Goal: Task Accomplishment & Management: Use online tool/utility

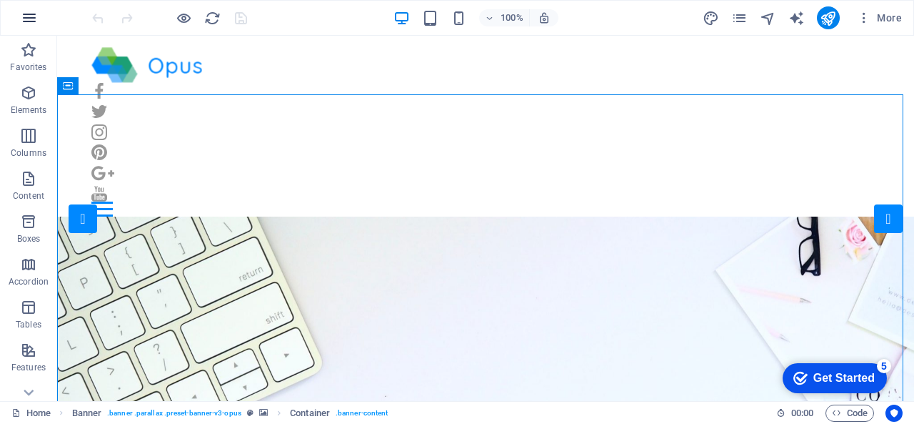
click at [27, 19] on icon "button" at bounding box center [29, 17] width 17 height 17
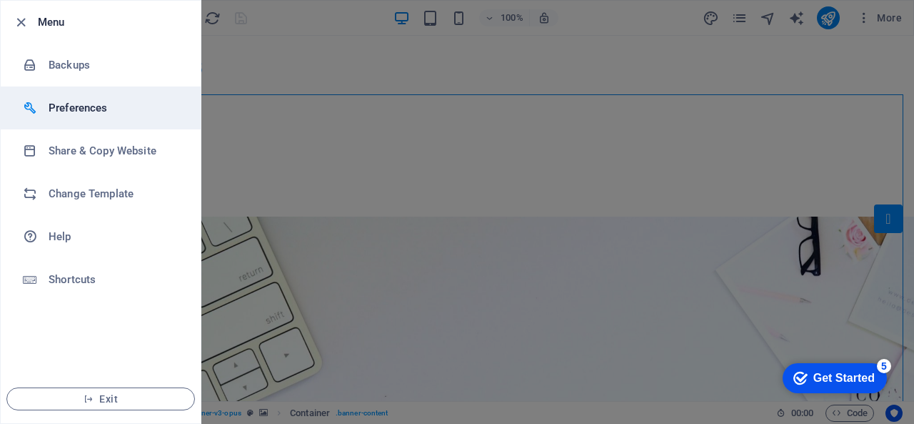
click at [49, 102] on h6 "Preferences" at bounding box center [115, 107] width 132 height 17
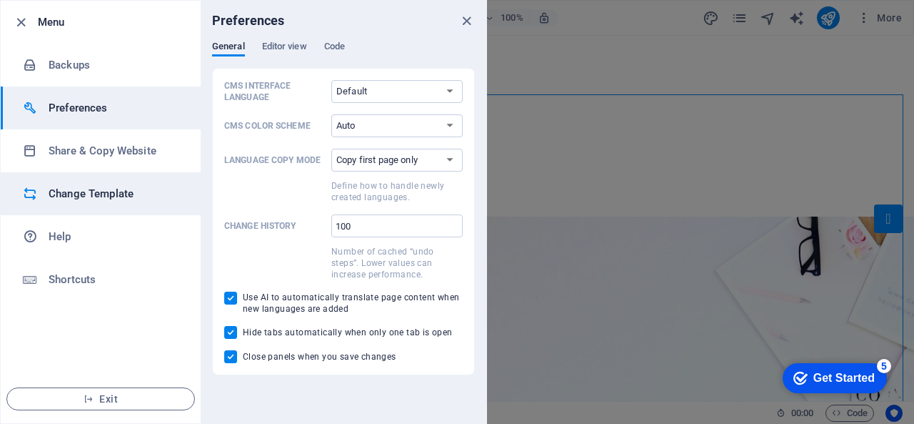
click at [93, 184] on li "Change Template" at bounding box center [101, 193] width 200 height 43
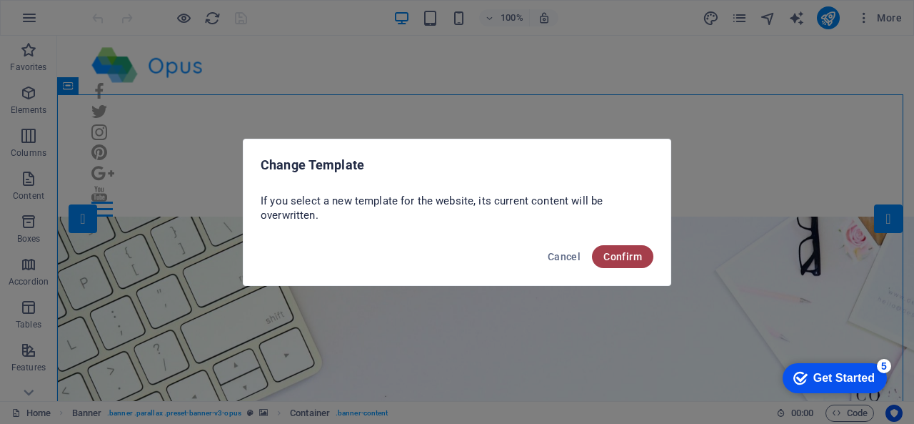
click at [639, 257] on span "Confirm" at bounding box center [623, 256] width 39 height 11
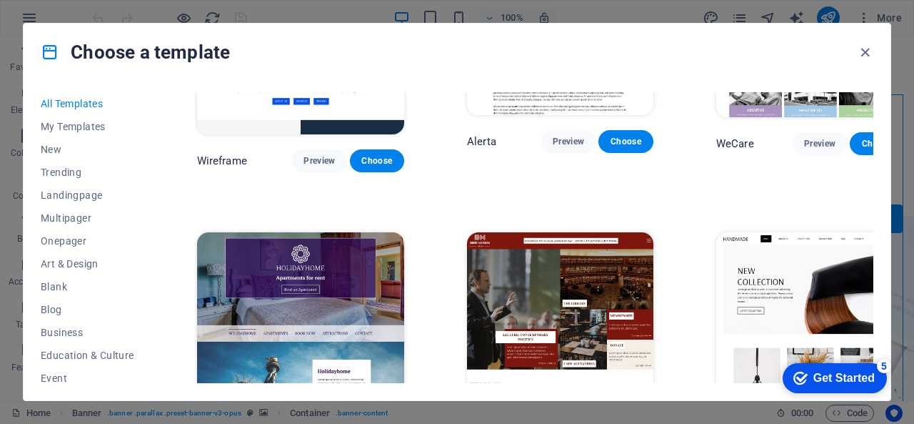
scroll to position [7287, 0]
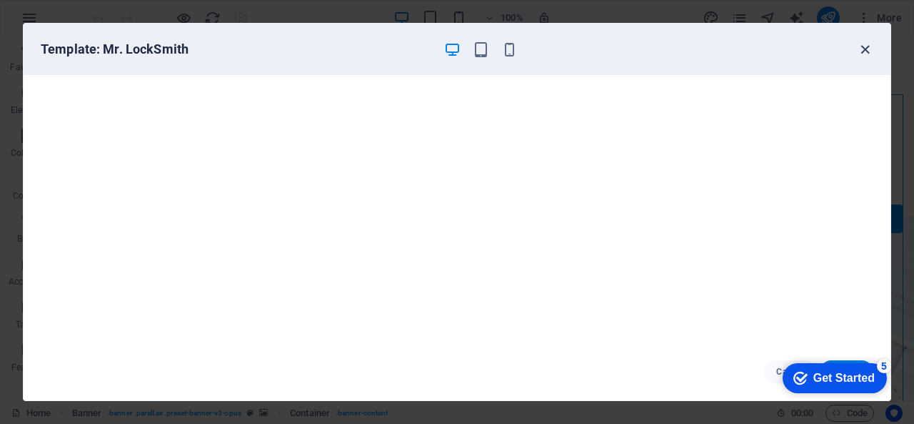
click at [864, 50] on icon "button" at bounding box center [865, 49] width 16 height 16
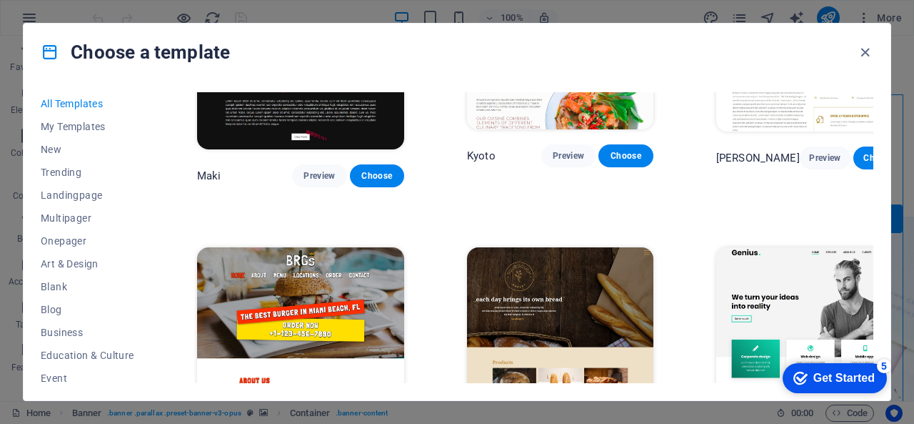
scroll to position [6787, 0]
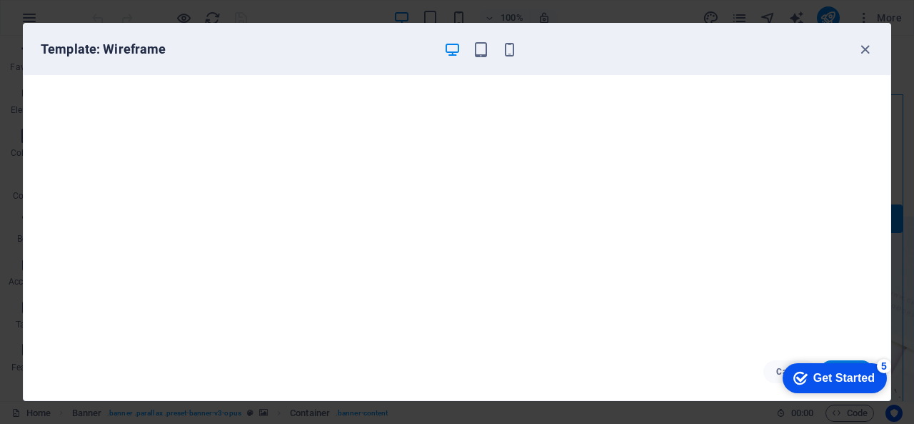
scroll to position [3, 0]
click at [864, 47] on icon "button" at bounding box center [865, 49] width 16 height 16
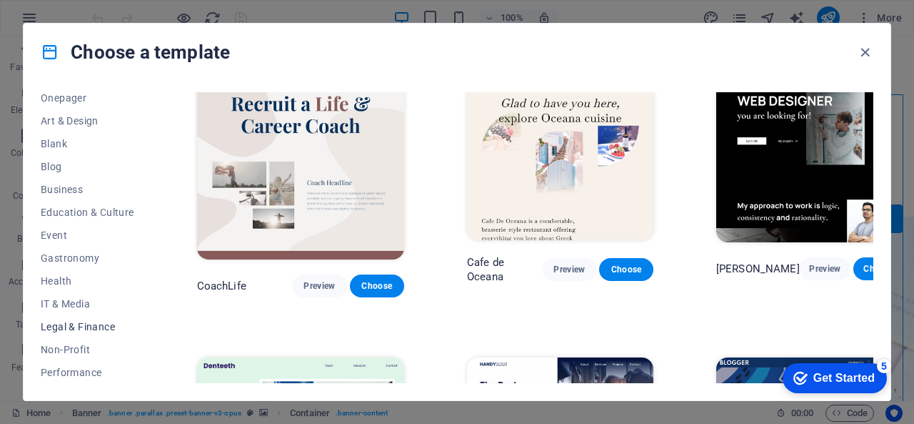
scroll to position [280, 0]
click at [74, 188] on span "Legal & Finance" at bounding box center [88, 189] width 94 height 11
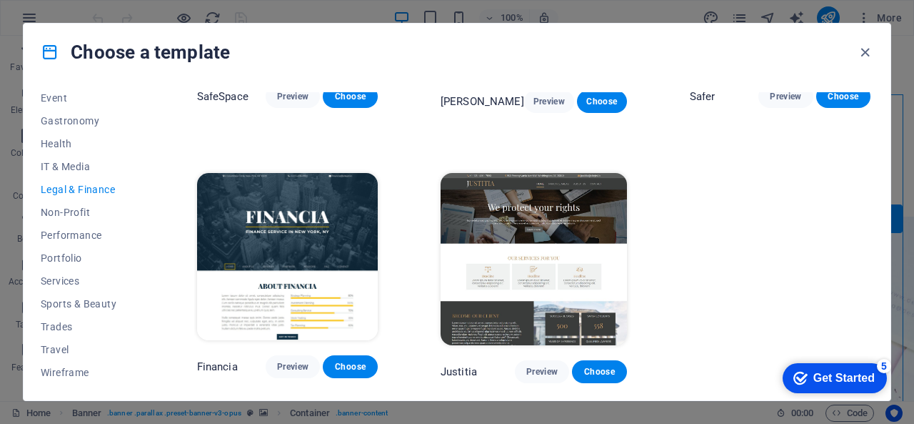
scroll to position [180, 0]
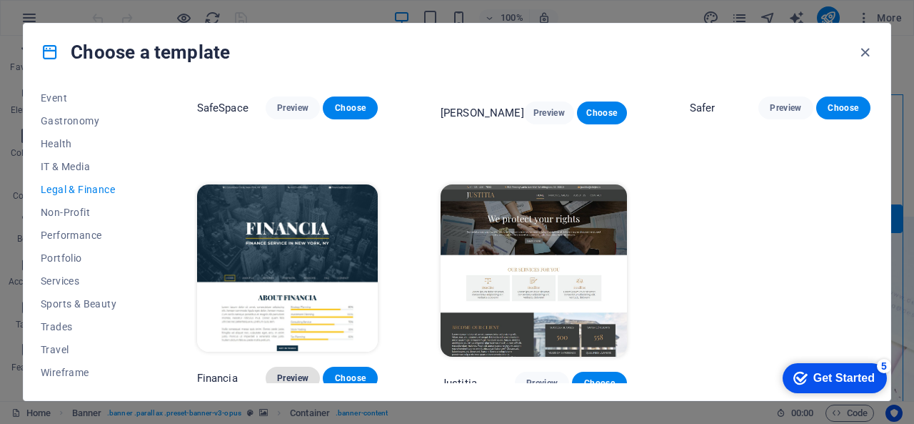
click at [300, 376] on span "Preview" at bounding box center [292, 377] width 31 height 11
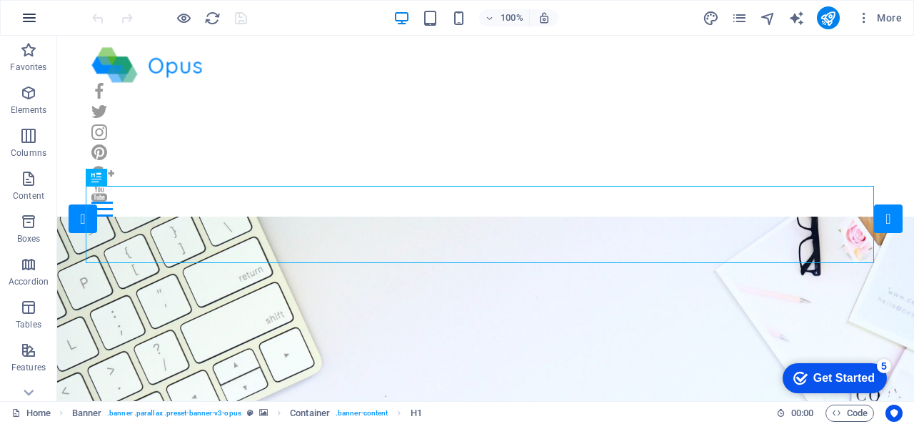
click at [40, 21] on button "button" at bounding box center [29, 18] width 34 height 34
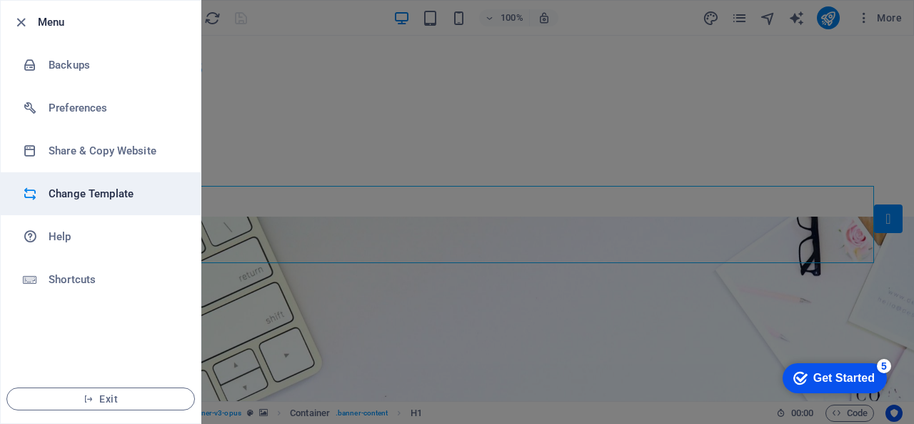
click at [59, 185] on h6 "Change Template" at bounding box center [115, 193] width 132 height 17
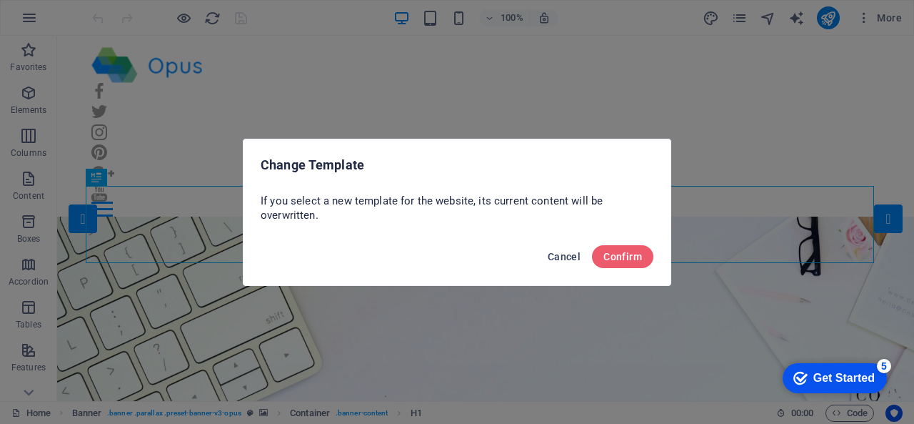
click at [572, 262] on button "Cancel" at bounding box center [564, 256] width 44 height 23
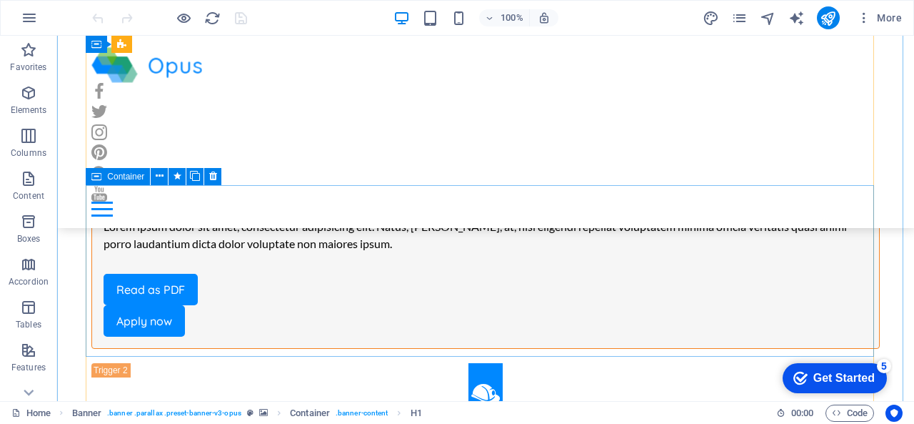
scroll to position [2572, 0]
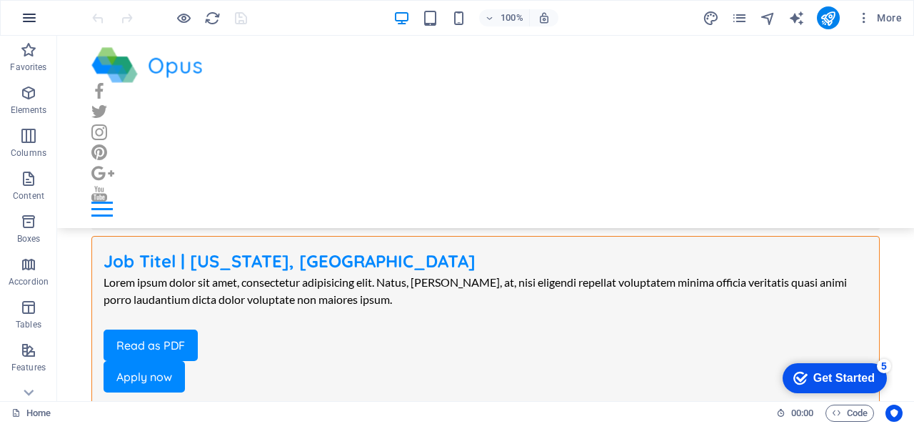
click at [23, 19] on icon "button" at bounding box center [29, 17] width 17 height 17
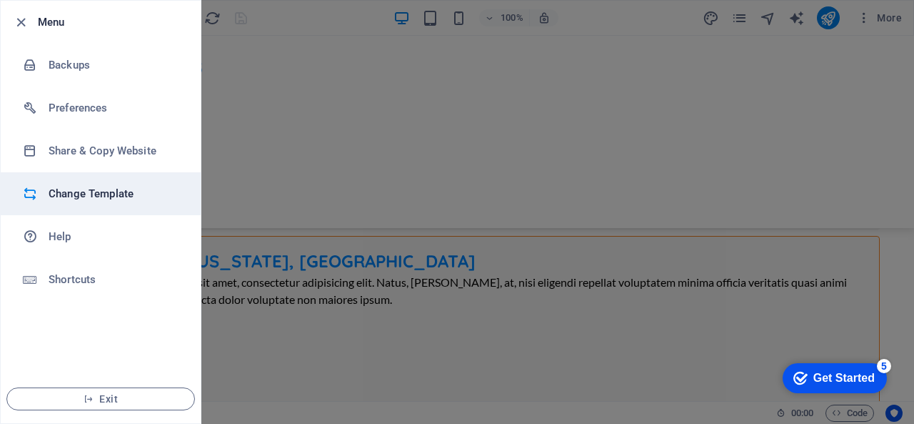
click at [51, 189] on h6 "Change Template" at bounding box center [115, 193] width 132 height 17
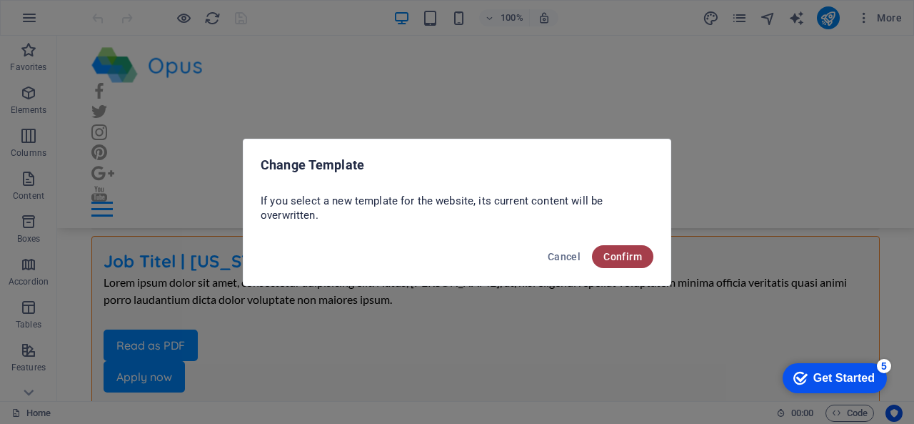
click at [619, 256] on span "Confirm" at bounding box center [623, 256] width 39 height 11
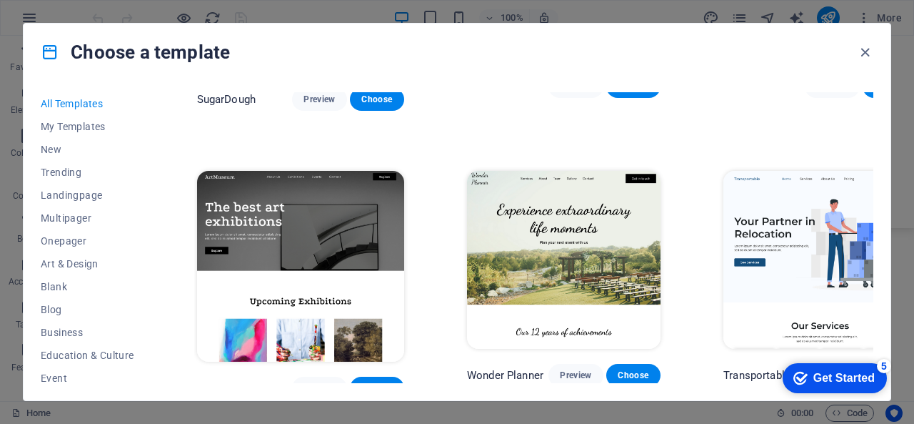
scroll to position [286, 0]
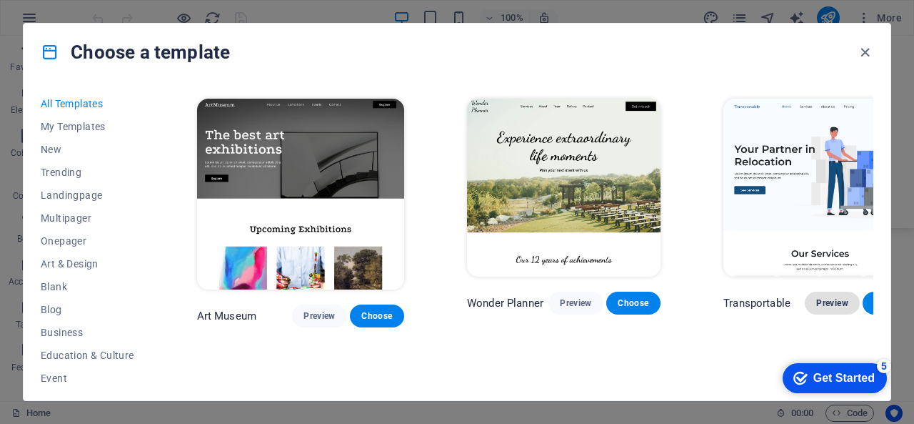
click at [817, 297] on span "Preview" at bounding box center [832, 302] width 31 height 11
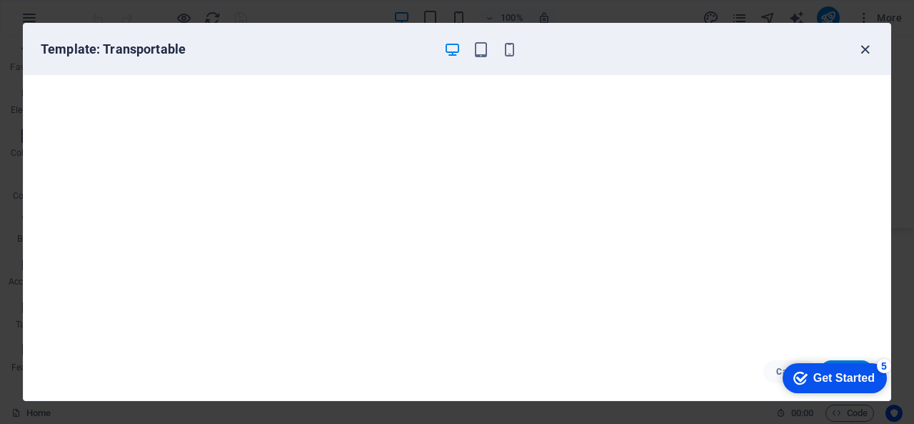
click at [869, 54] on icon "button" at bounding box center [865, 49] width 16 height 16
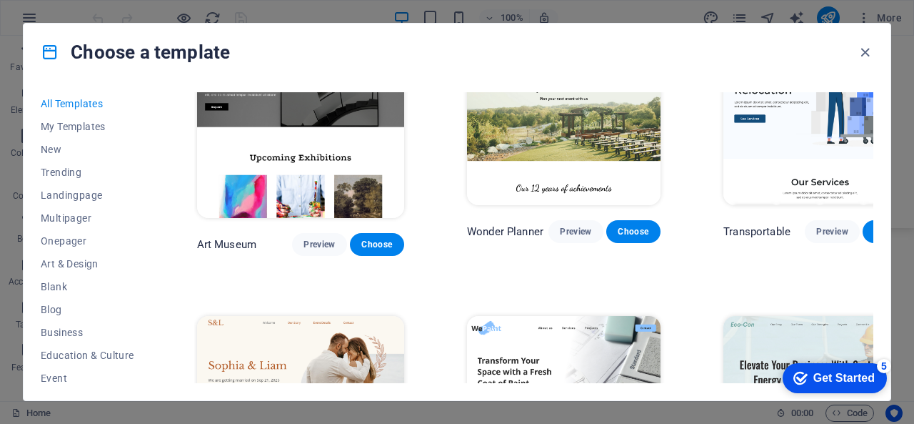
scroll to position [500, 0]
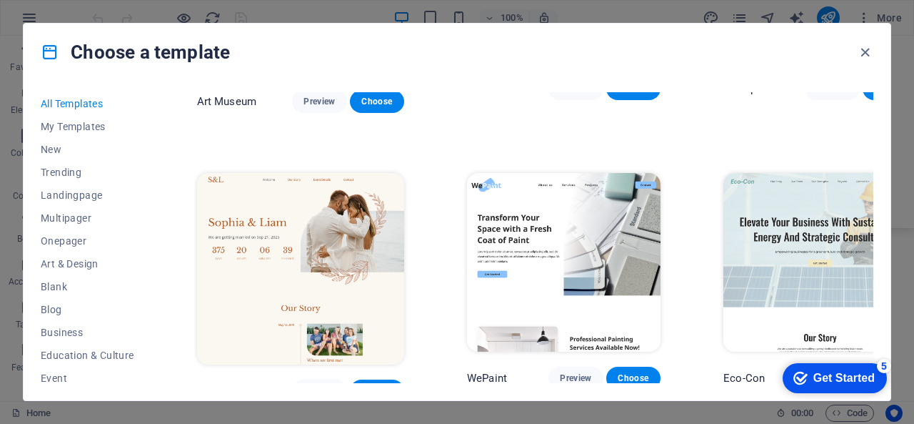
click at [537, 219] on img at bounding box center [564, 262] width 194 height 179
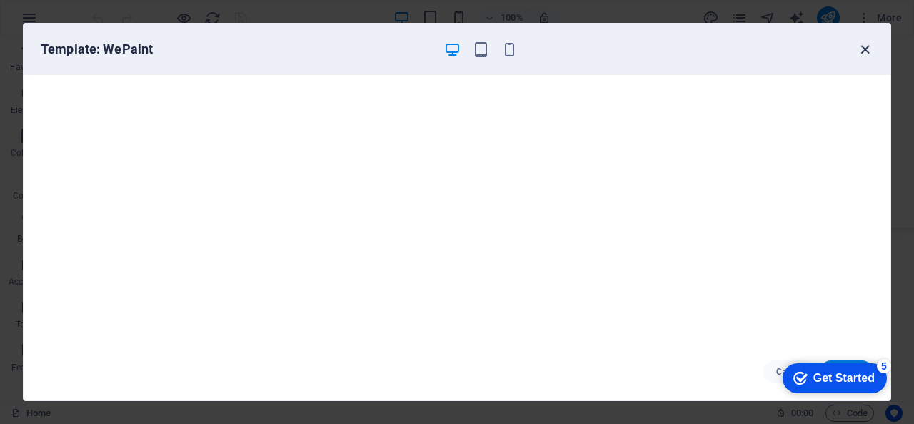
click at [867, 53] on icon "button" at bounding box center [865, 49] width 16 height 16
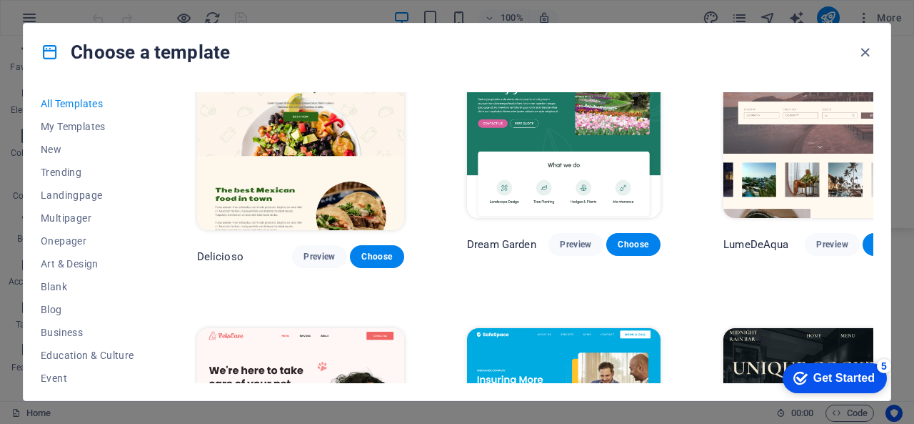
scroll to position [2143, 0]
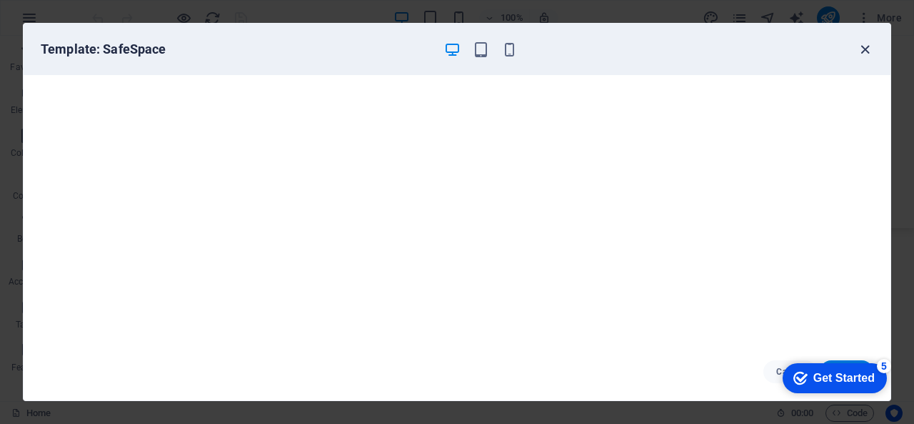
click at [864, 49] on icon "button" at bounding box center [865, 49] width 16 height 16
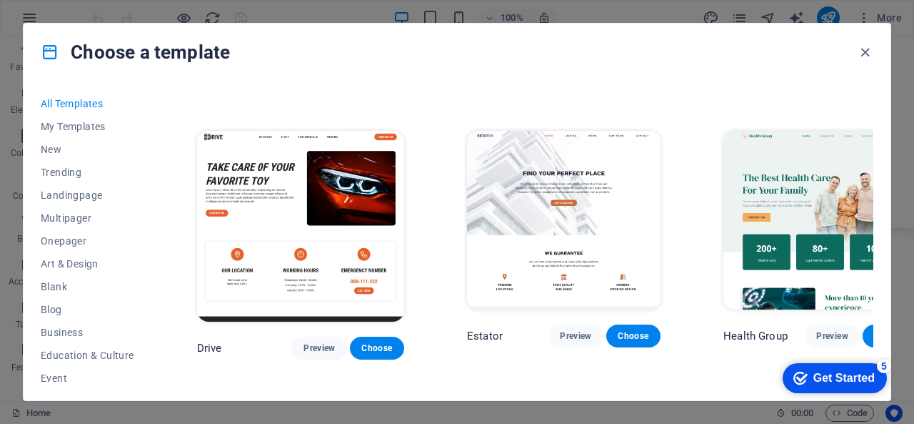
scroll to position [2572, 0]
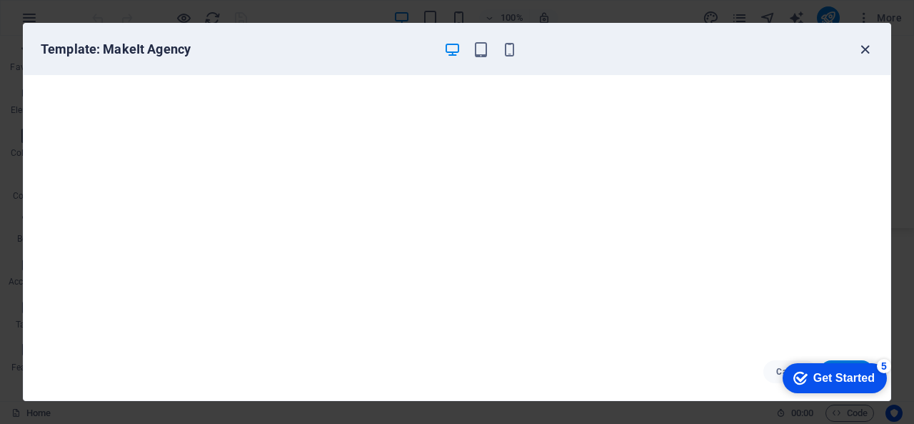
click at [867, 50] on icon "button" at bounding box center [865, 49] width 16 height 16
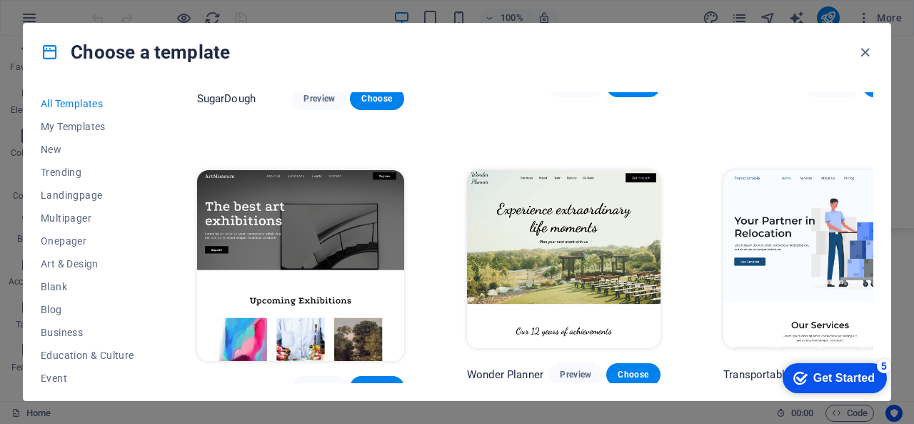
scroll to position [143, 0]
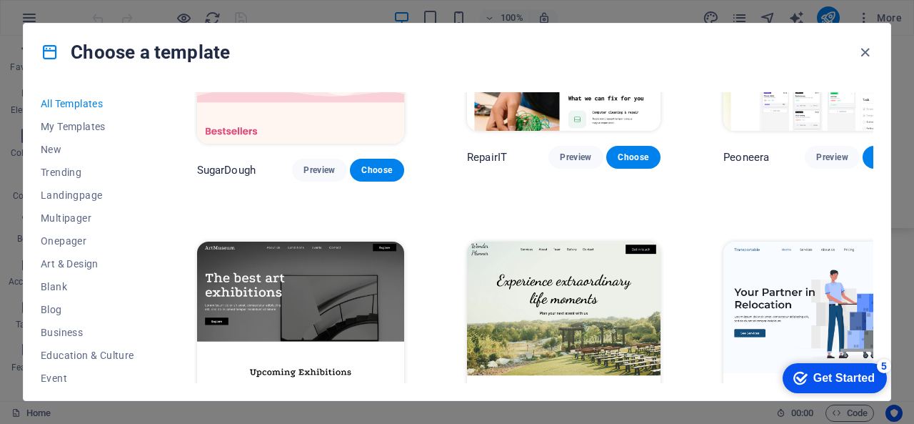
click at [736, 252] on img at bounding box center [821, 330] width 194 height 179
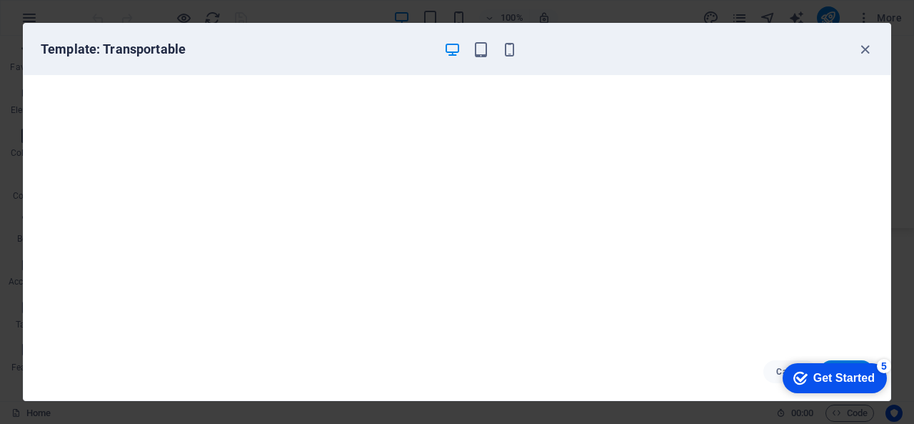
scroll to position [3, 0]
click at [864, 52] on icon "button" at bounding box center [865, 49] width 16 height 16
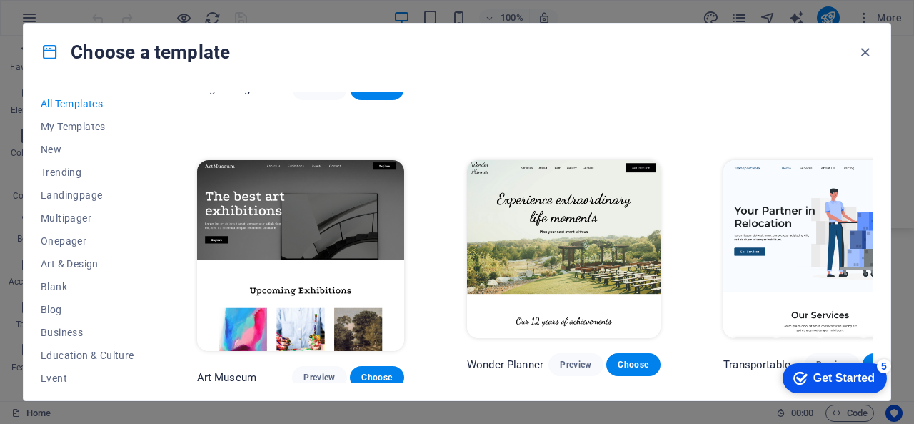
scroll to position [286, 0]
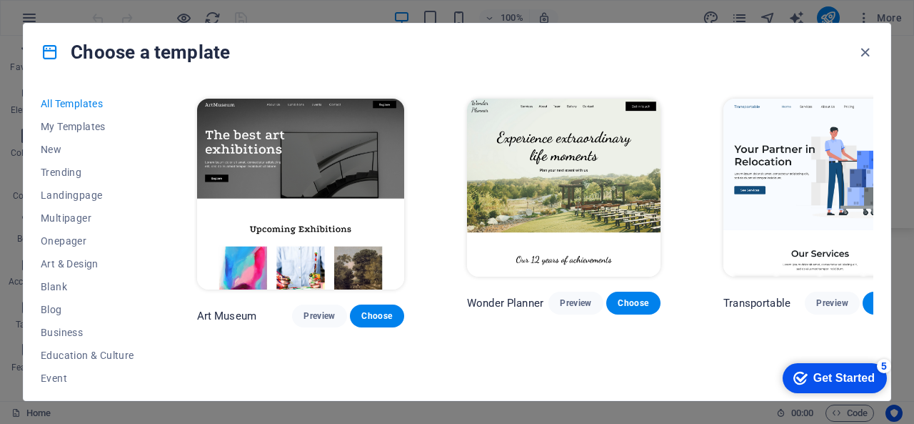
click at [874, 297] on span "Choose" at bounding box center [889, 302] width 31 height 11
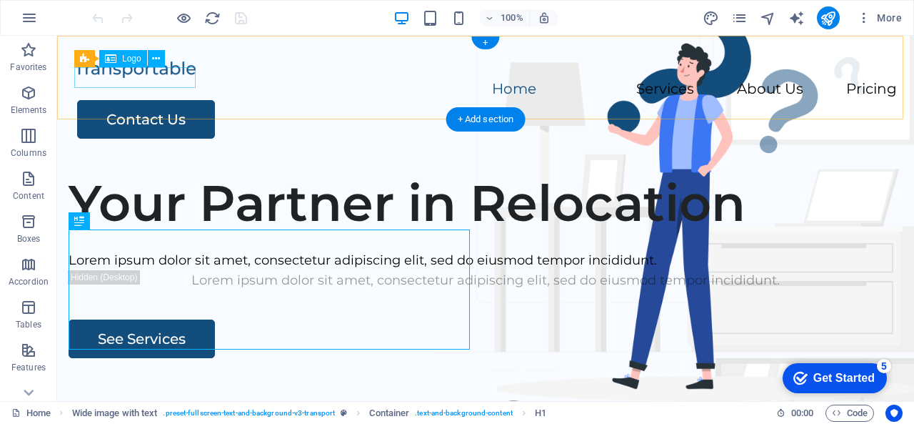
click at [167, 79] on div at bounding box center [485, 69] width 823 height 21
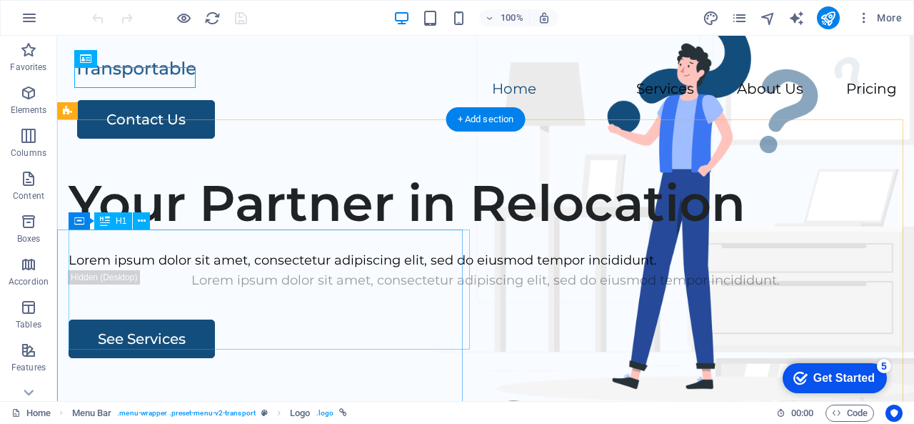
click at [277, 233] on div "Your Partner in Relocation" at bounding box center [486, 203] width 834 height 60
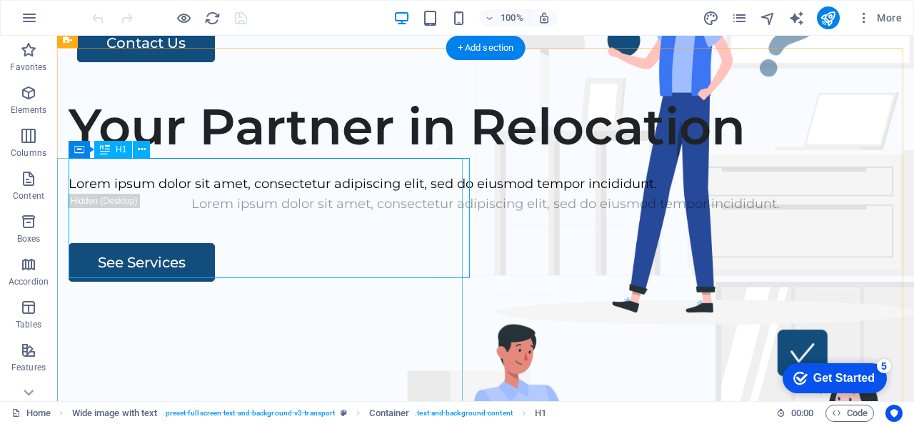
scroll to position [143, 0]
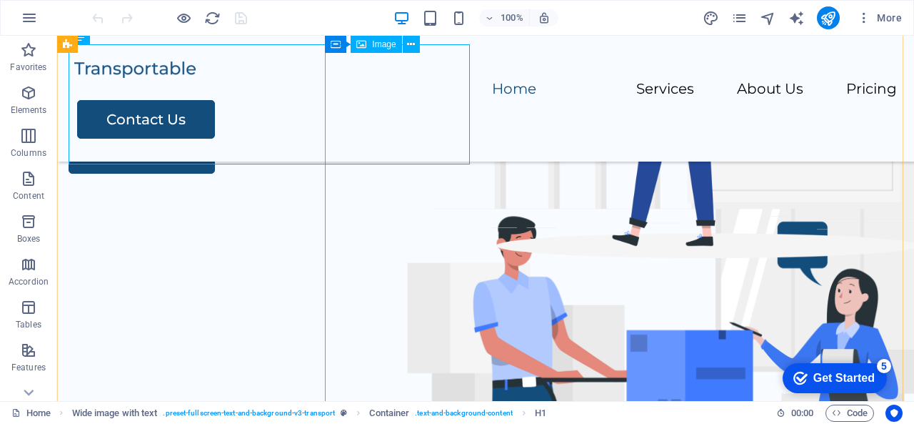
click at [667, 209] on figure at bounding box center [675, 413] width 678 height 479
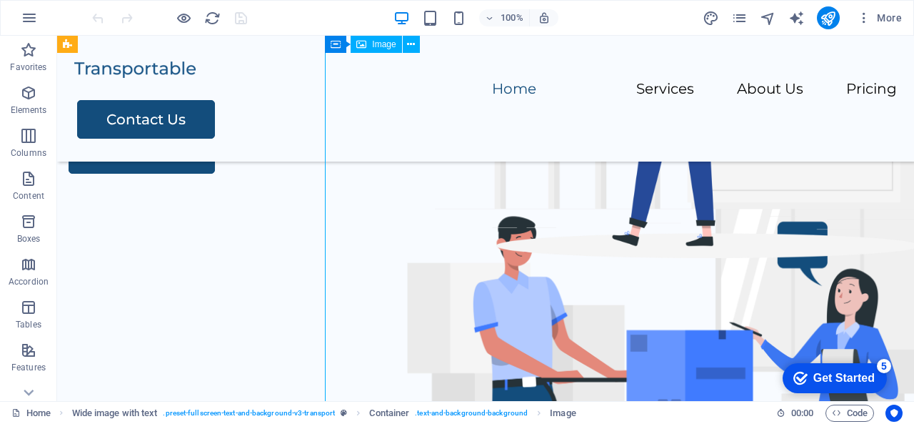
click at [667, 209] on figure at bounding box center [675, 413] width 678 height 479
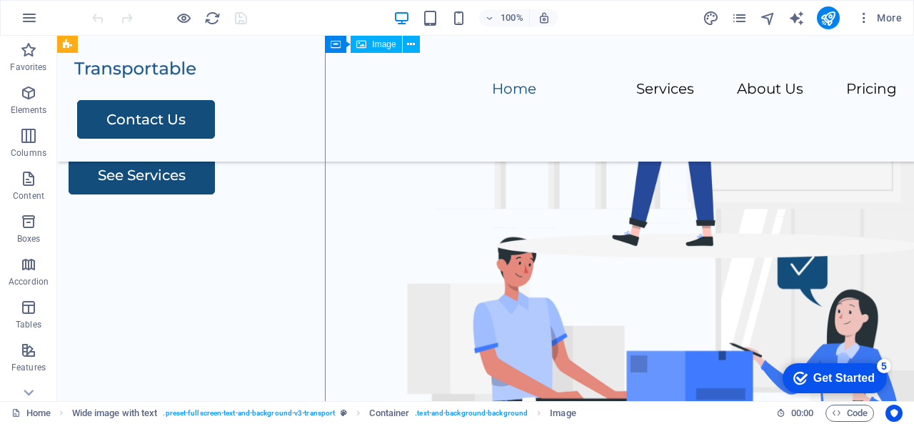
select select "px"
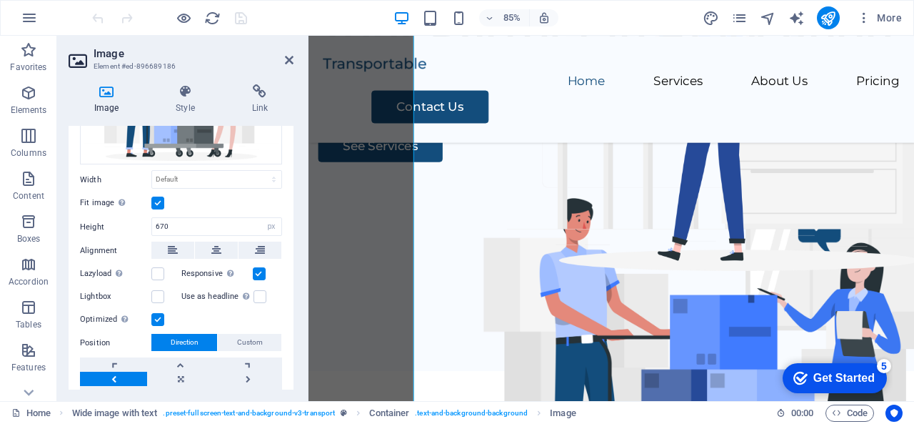
scroll to position [196, 0]
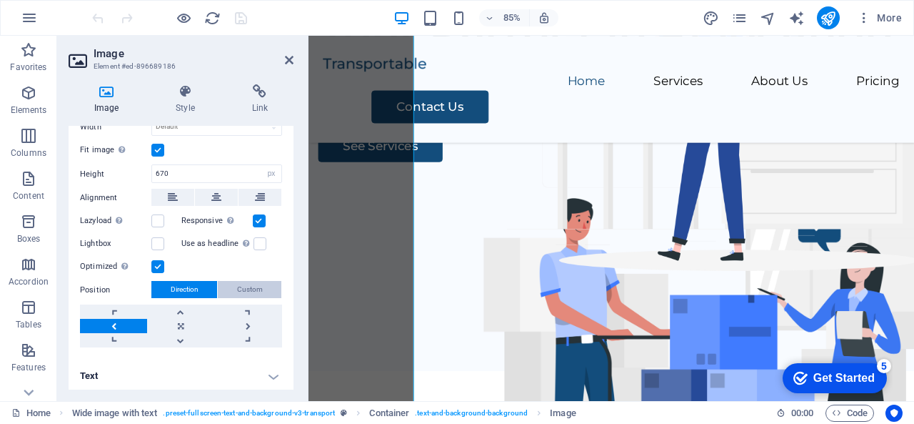
click at [246, 283] on span "Custom" at bounding box center [250, 289] width 26 height 17
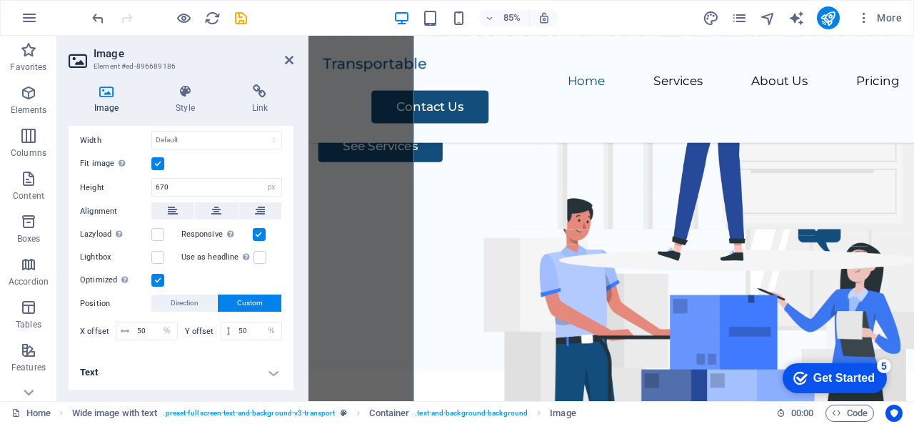
scroll to position [179, 0]
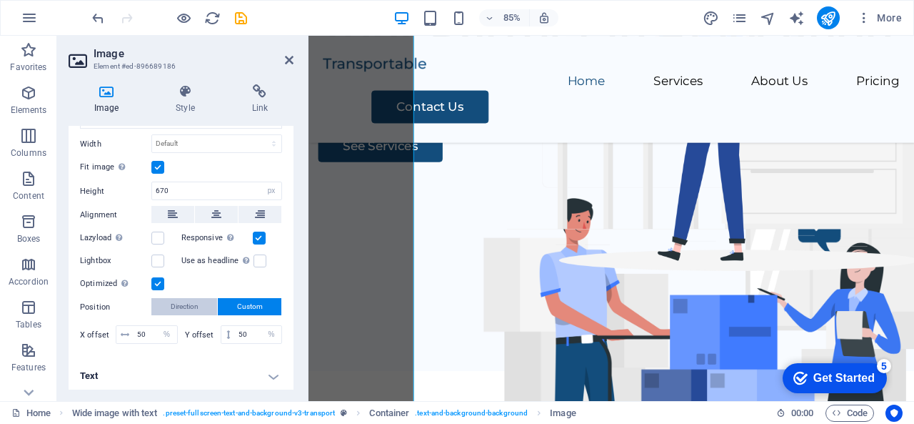
click at [181, 303] on span "Direction" at bounding box center [185, 306] width 28 height 17
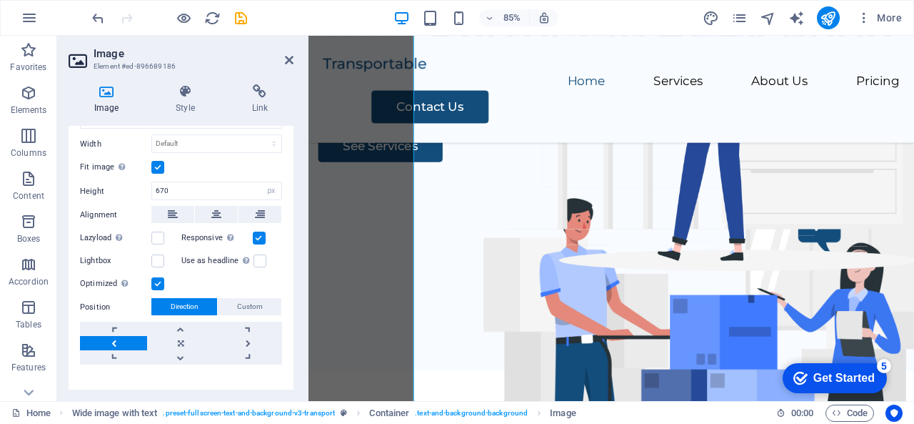
scroll to position [0, 0]
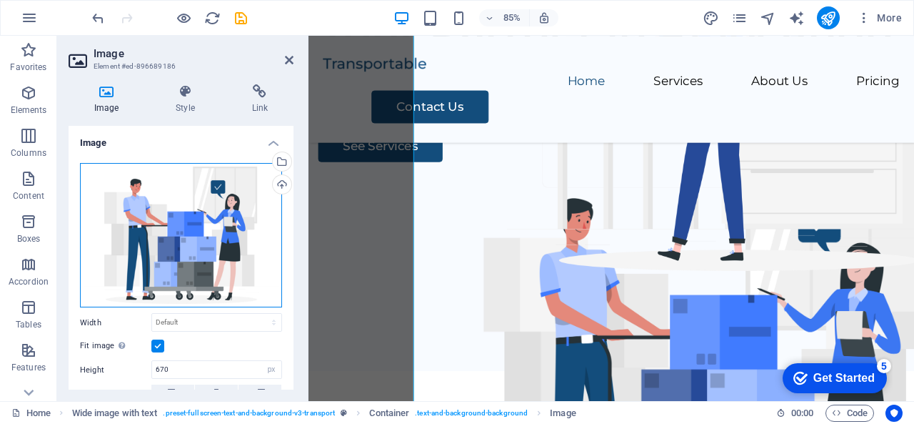
click at [201, 193] on div "Drag files here, click to choose files or select files from Files or our free s…" at bounding box center [181, 235] width 202 height 144
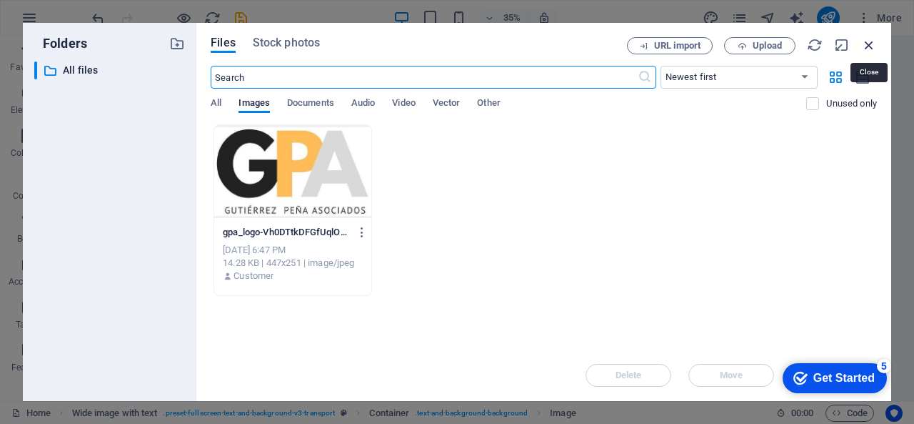
click at [872, 41] on icon "button" at bounding box center [870, 45] width 16 height 16
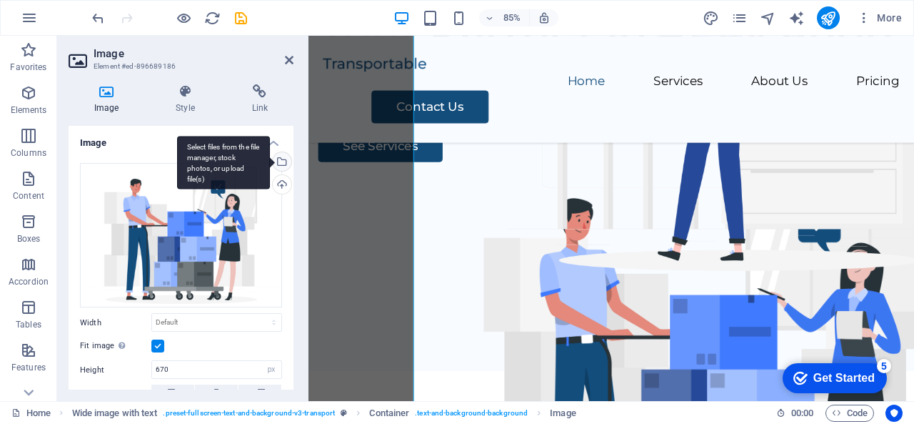
click at [280, 161] on div "Select files from the file manager, stock photos, or upload file(s)" at bounding box center [280, 162] width 21 height 21
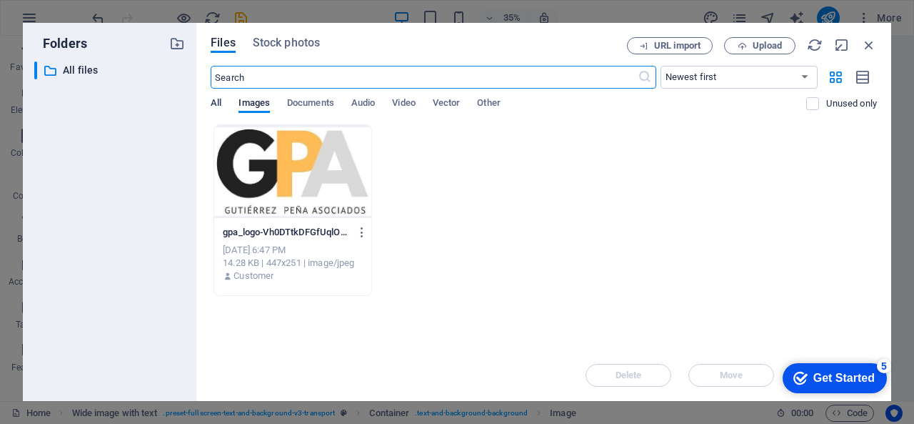
click at [216, 105] on span "All" at bounding box center [216, 104] width 11 height 20
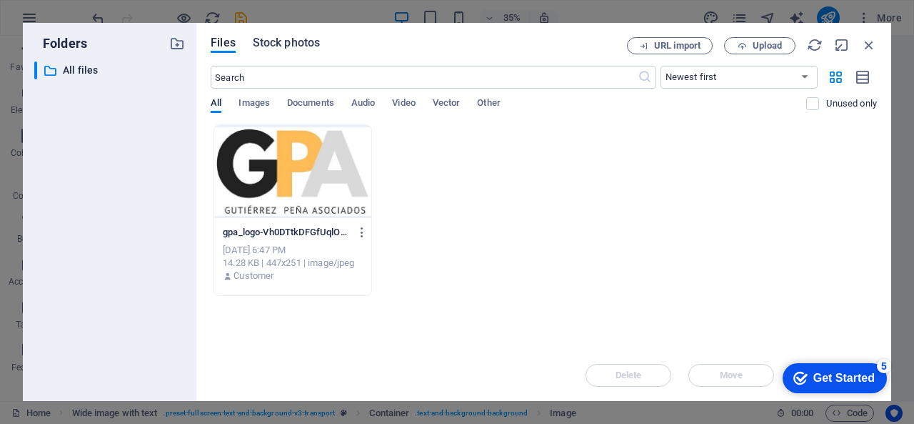
click at [271, 41] on span "Stock photos" at bounding box center [286, 42] width 67 height 17
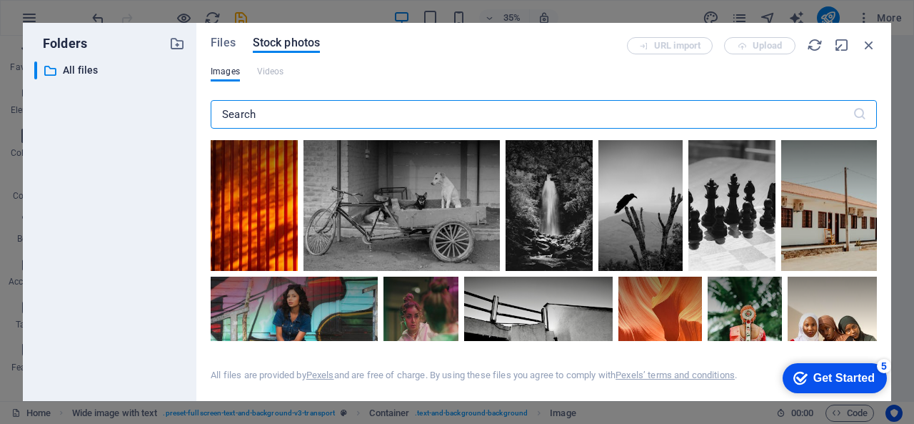
click at [320, 111] on input "text" at bounding box center [532, 114] width 642 height 29
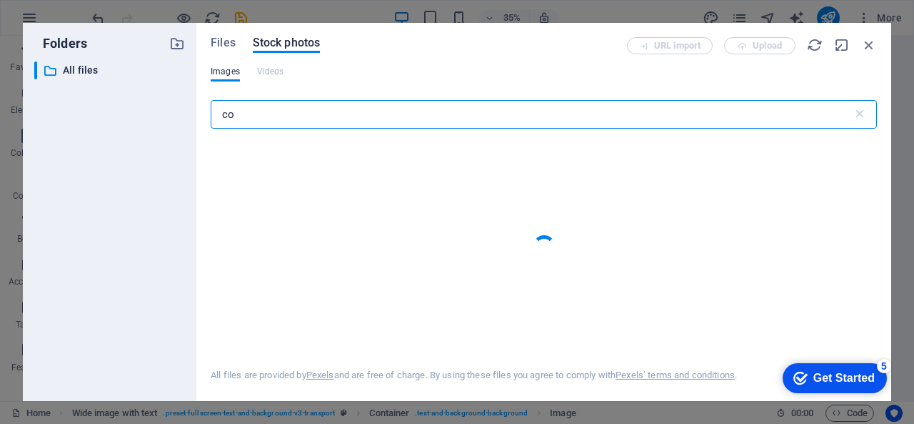
type input "c"
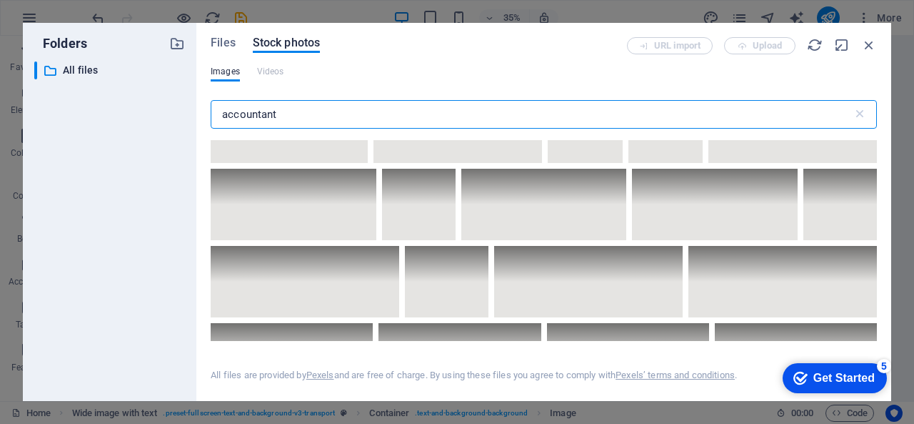
scroll to position [4143, 0]
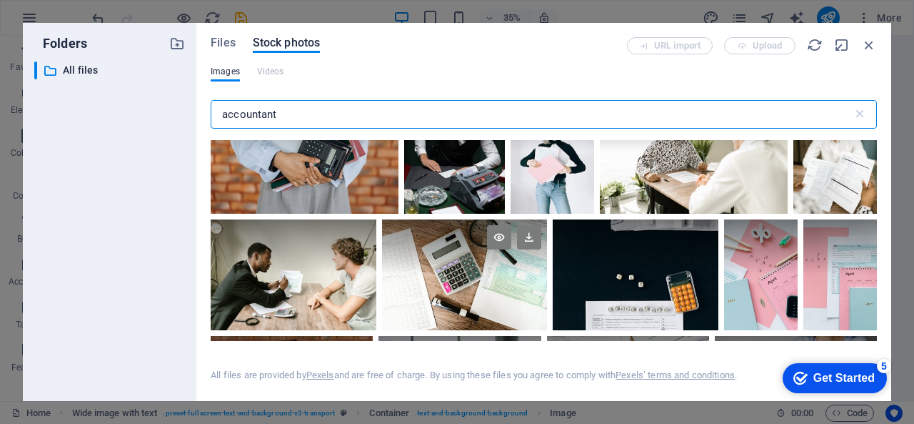
click at [460, 255] on div at bounding box center [465, 246] width 166 height 55
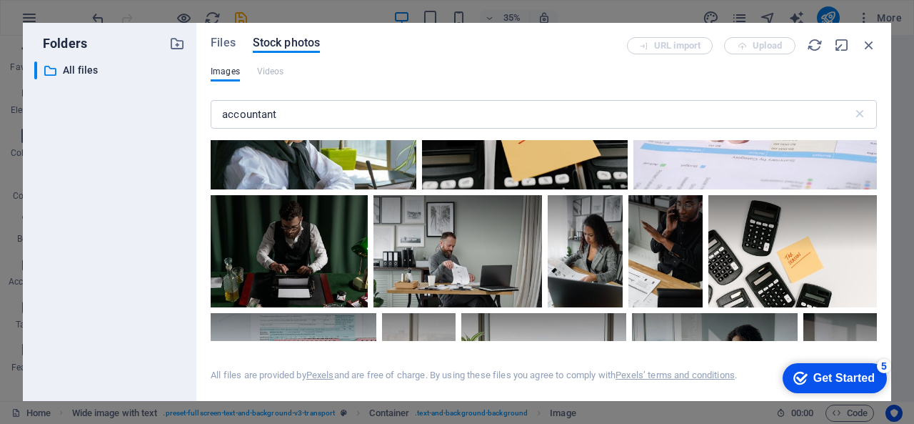
scroll to position [6429, 0]
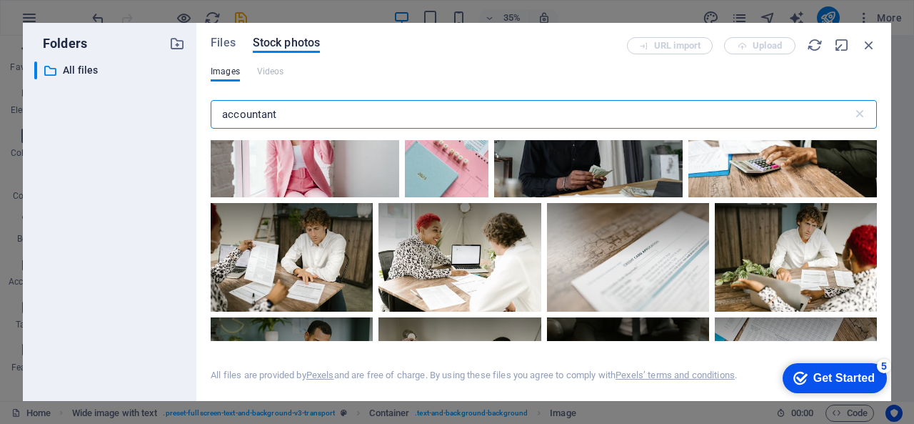
click at [287, 111] on input "accountant" at bounding box center [532, 114] width 642 height 29
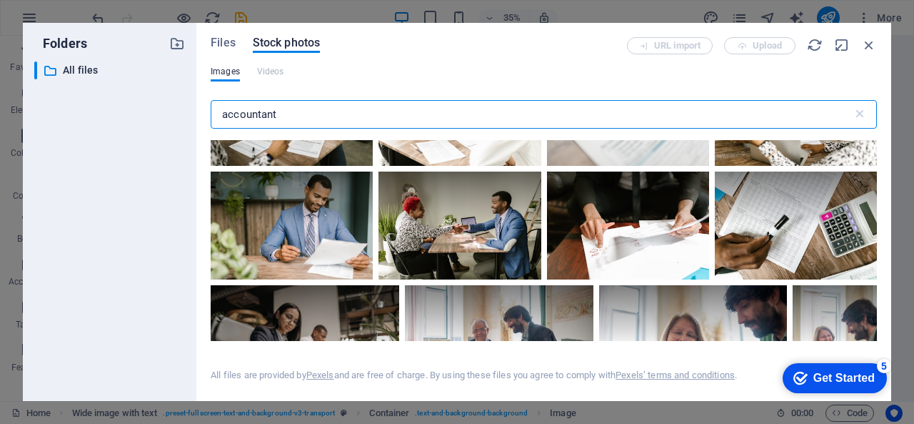
scroll to position [6715, 0]
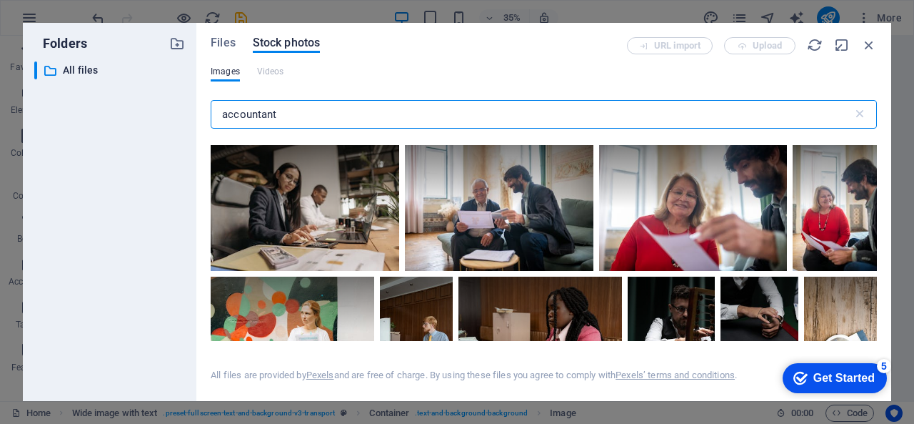
drag, startPoint x: 314, startPoint y: 111, endPoint x: 70, endPoint y: 94, distance: 244.9
click at [70, 94] on div "Folders ​ All files All files Files Stock photos URL import Upload Images Video…" at bounding box center [457, 212] width 869 height 378
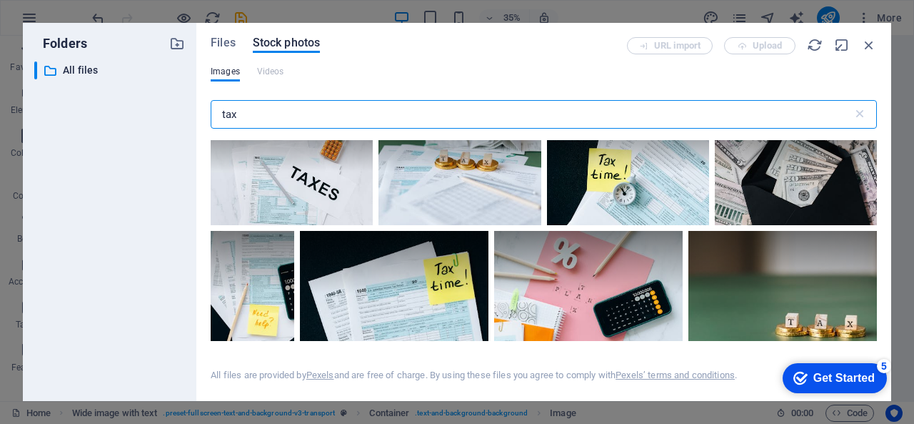
scroll to position [0, 0]
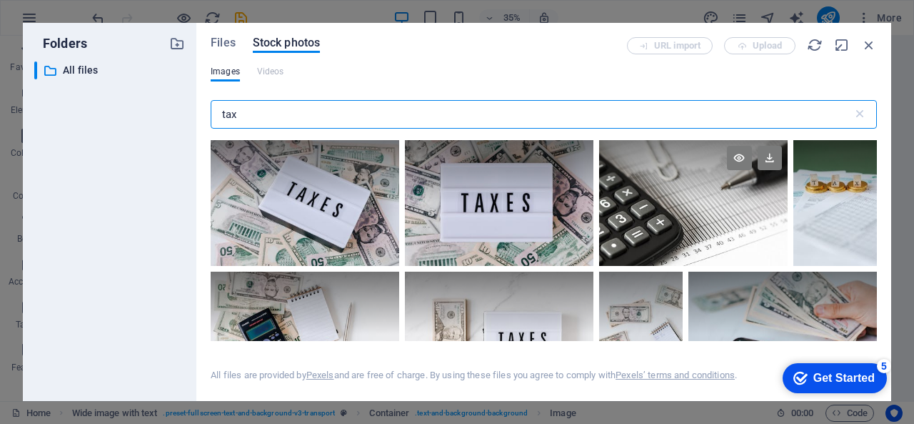
type input "tax"
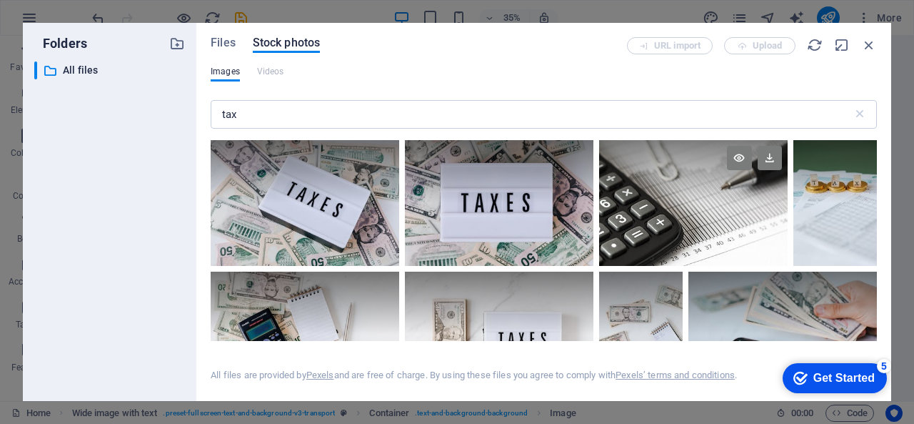
click at [712, 191] on div at bounding box center [693, 171] width 189 height 63
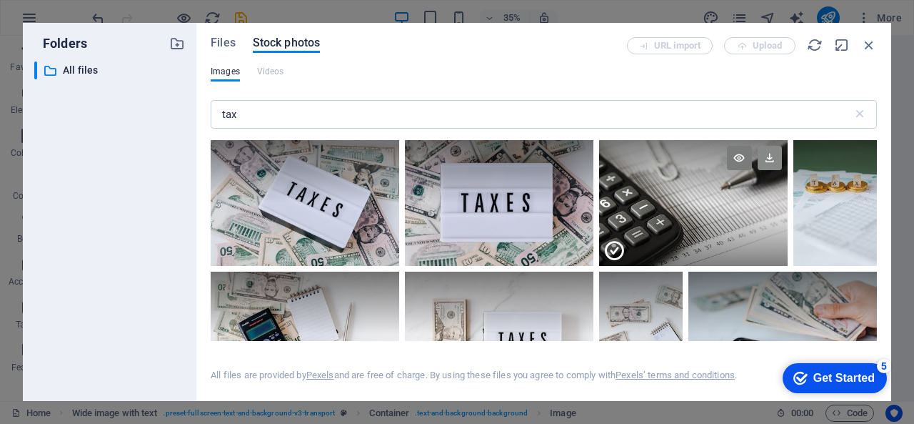
click at [762, 159] on icon at bounding box center [770, 158] width 24 height 24
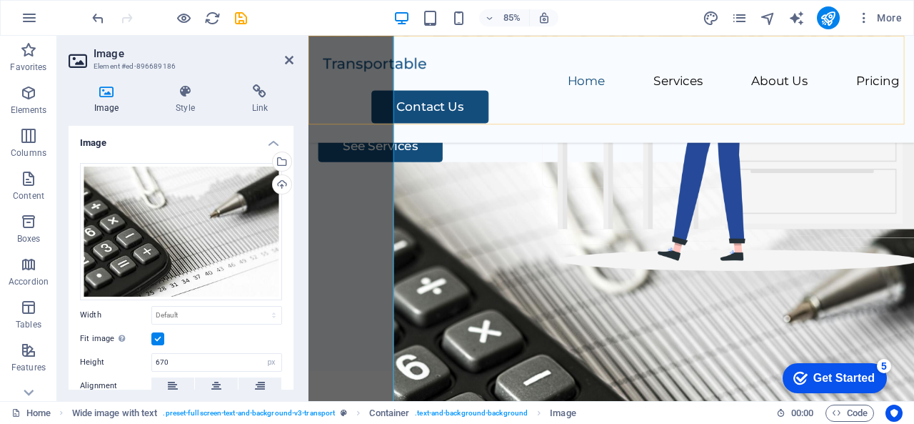
click at [664, 99] on div "Home Services About Us Pricing Contact Us" at bounding box center [665, 99] width 713 height 126
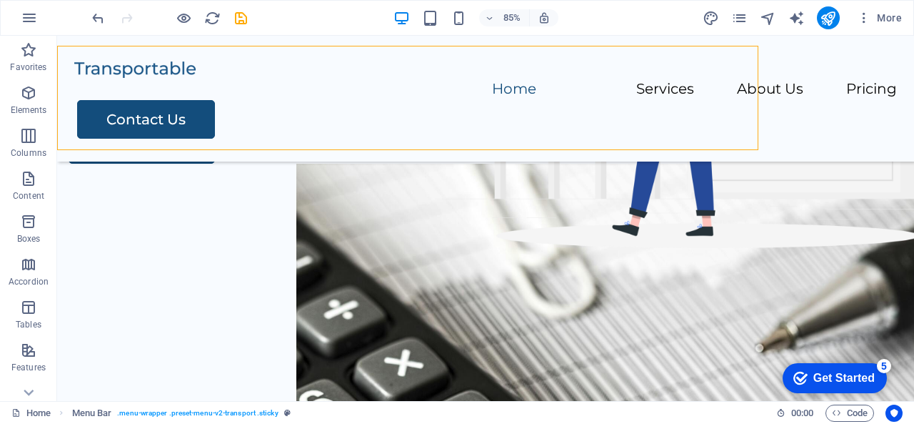
scroll to position [143, 0]
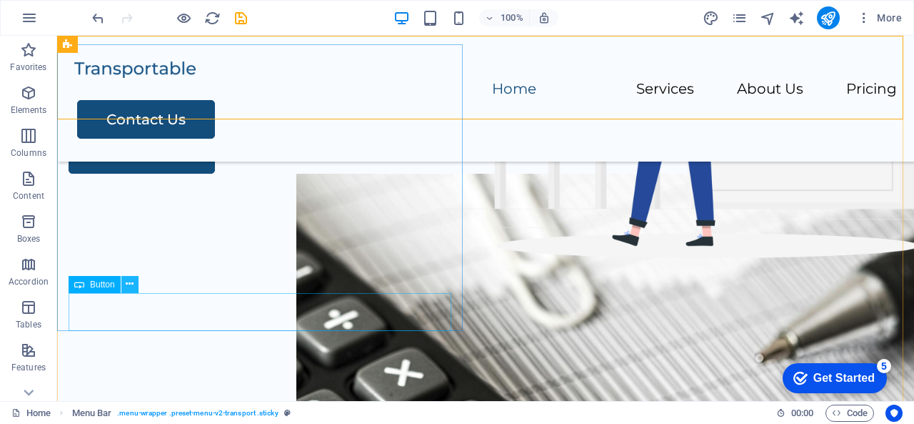
click at [134, 286] on button at bounding box center [129, 284] width 17 height 17
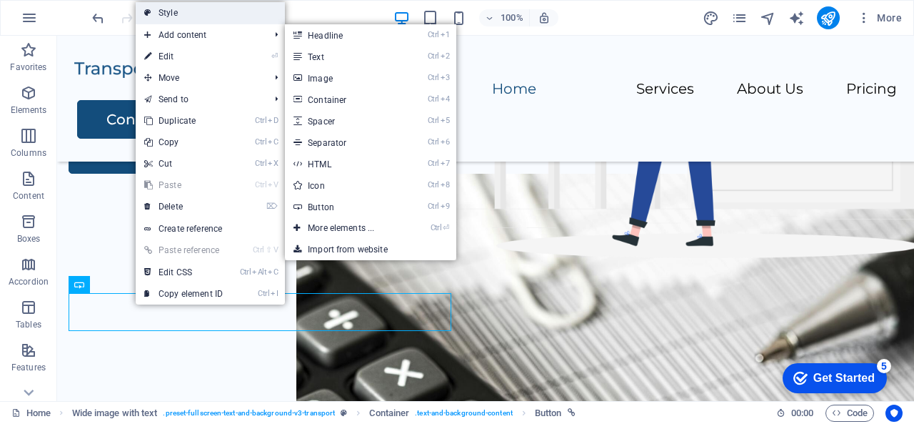
click at [188, 9] on link "Style" at bounding box center [210, 12] width 149 height 21
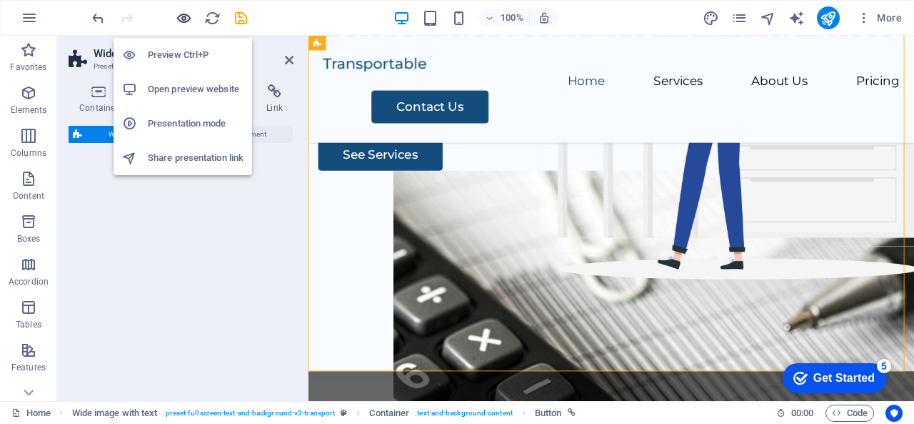
select select "%"
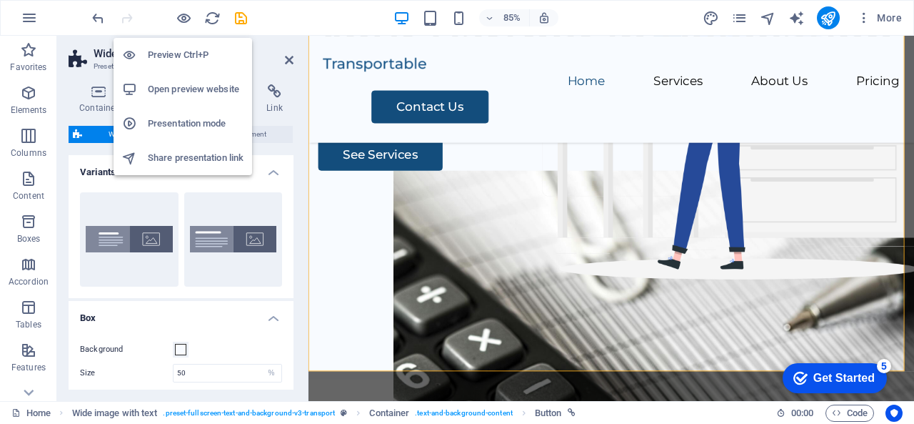
scroll to position [153, 0]
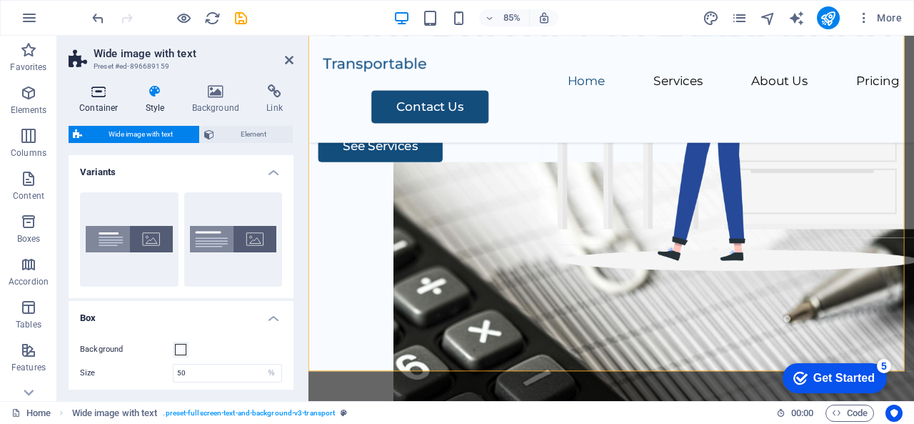
click at [90, 92] on icon at bounding box center [99, 91] width 61 height 14
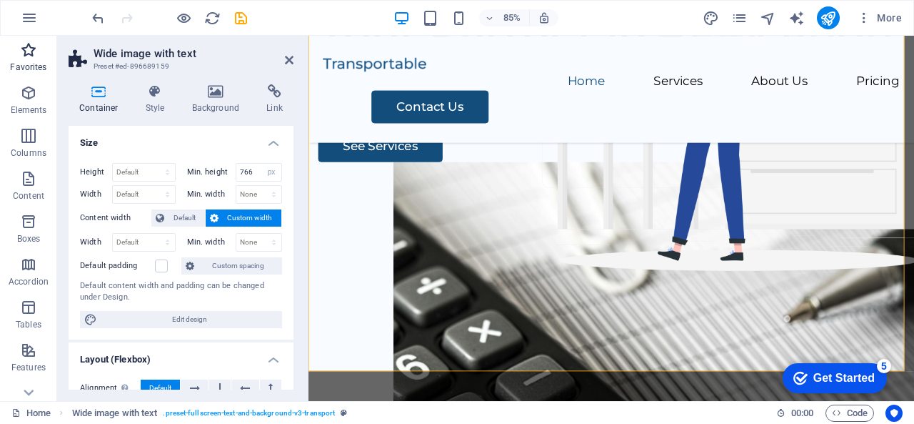
click at [29, 54] on icon "button" at bounding box center [28, 49] width 17 height 17
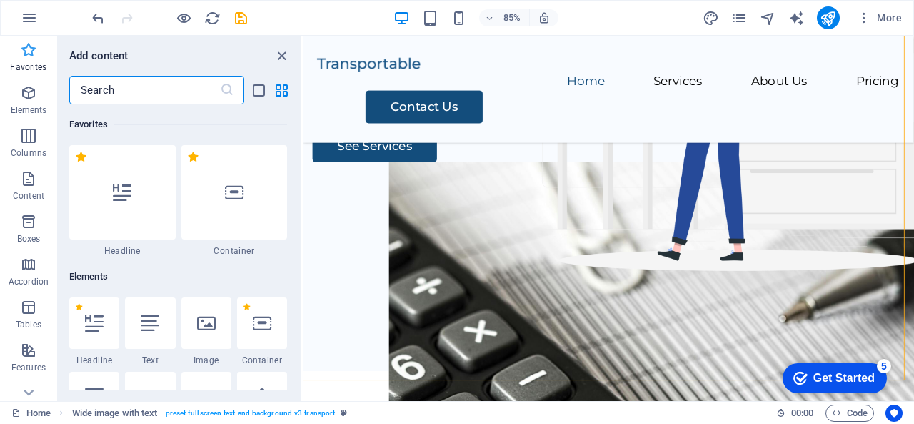
scroll to position [142, 0]
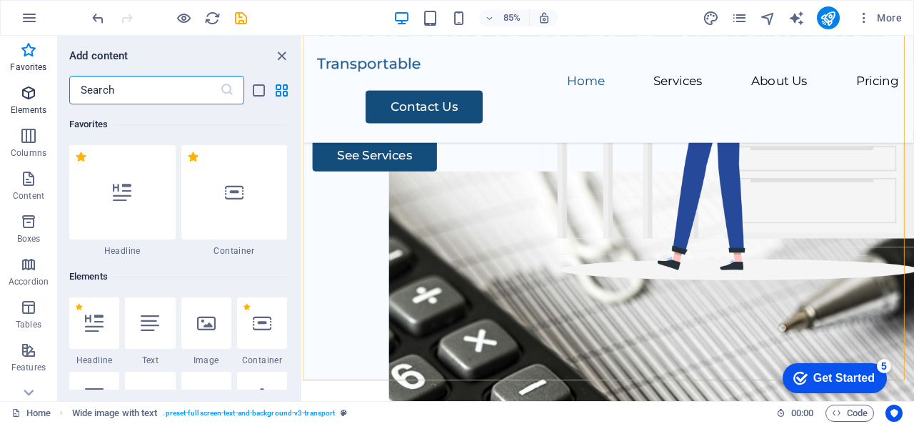
click at [24, 109] on p "Elements" at bounding box center [29, 109] width 36 height 11
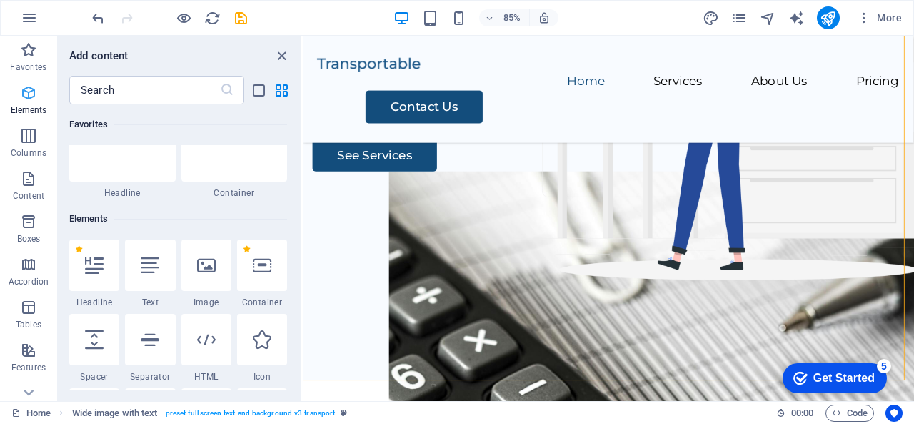
scroll to position [152, 0]
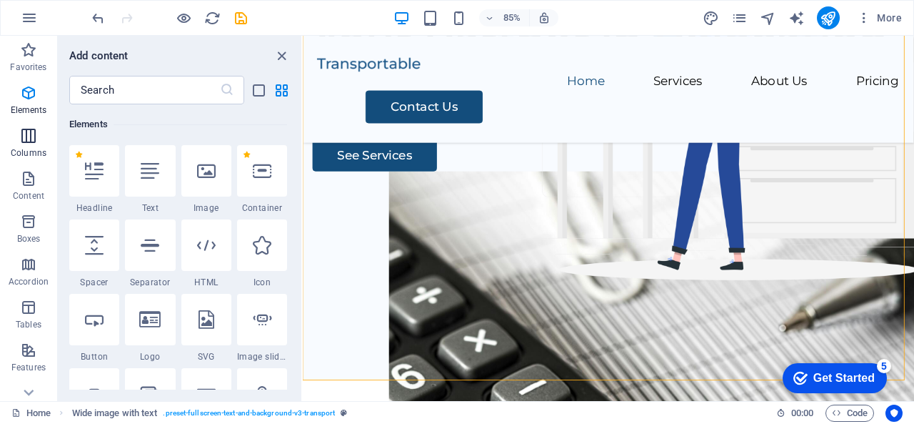
click at [24, 137] on icon "button" at bounding box center [28, 135] width 17 height 17
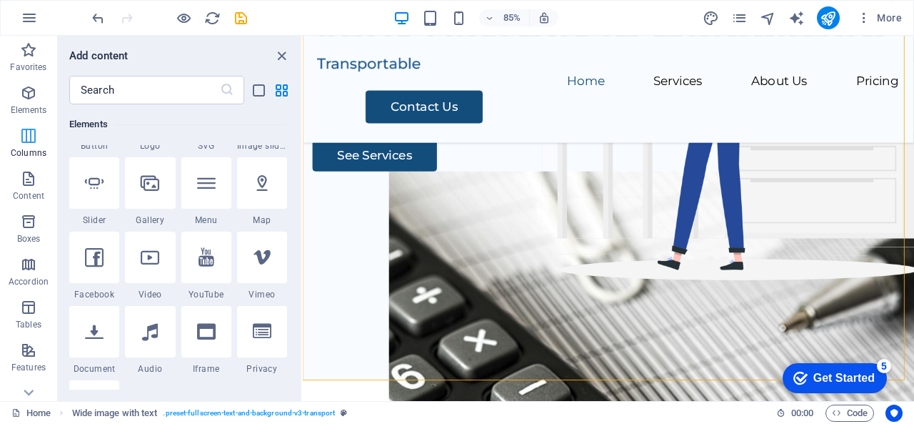
scroll to position [707, 0]
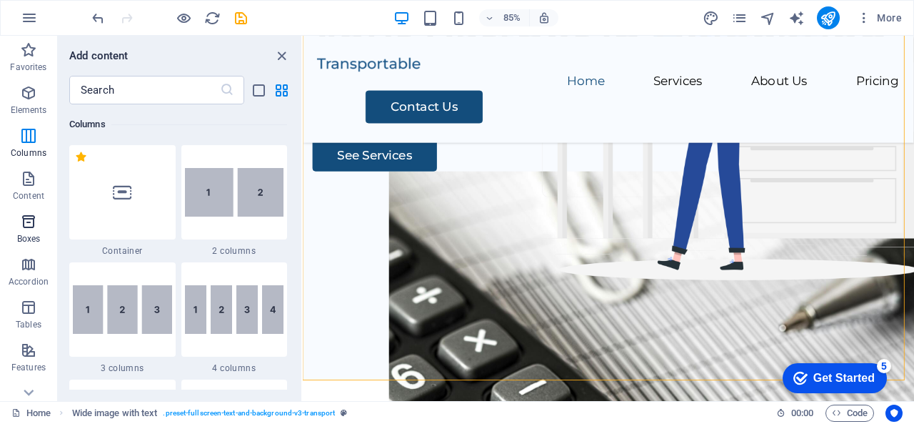
click at [29, 208] on button "Boxes" at bounding box center [28, 228] width 57 height 43
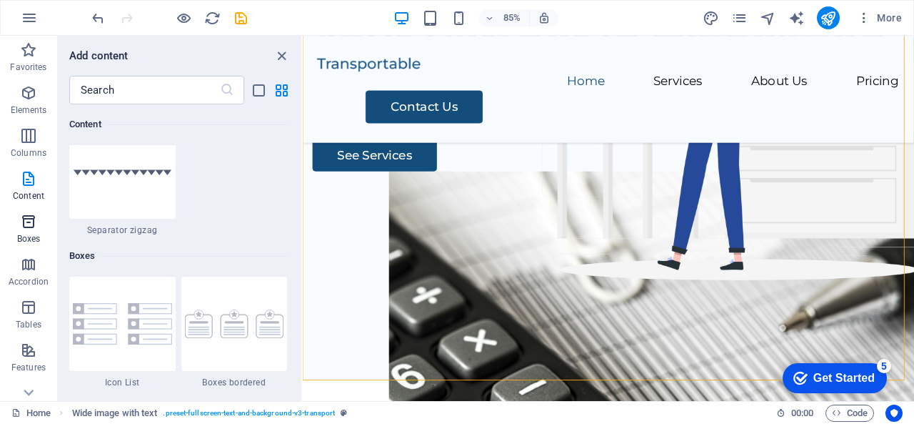
scroll to position [3941, 0]
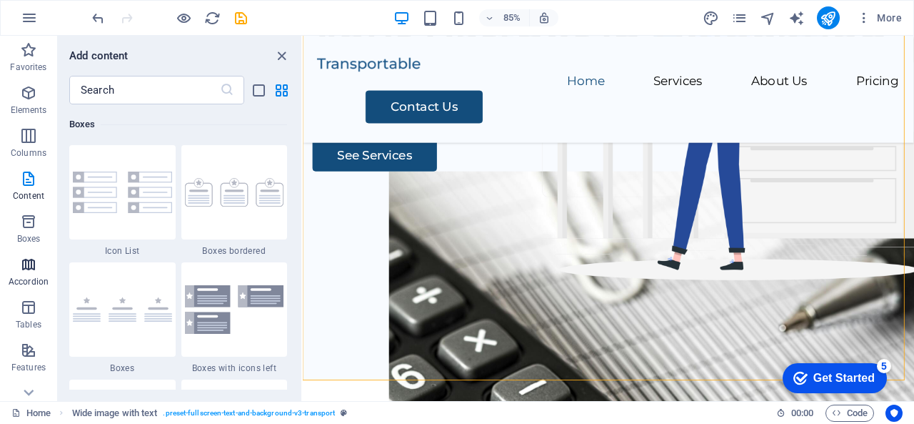
click at [30, 270] on icon "button" at bounding box center [28, 264] width 17 height 17
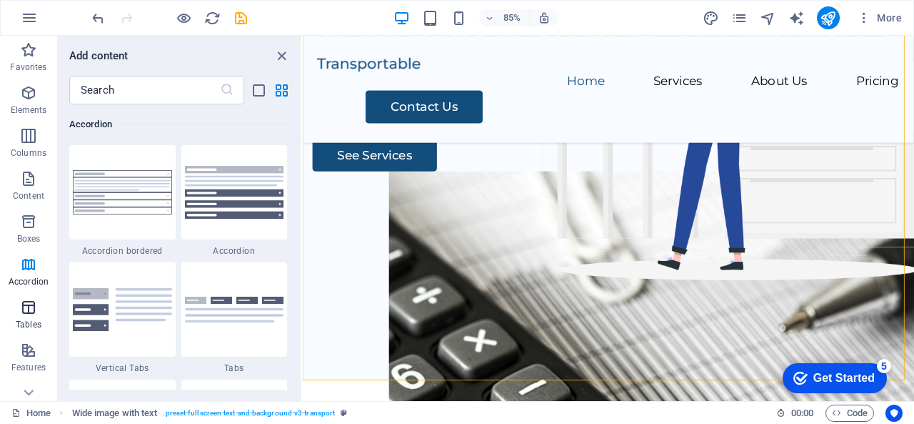
click at [24, 315] on icon "button" at bounding box center [28, 307] width 17 height 17
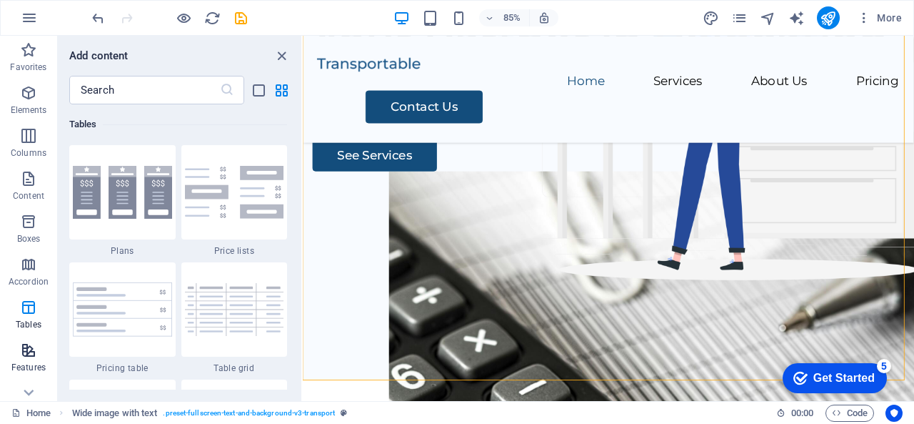
click at [24, 358] on icon "button" at bounding box center [28, 349] width 17 height 17
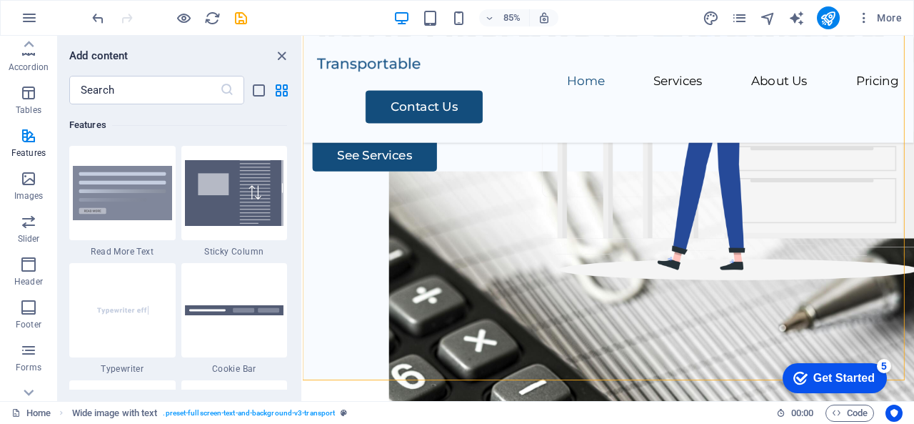
scroll to position [277, 0]
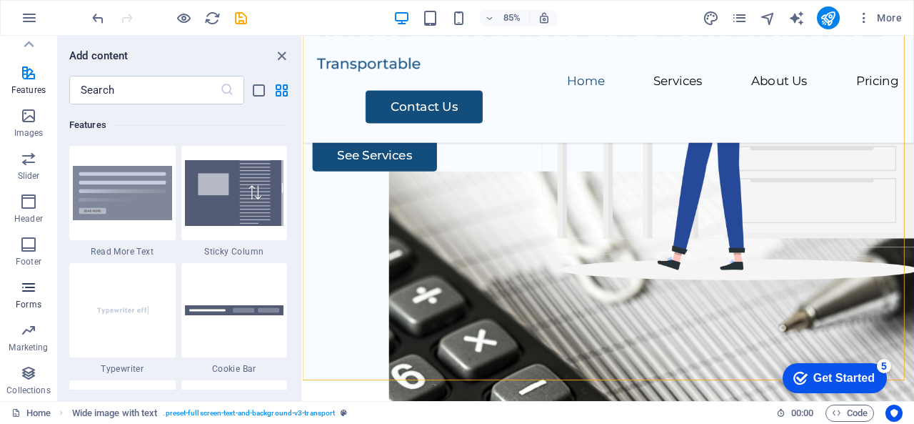
click at [34, 293] on icon "button" at bounding box center [28, 287] width 17 height 17
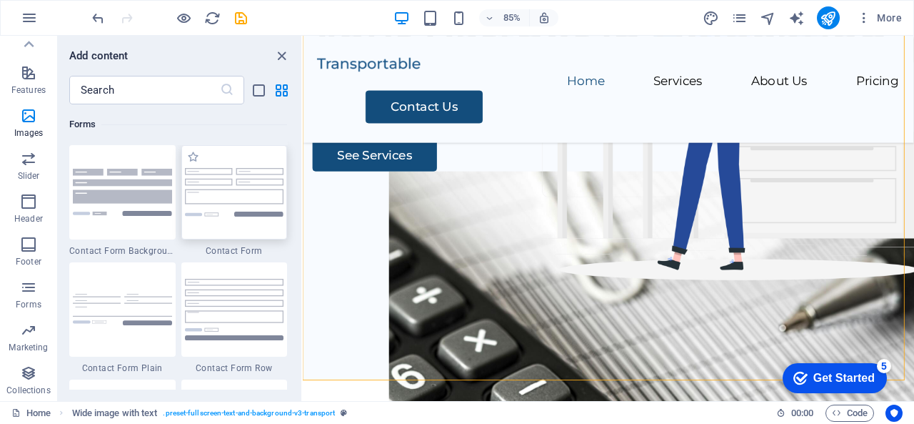
scroll to position [10430, 0]
click at [489, 100] on div "Contact Us" at bounding box center [691, 119] width 628 height 39
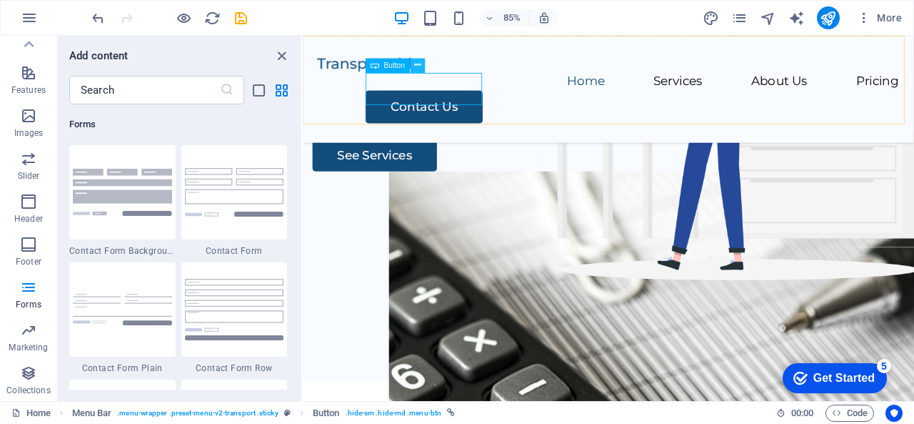
click at [416, 66] on icon at bounding box center [418, 65] width 6 height 13
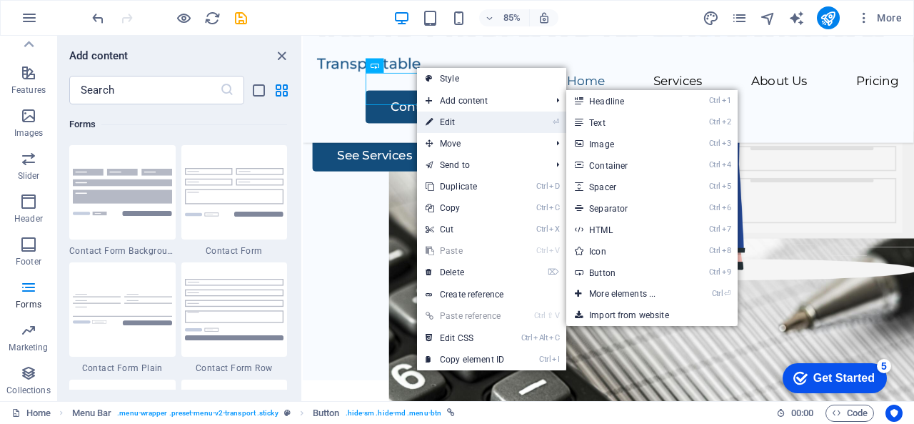
click at [437, 115] on link "⏎ Edit" at bounding box center [465, 121] width 96 height 21
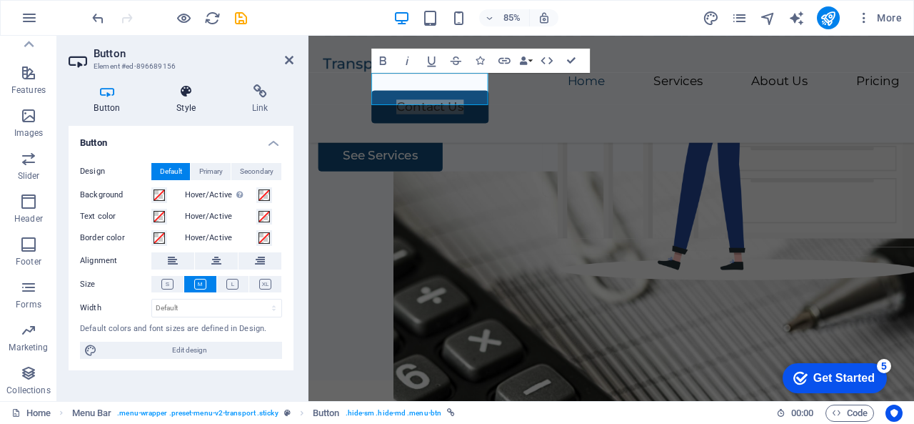
click at [189, 100] on h4 "Style" at bounding box center [189, 99] width 76 height 30
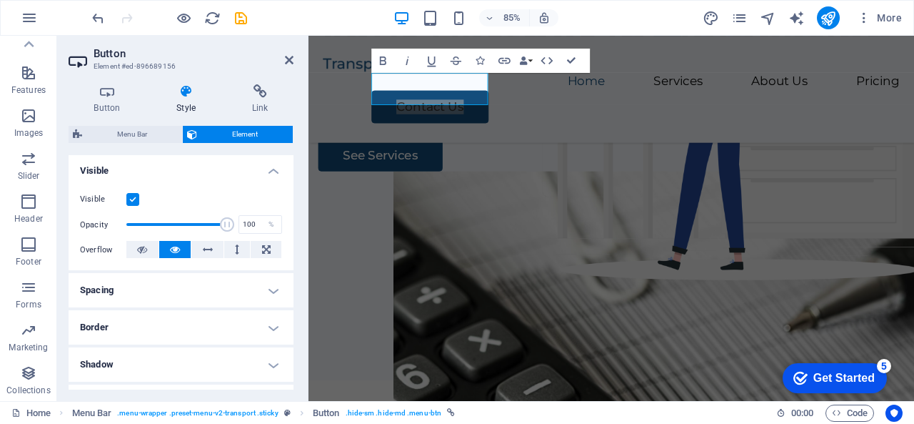
scroll to position [11, 0]
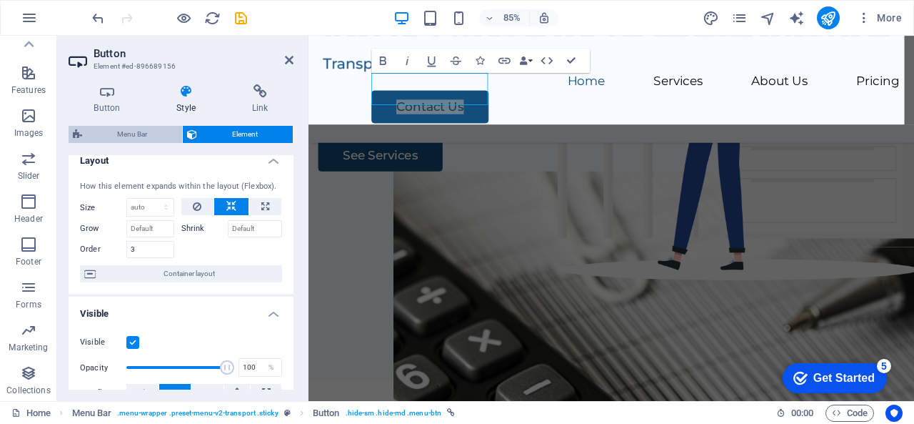
click at [139, 136] on span "Menu Bar" at bounding box center [131, 134] width 91 height 17
select select "rem"
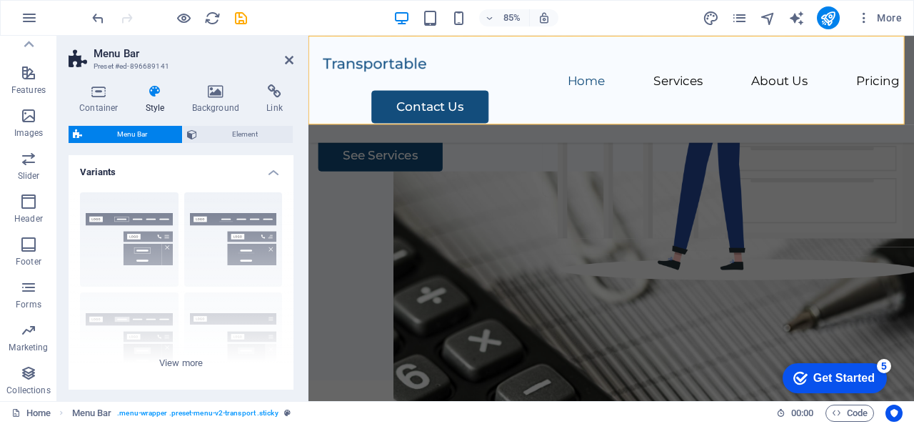
click at [284, 59] on h2 "Menu Bar" at bounding box center [194, 53] width 200 height 13
click at [291, 56] on icon at bounding box center [289, 59] width 9 height 11
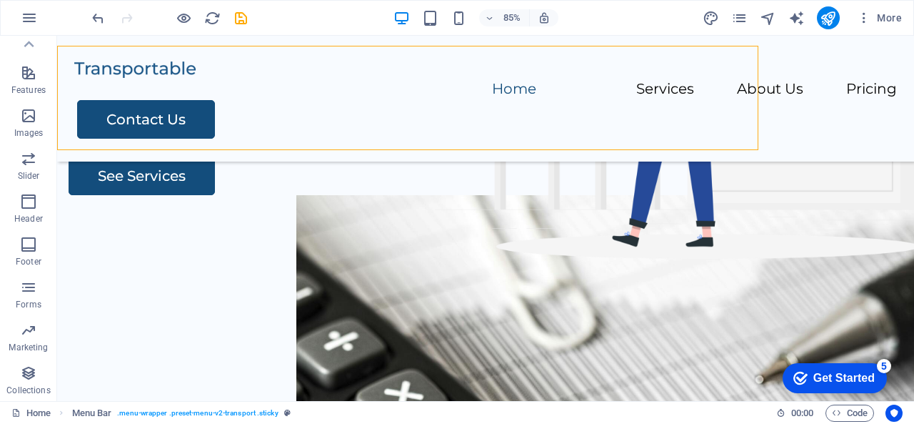
scroll to position [132, 0]
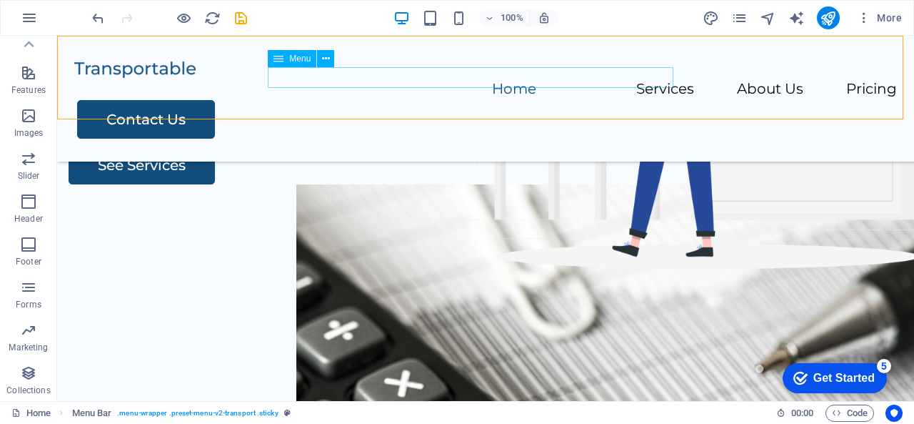
click at [645, 79] on nav "Home Services About Us Pricing" at bounding box center [485, 89] width 823 height 21
click at [321, 83] on nav "Home Services About Us Pricing" at bounding box center [485, 89] width 823 height 21
click at [303, 79] on nav "Home Services About Us Pricing" at bounding box center [485, 89] width 823 height 21
click at [311, 79] on nav "Home Services About Us Pricing" at bounding box center [485, 89] width 823 height 21
click at [324, 79] on nav "Home Services About Us Pricing" at bounding box center [485, 89] width 823 height 21
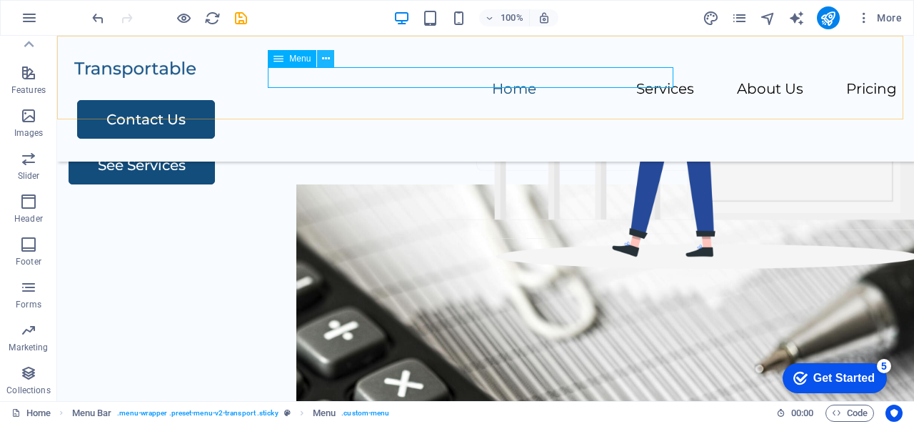
click at [323, 59] on icon at bounding box center [326, 58] width 8 height 15
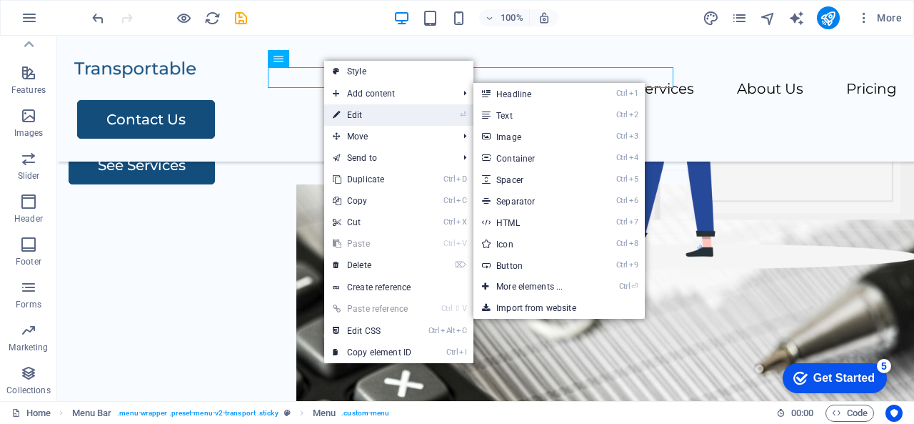
click at [358, 109] on link "⏎ Edit" at bounding box center [372, 114] width 96 height 21
select select
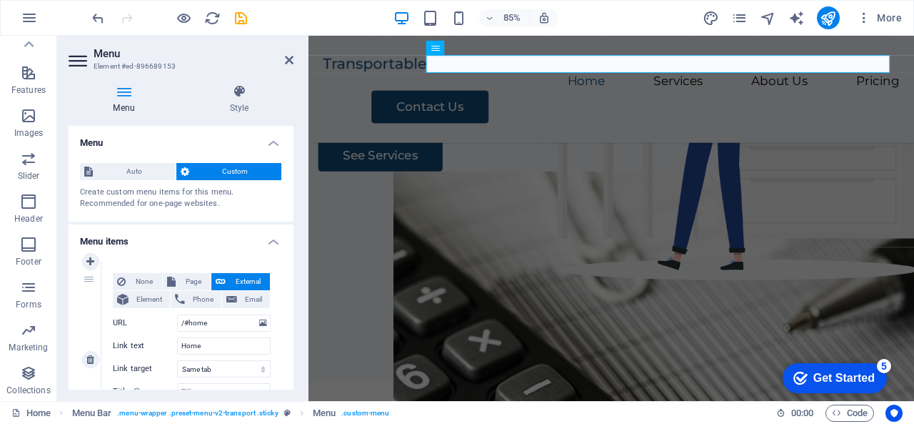
scroll to position [214, 0]
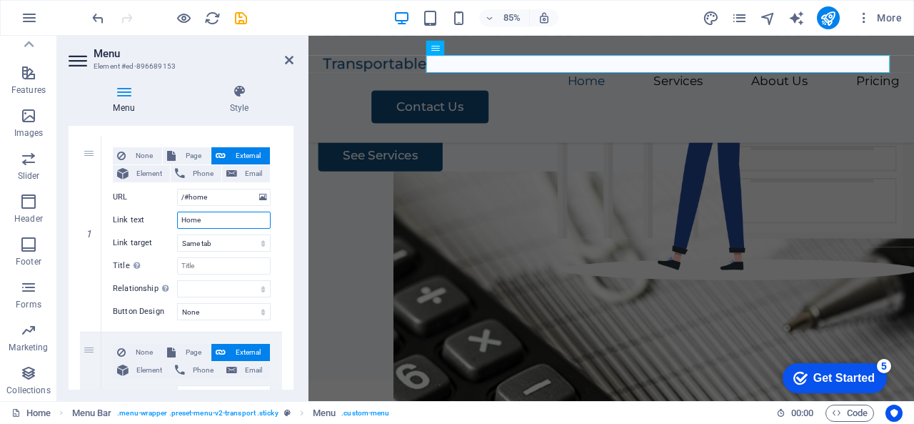
drag, startPoint x: 212, startPoint y: 133, endPoint x: 96, endPoint y: 111, distance: 118.5
click at [96, 111] on div "Menu Style Menu Auto Custom Create custom menu items for this menu. Recommended…" at bounding box center [181, 236] width 225 height 305
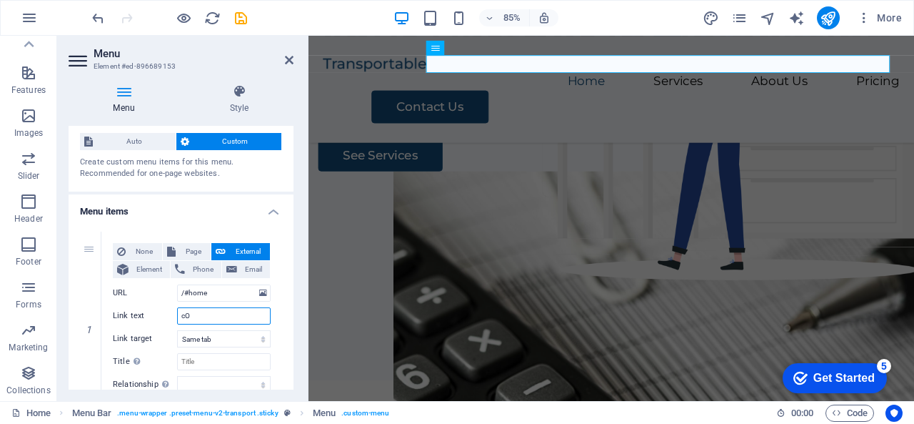
type input "c"
type input "C"
select select
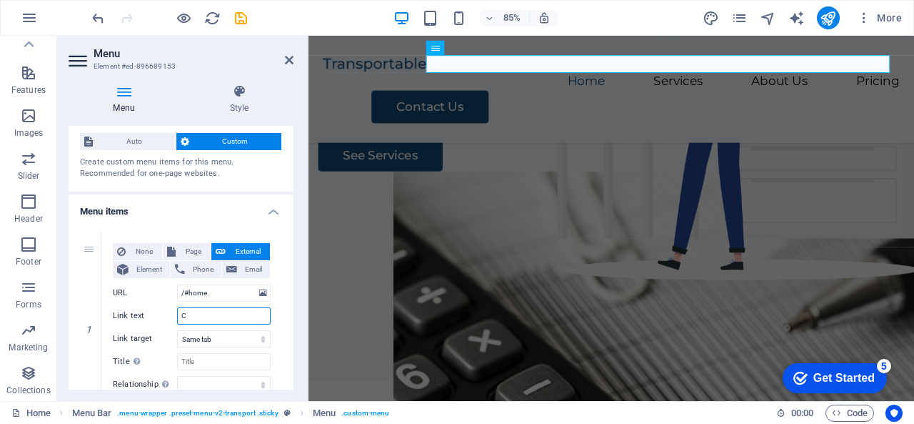
select select
type input "Contabilidad"
select select
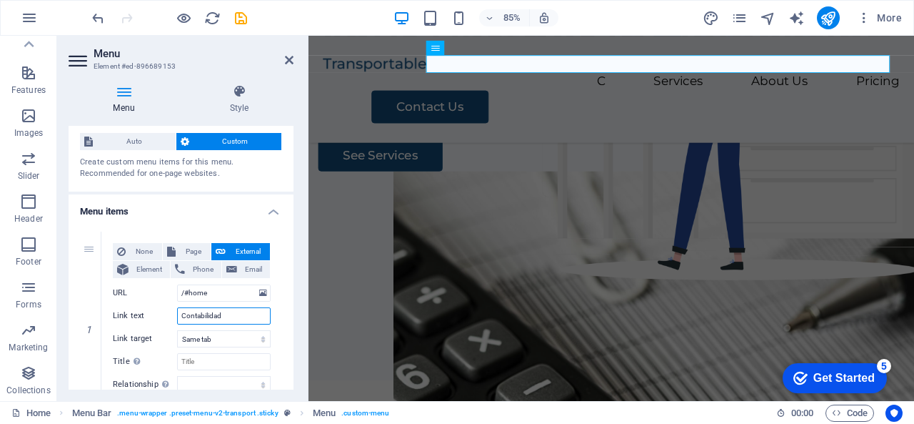
select select
type input "Contabilidad"
click at [210, 291] on input "/#home" at bounding box center [224, 292] width 94 height 17
type input "/#contabilidad"
select select
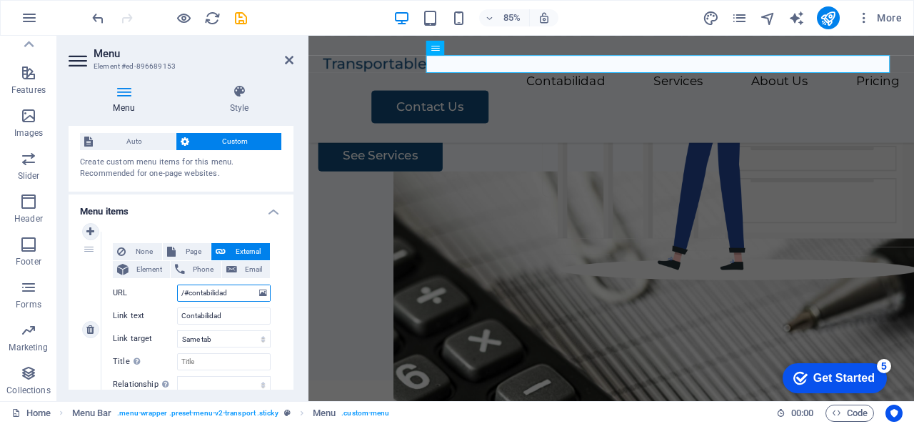
select select
type input "/#contabilidad"
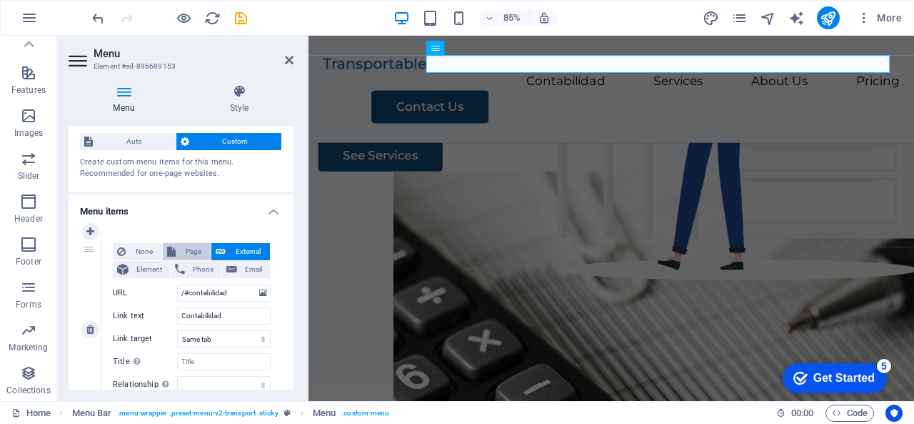
click at [191, 251] on span "Page" at bounding box center [193, 251] width 26 height 17
select select
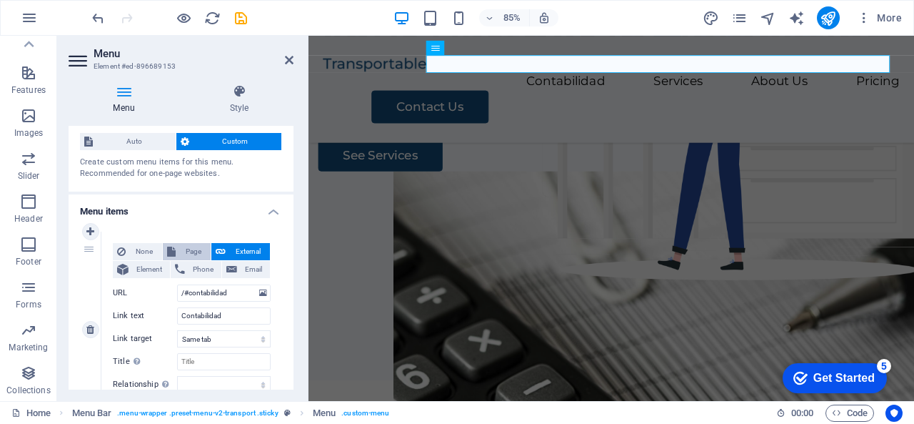
select select
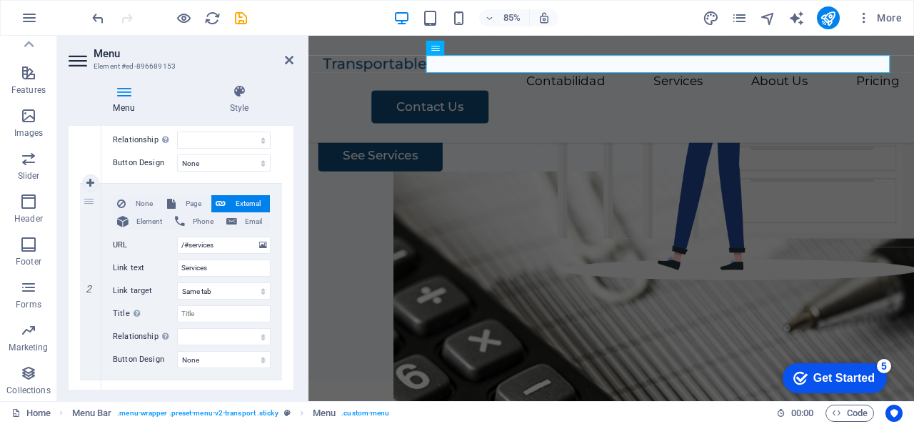
scroll to position [286, 0]
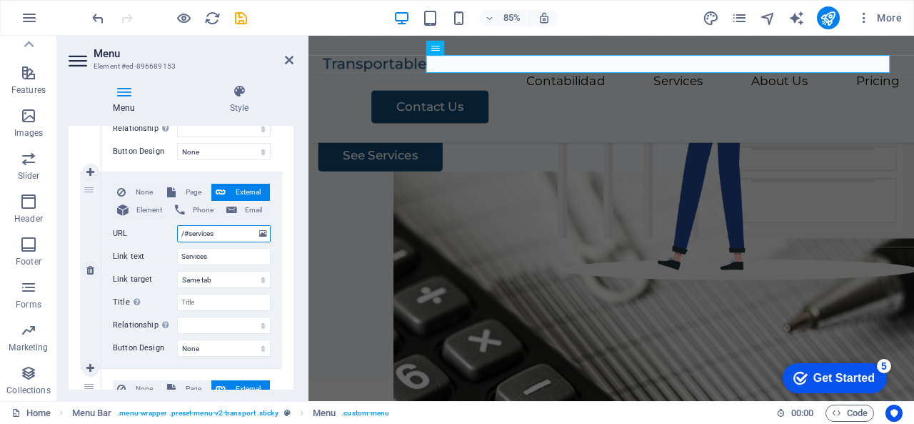
click at [219, 229] on input "/#services" at bounding box center [224, 233] width 94 height 17
type input "/#auditoria"
select select
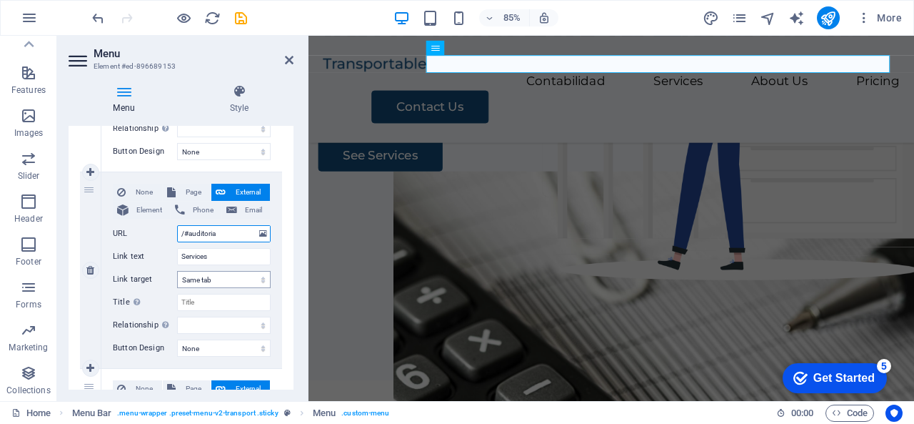
select select
type input "/#auditoria"
click at [221, 253] on input "Services" at bounding box center [224, 256] width 94 height 17
type input "S"
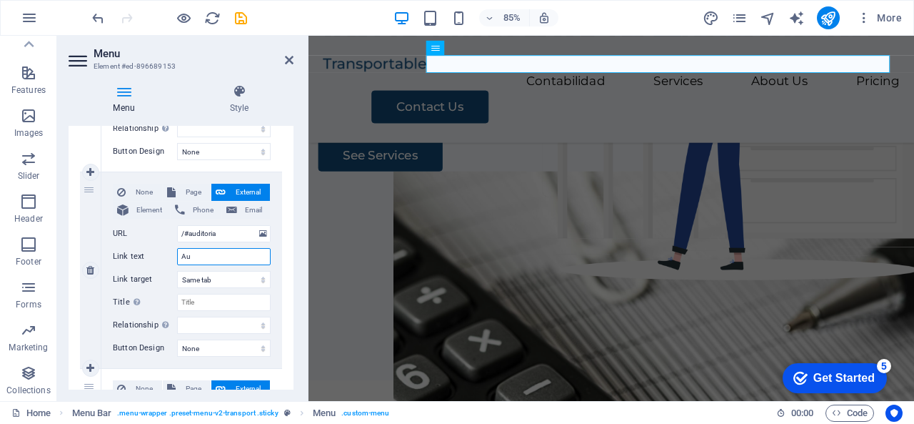
type input "Aud"
select select
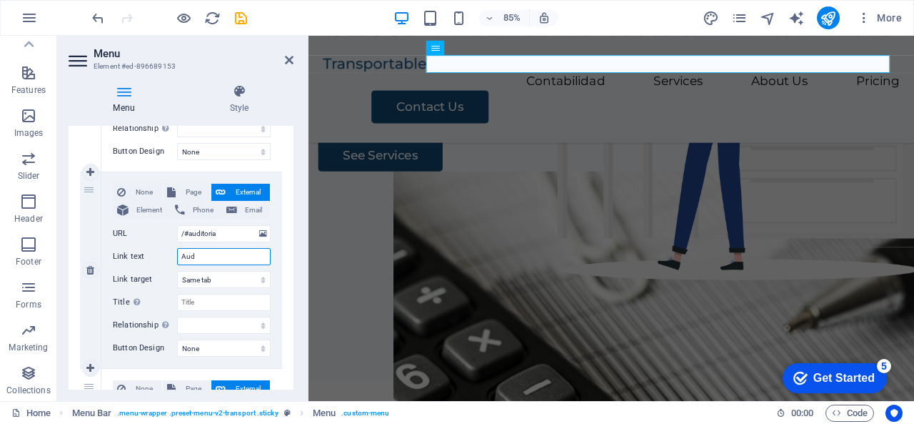
select select
type input "Auditoría"
select select
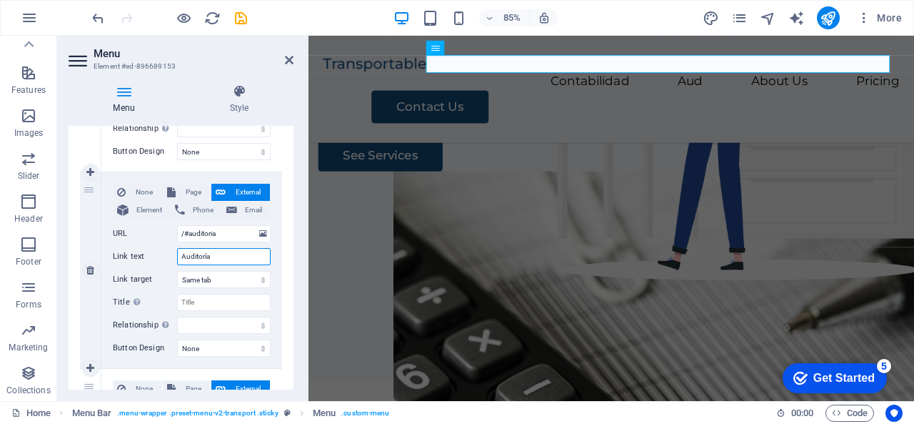
select select
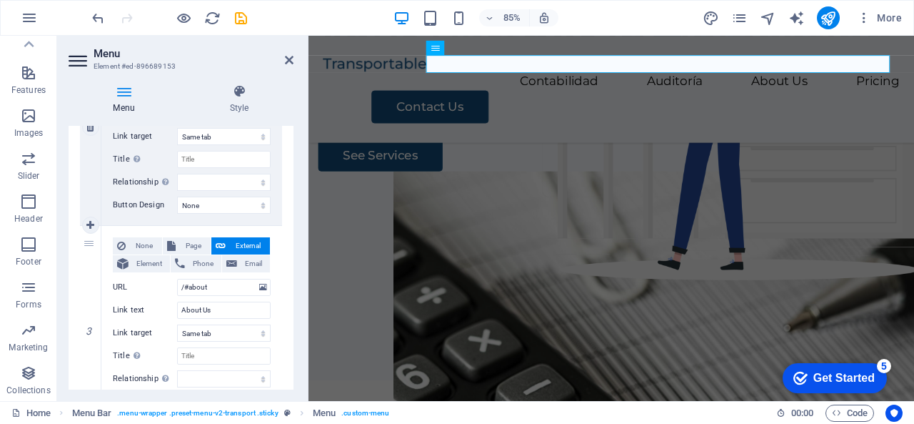
scroll to position [500, 0]
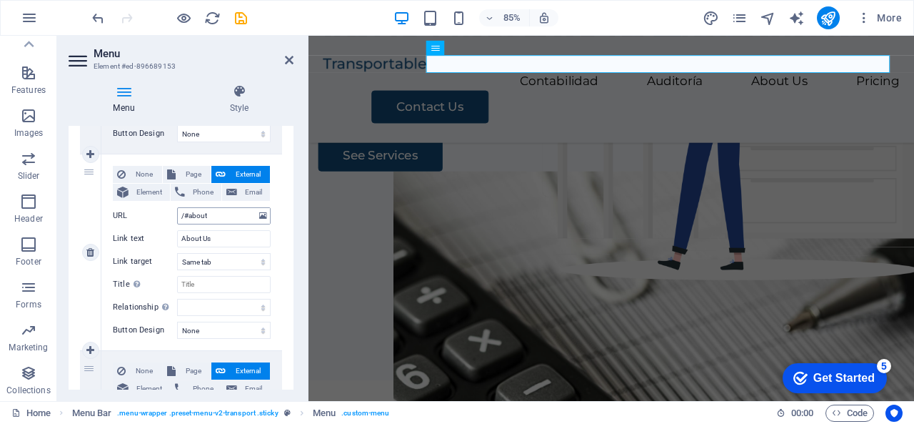
type input "Auditoría"
click at [219, 218] on input "/#about" at bounding box center [224, 215] width 94 height 17
type input "/#a"
select select
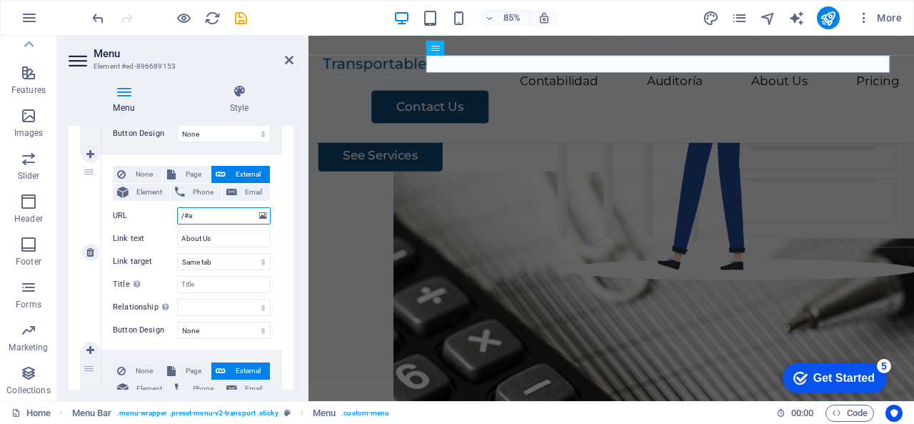
select select
type input "/#i"
select select
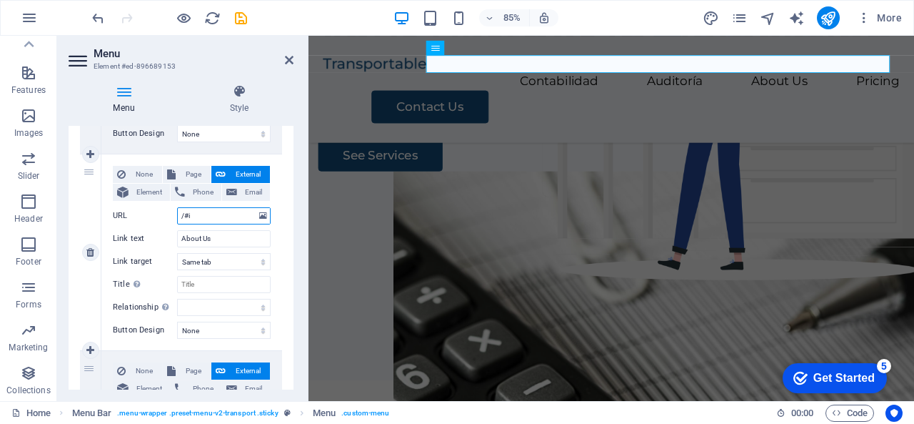
select select
type input "/#impuestos"
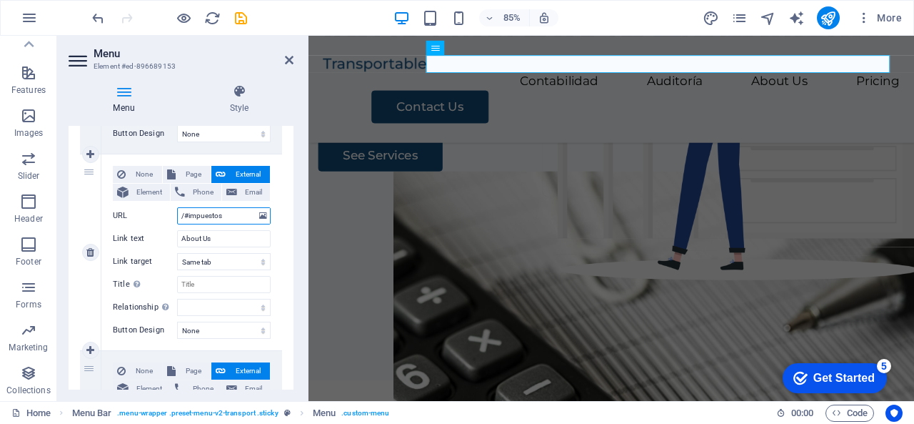
select select
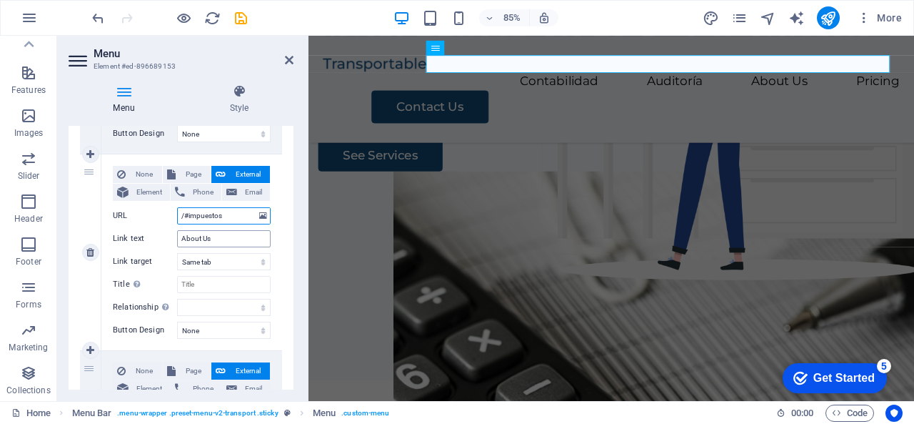
type input "/#impuestos"
click at [217, 240] on input "About Us" at bounding box center [224, 238] width 94 height 17
type input "A"
type input "I"
select select
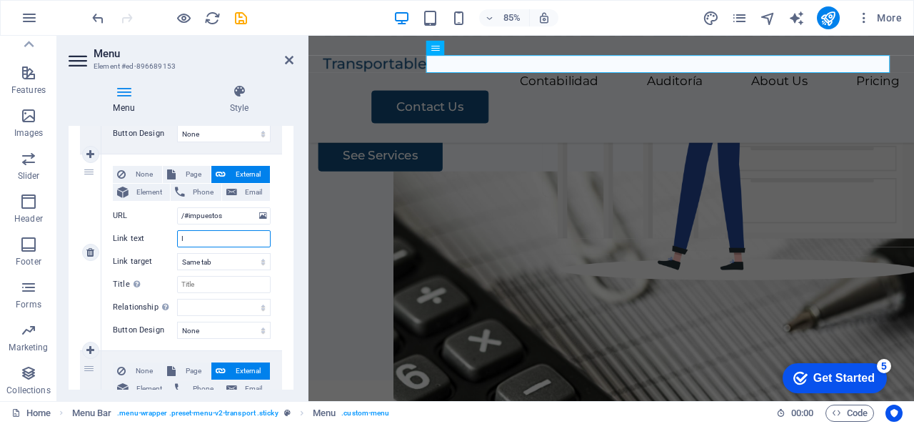
select select
type input "Impuestos"
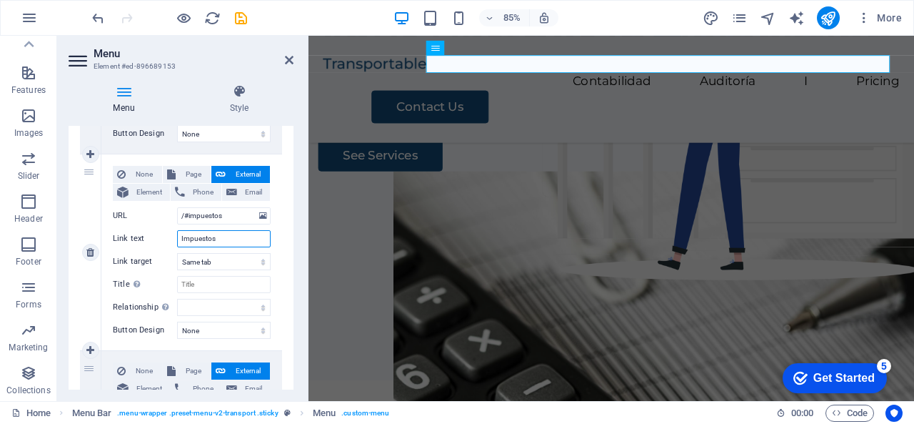
select select
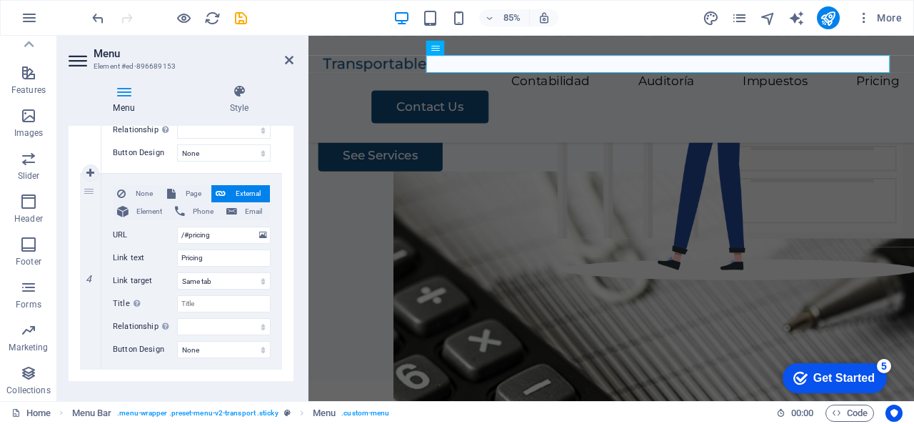
scroll to position [696, 0]
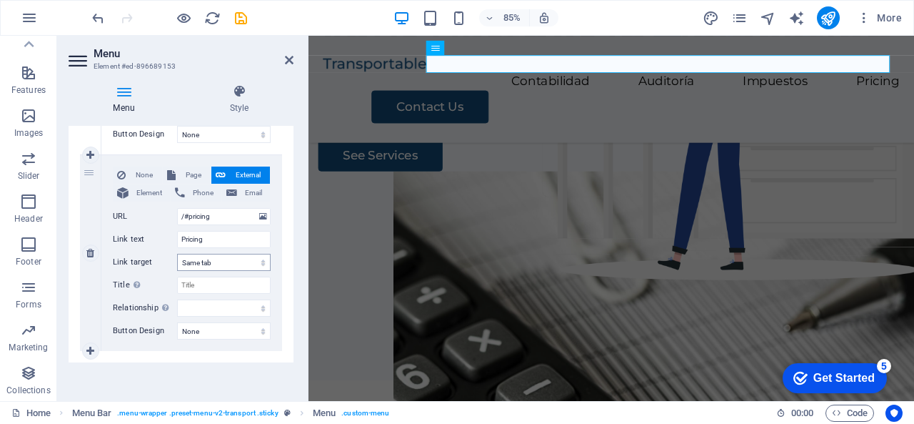
type input "Impuestos"
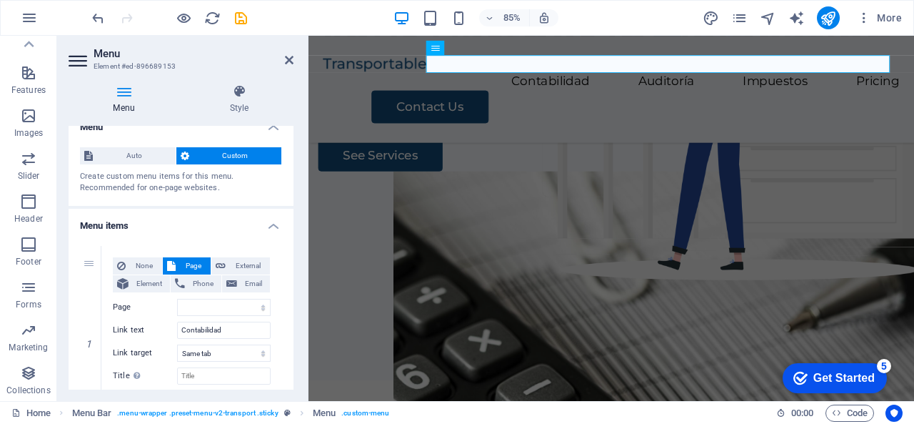
scroll to position [0, 0]
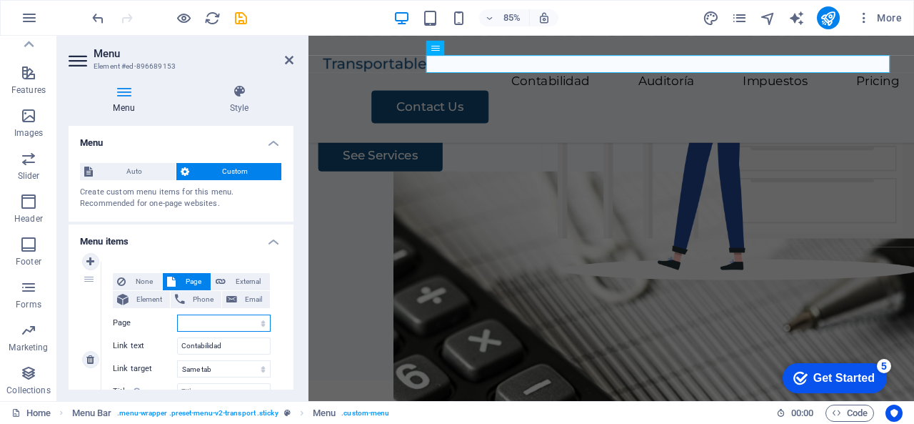
click at [199, 325] on select "Home Legal Notice Privacy Subpage" at bounding box center [224, 322] width 94 height 17
select select "0"
click at [177, 314] on select "Home Legal Notice Privacy Subpage" at bounding box center [224, 322] width 94 height 17
select select
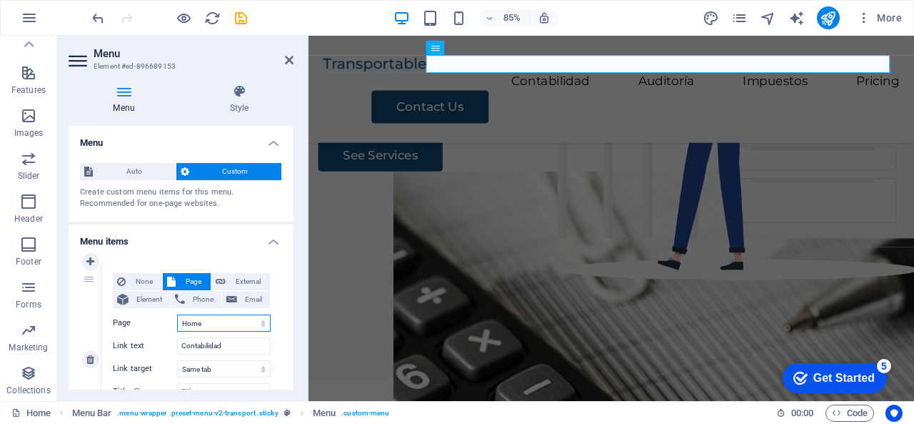
select select
click at [207, 328] on select "Home Legal Notice Privacy Subpage" at bounding box center [224, 322] width 94 height 17
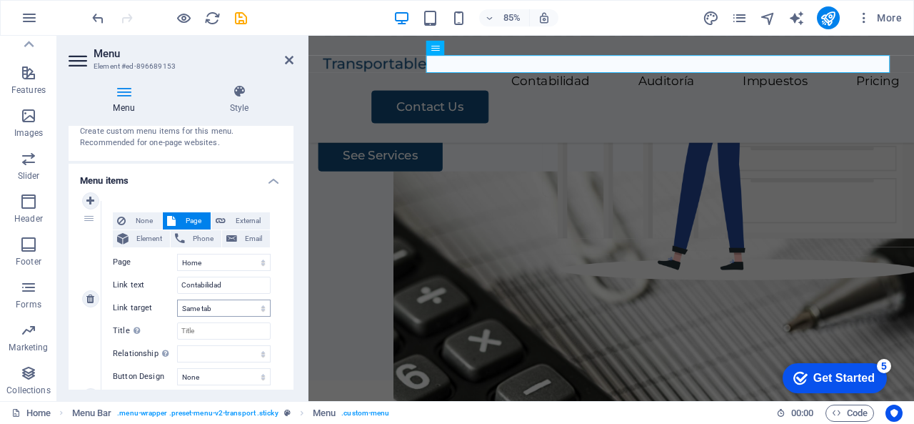
scroll to position [71, 0]
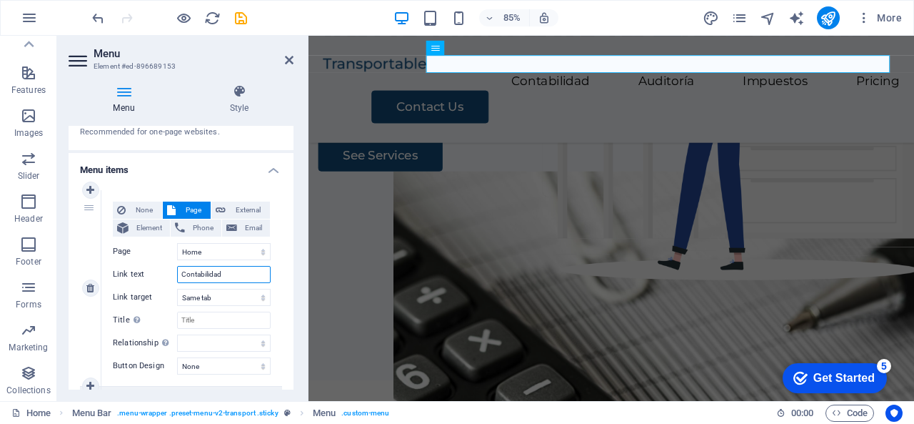
click at [233, 274] on input "Contabilidad" at bounding box center [224, 274] width 94 height 17
type input "C"
type input "q"
select select
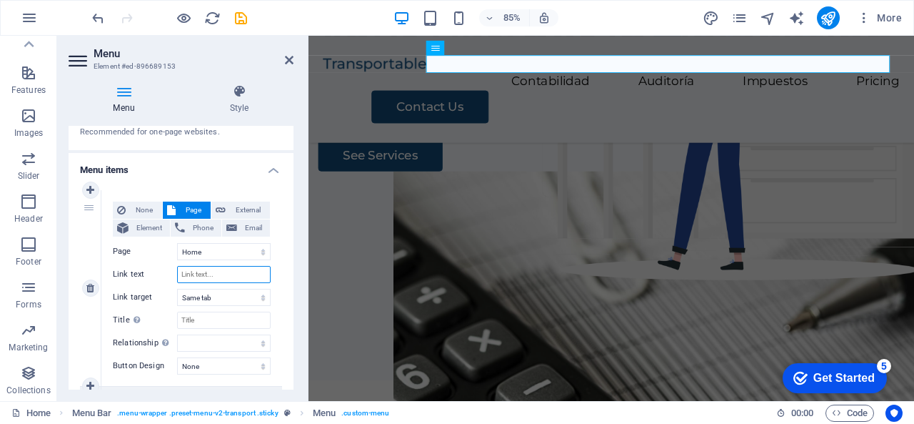
select select
type input "Quienes somos"
select select
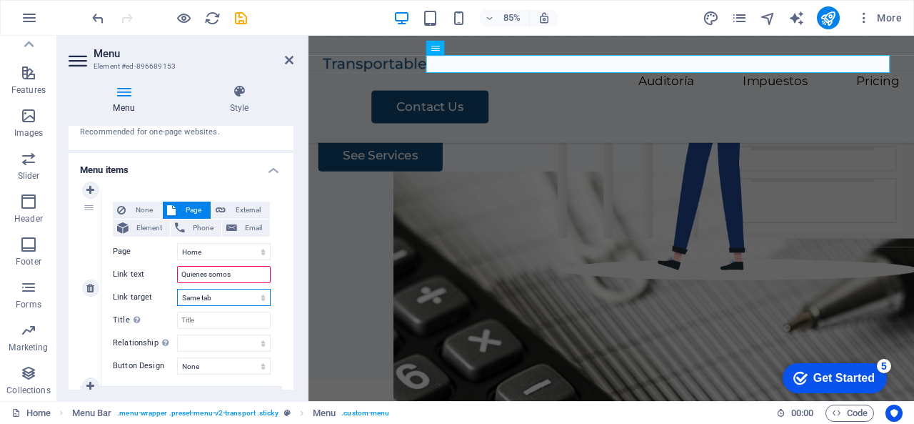
select select
click at [196, 275] on input "Quienes somos" at bounding box center [224, 274] width 94 height 17
type input "Quiénes somos"
select select
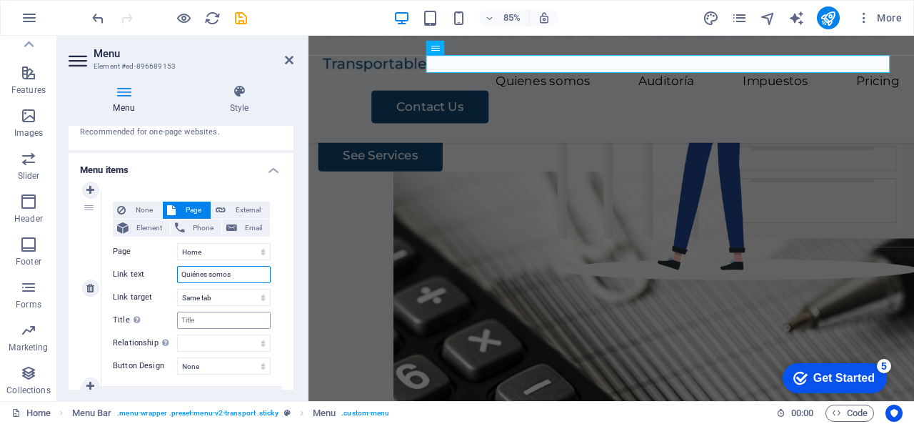
select select
type input "Quiénes somos"
click at [215, 316] on input "Title Additional link description, should not be the same as the link text. The…" at bounding box center [224, 319] width 94 height 17
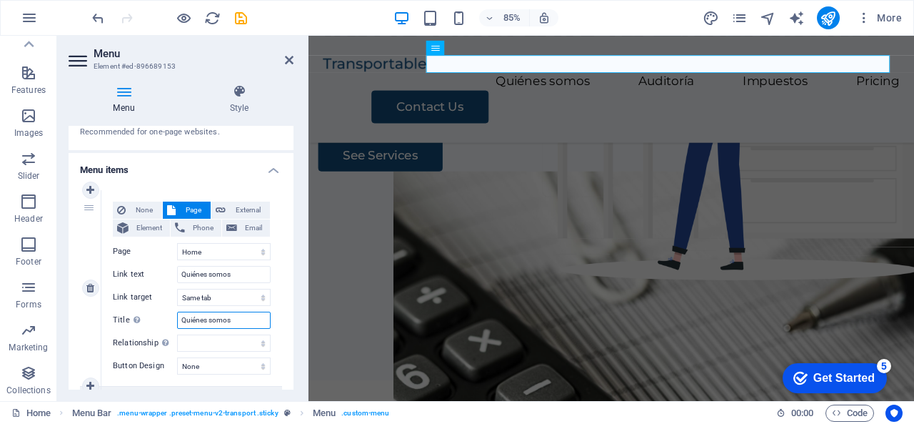
type input "Quiénes somos"
select select
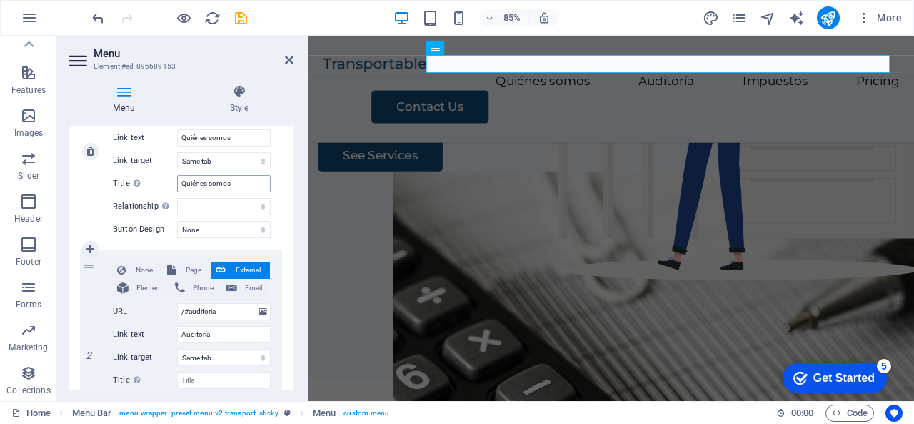
scroll to position [214, 0]
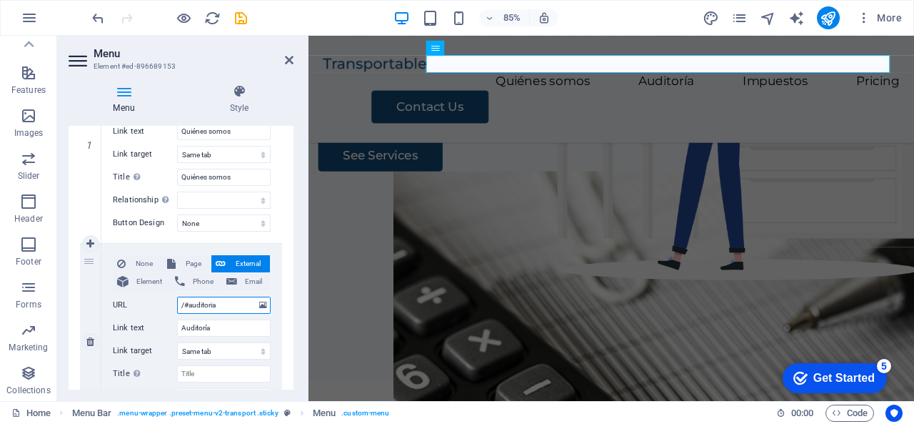
click at [223, 307] on input "/#auditoria" at bounding box center [224, 304] width 94 height 17
type input "/#contabilidad"
select select
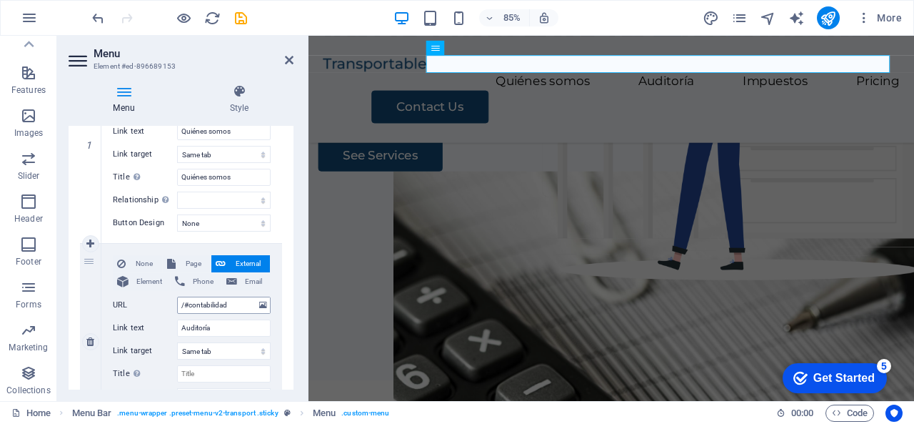
select select
drag, startPoint x: 217, startPoint y: 329, endPoint x: 141, endPoint y: 319, distance: 77.1
click at [141, 319] on div "Link text Auditoría" at bounding box center [192, 327] width 158 height 17
type input "Contabilidad"
select select
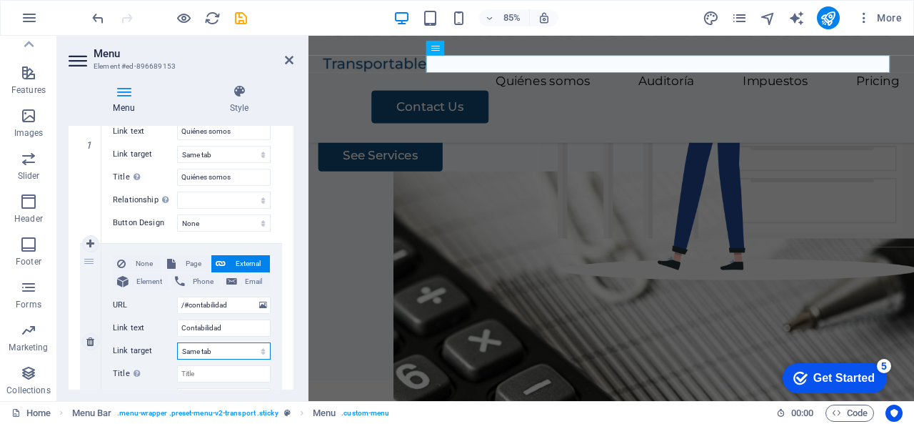
select select
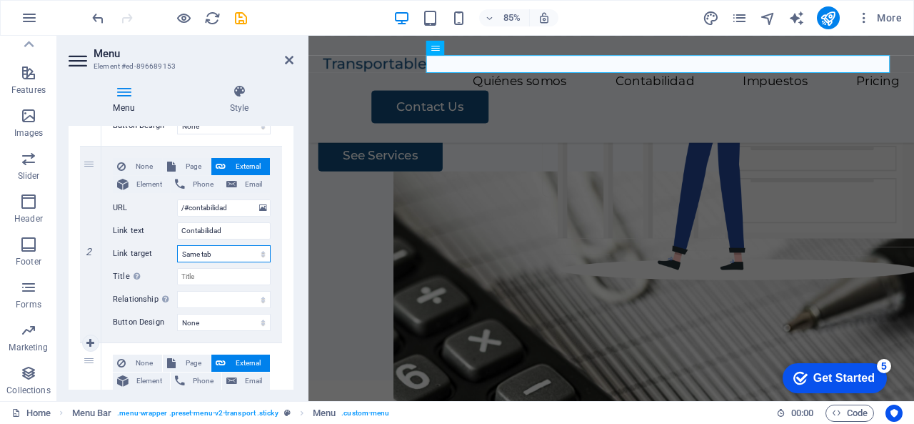
scroll to position [357, 0]
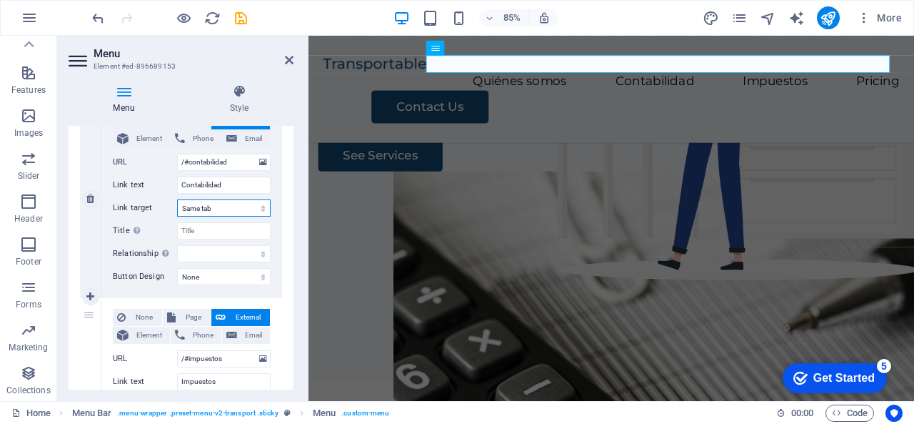
click at [224, 211] on select "New tab Same tab Overlay" at bounding box center [224, 207] width 94 height 17
click at [240, 207] on select "New tab Same tab Overlay" at bounding box center [224, 207] width 94 height 17
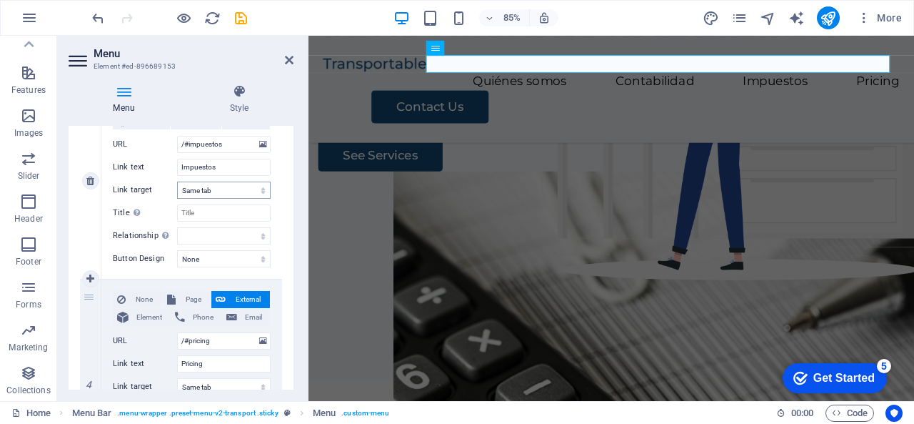
scroll to position [643, 0]
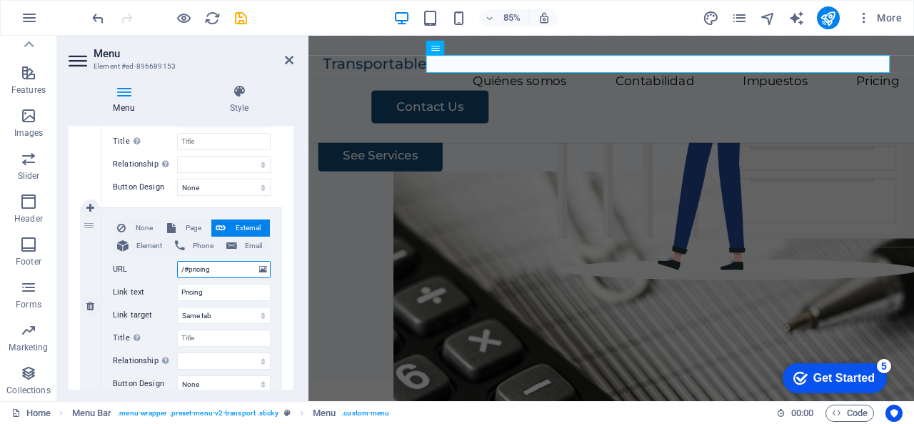
click at [221, 270] on input "/#pricing" at bounding box center [224, 269] width 94 height 17
type input "/#"
select select
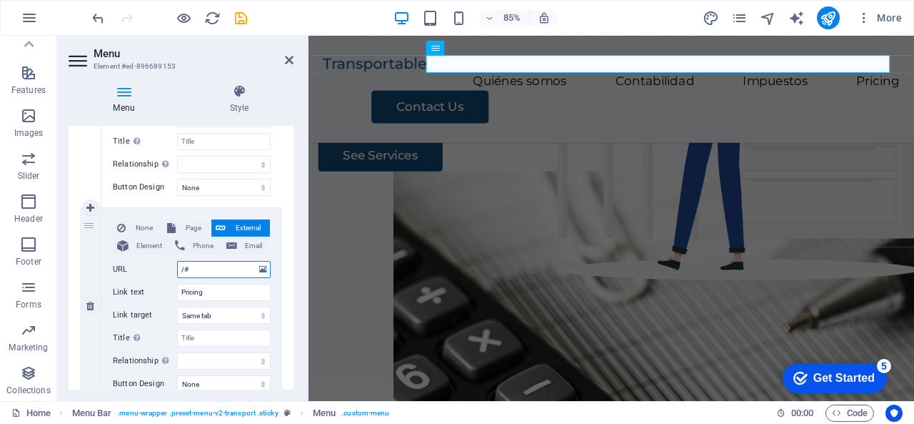
select select
type input "/#auditorí"
select select
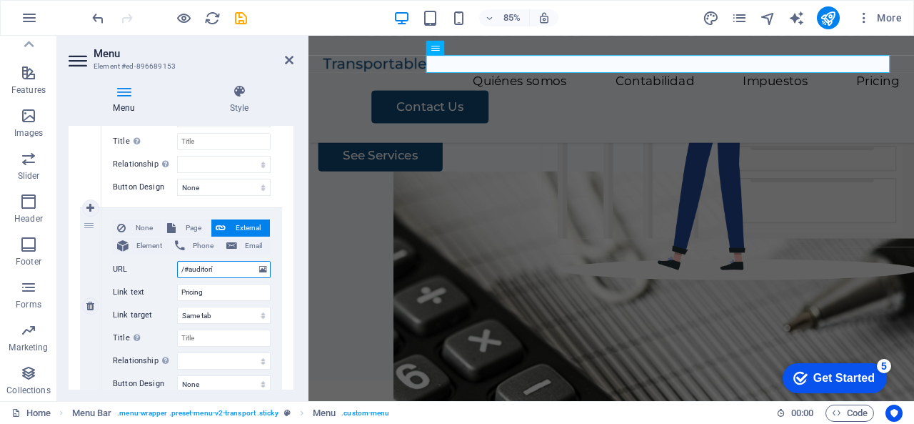
select select
type input "/#auditoria"
select select
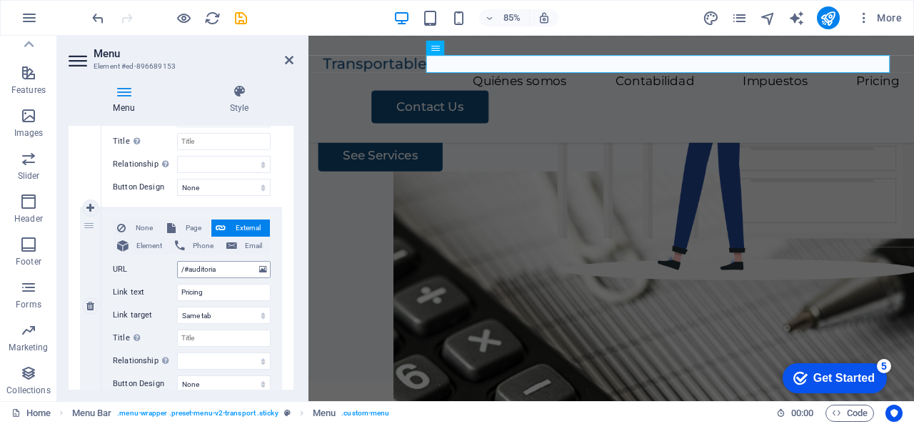
select select
drag, startPoint x: 215, startPoint y: 288, endPoint x: 129, endPoint y: 271, distance: 88.1
click at [129, 271] on div "None Page External Element Phone Email Page Home Legal Notice Privacy Subpage E…" at bounding box center [192, 294] width 158 height 150
type input "Auditoría"
select select
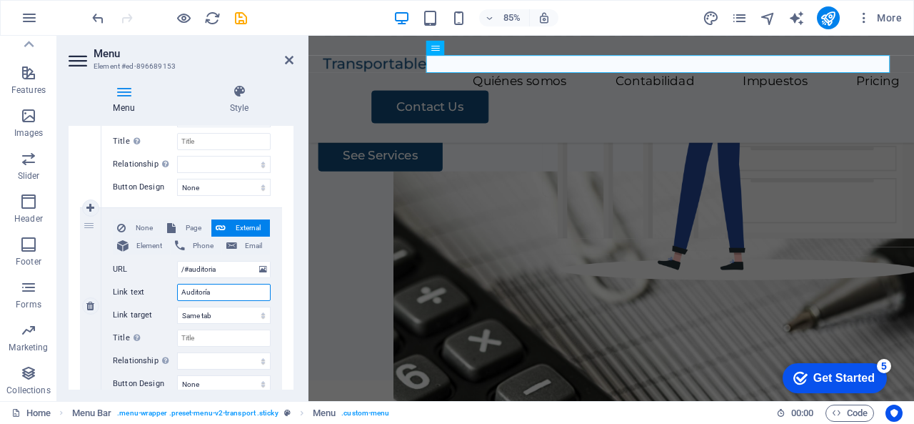
select select
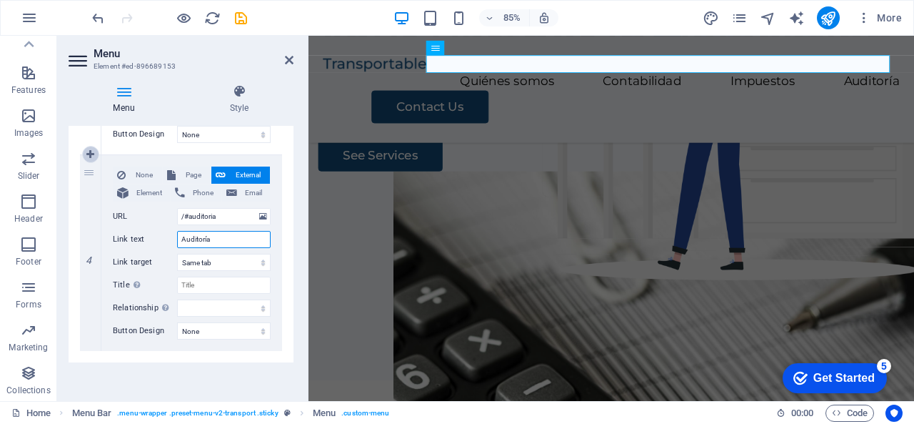
type input "Auditoría"
click at [90, 150] on icon at bounding box center [90, 154] width 8 height 10
select select
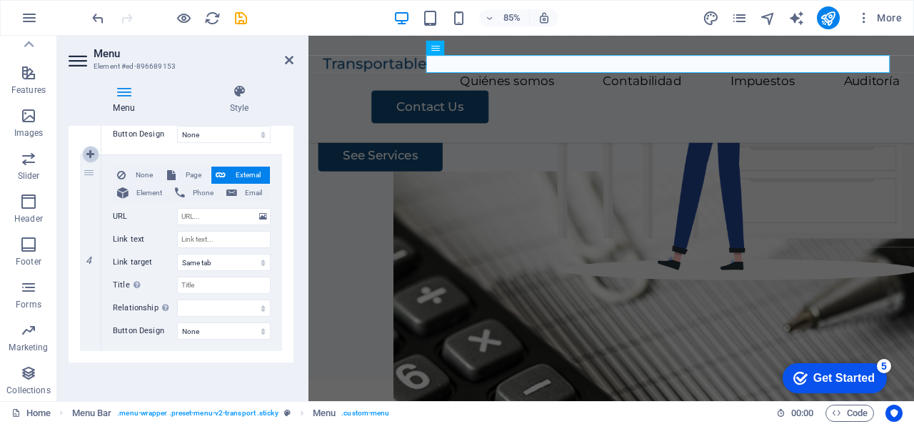
select select
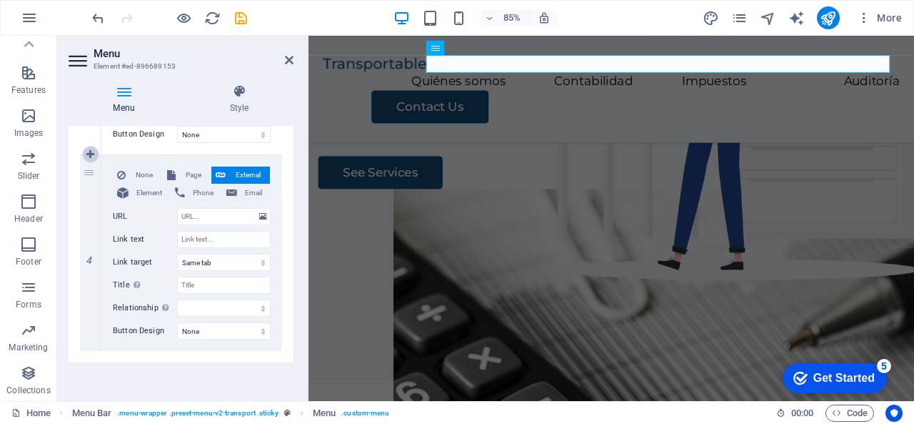
scroll to position [153, 0]
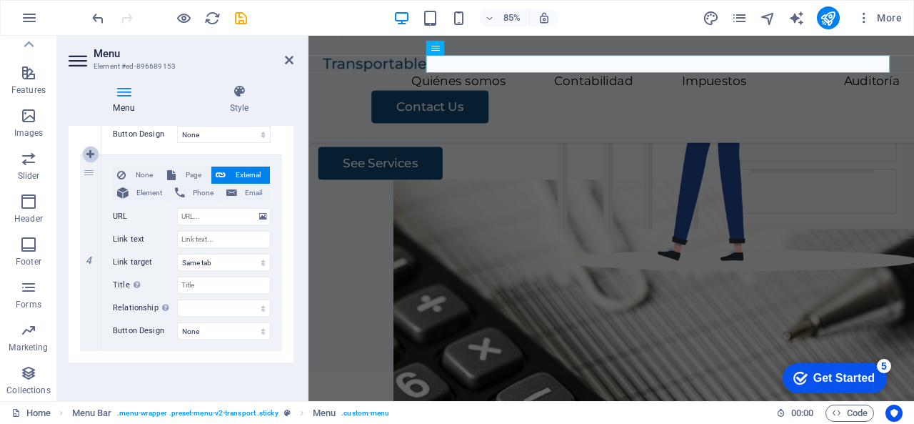
select select
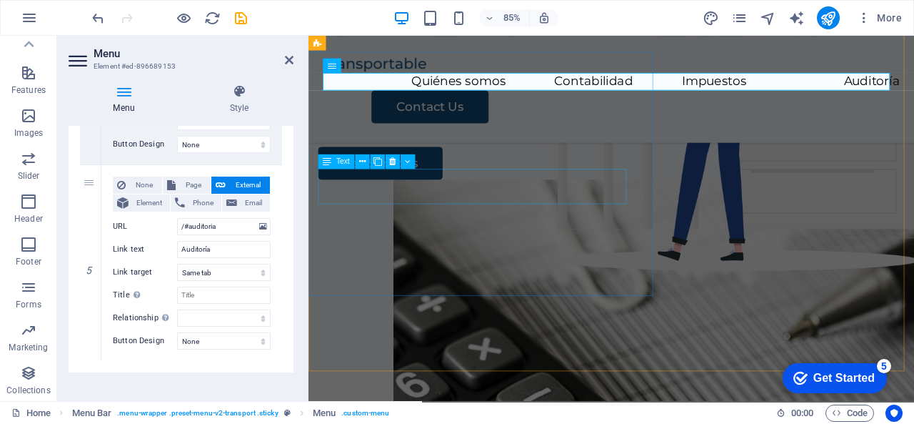
scroll to position [870, 0]
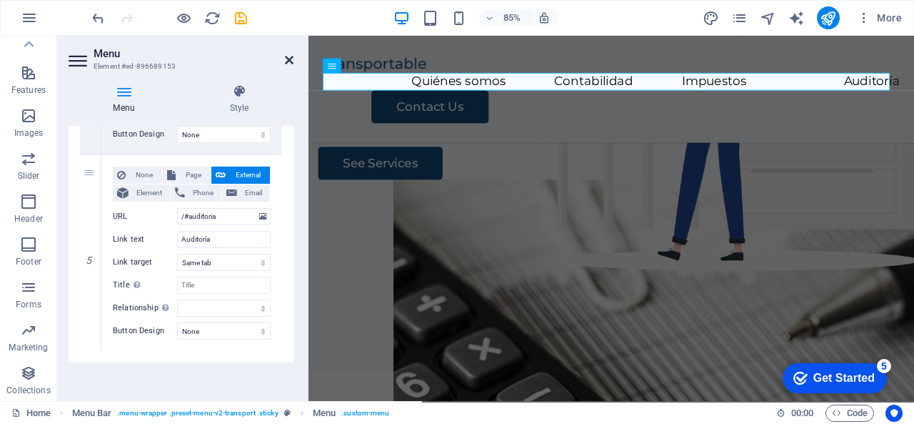
click at [286, 56] on icon at bounding box center [289, 59] width 9 height 11
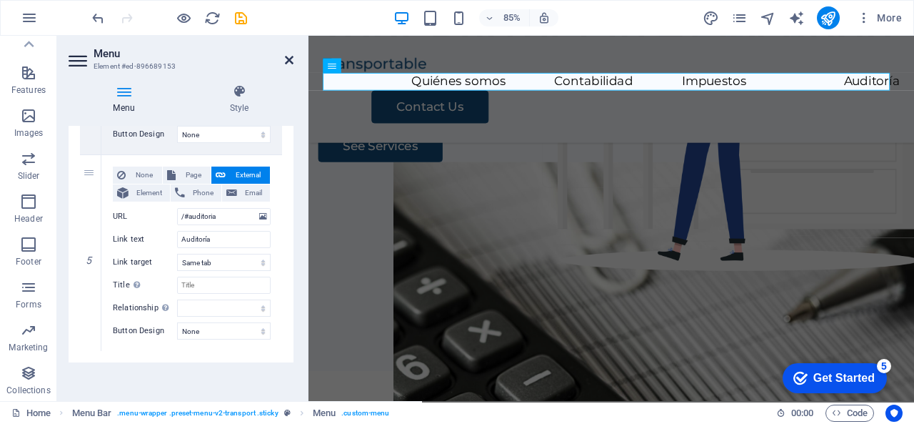
scroll to position [142, 0]
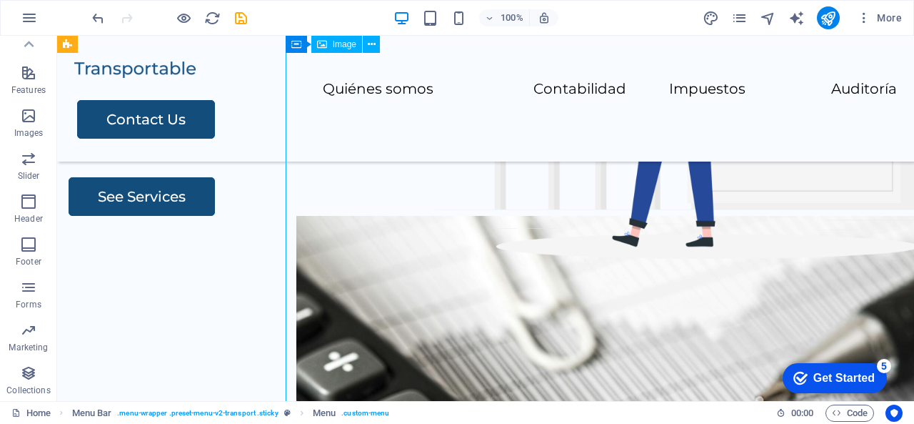
scroll to position [153, 0]
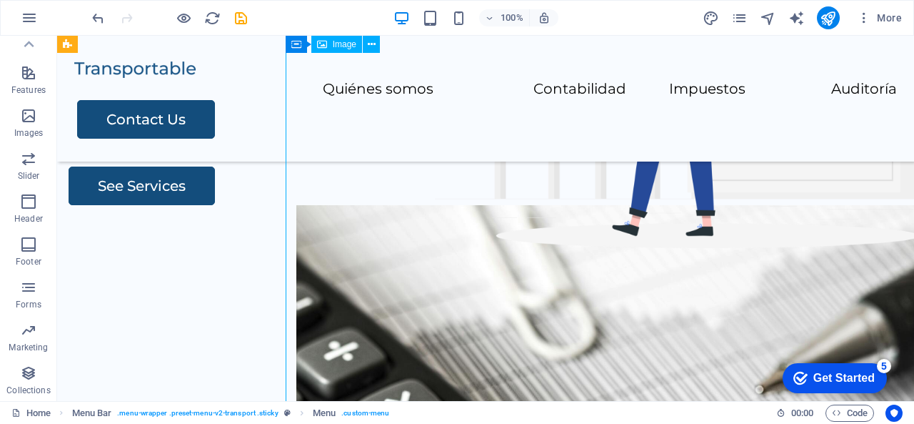
select select "px"
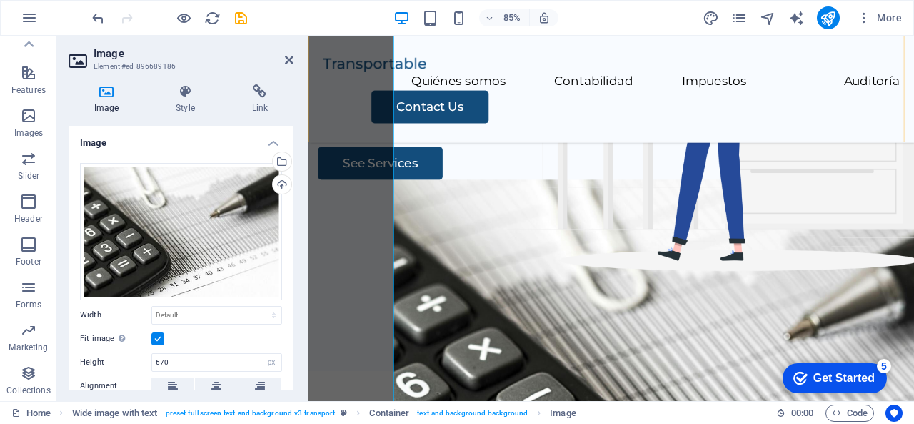
click at [802, 135] on div "Quiénes somos Contabilidad Impuestos Auditoría Contact Us" at bounding box center [665, 99] width 713 height 126
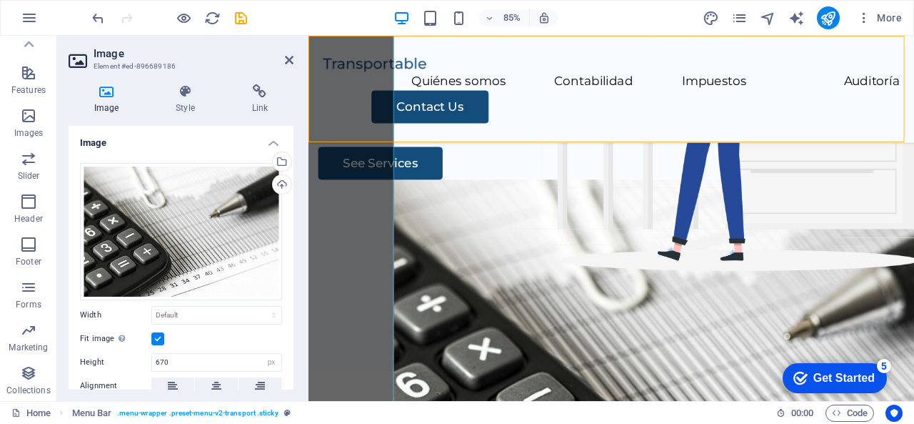
scroll to position [142, 0]
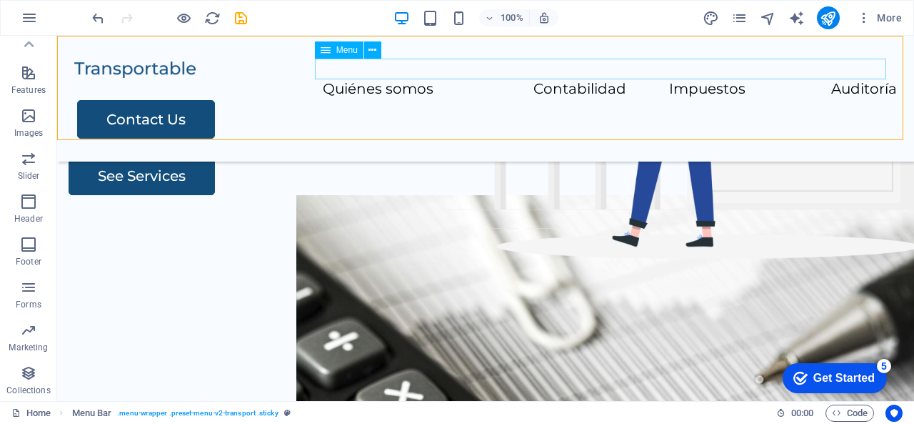
click at [438, 79] on nav "Quiénes somos Contabilidad Impuestos Auditoría" at bounding box center [485, 89] width 823 height 21
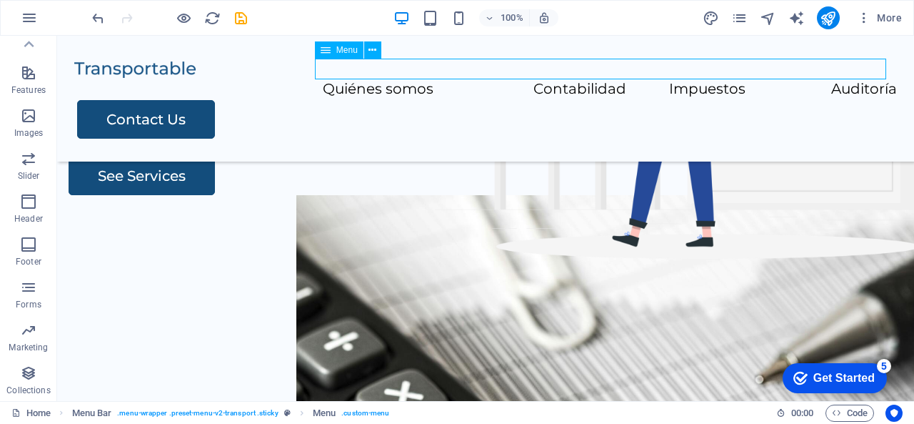
click at [438, 79] on nav "Quiénes somos Contabilidad Impuestos Auditoría" at bounding box center [485, 89] width 823 height 21
click at [369, 49] on icon at bounding box center [373, 50] width 8 height 15
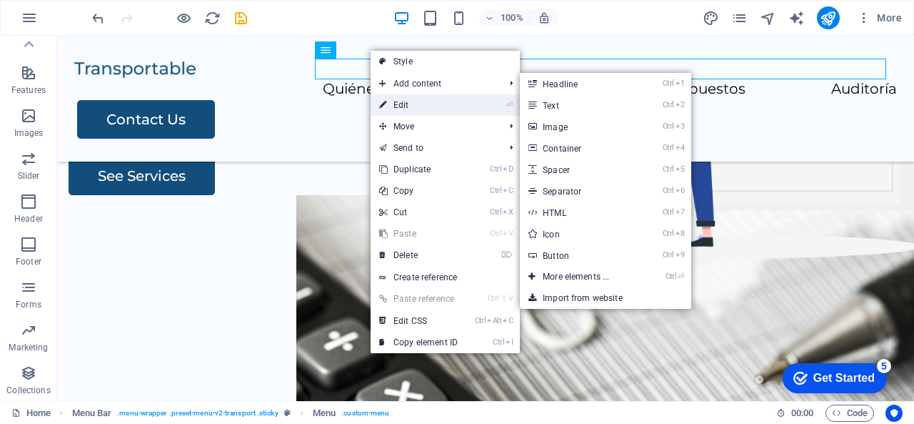
click at [397, 100] on link "⏎ Edit" at bounding box center [419, 104] width 96 height 21
select select
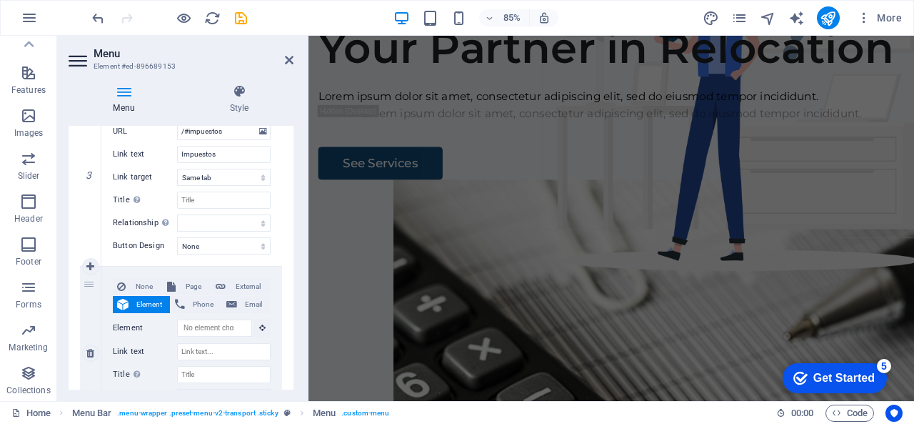
scroll to position [28, 0]
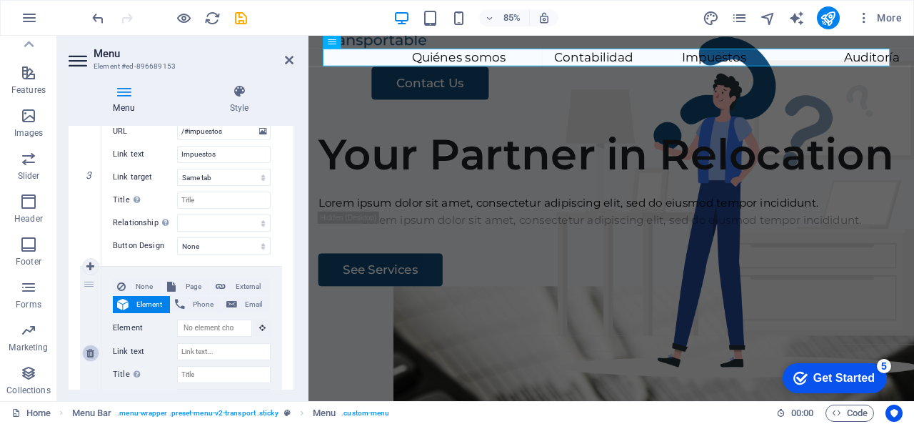
click at [91, 355] on icon at bounding box center [90, 353] width 8 height 10
select select
type input "/#auditoria"
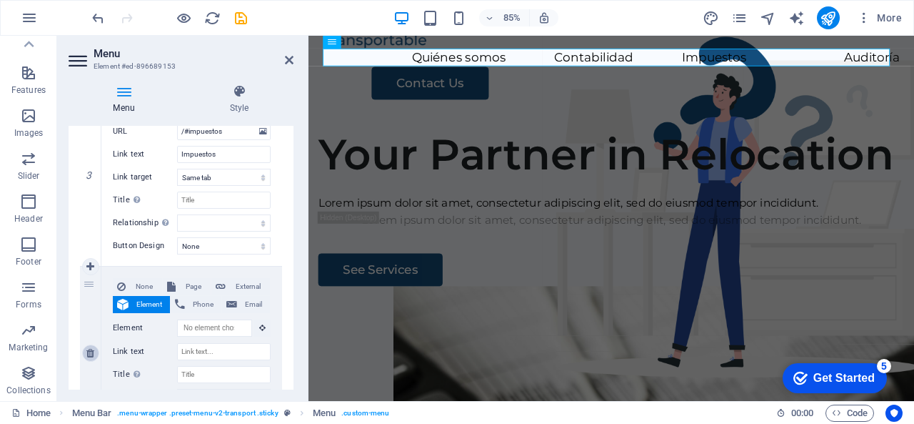
type input "Auditoría"
select select
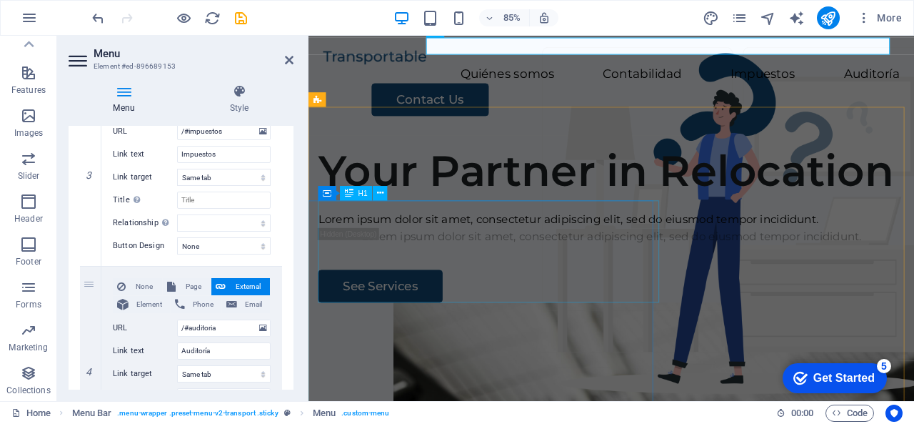
scroll to position [0, 0]
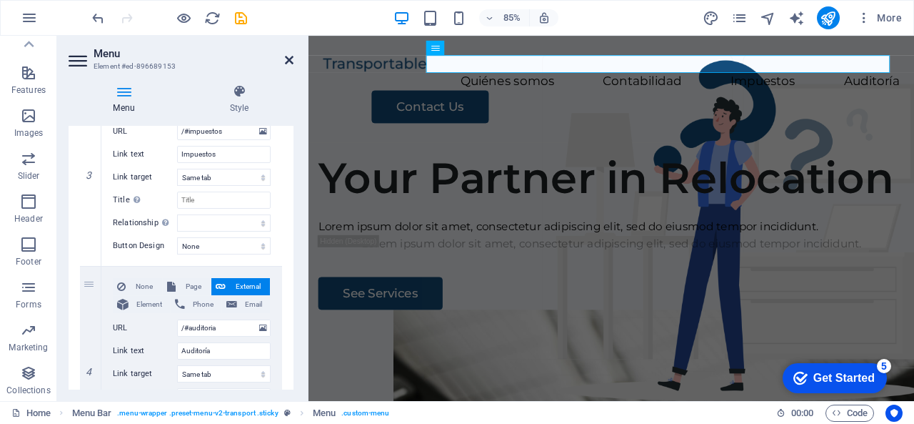
click at [290, 58] on icon at bounding box center [289, 59] width 9 height 11
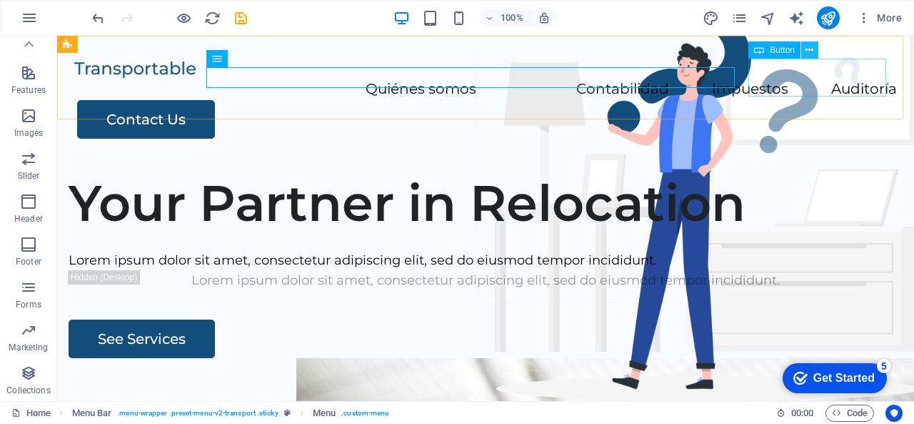
click at [813, 49] on icon at bounding box center [810, 50] width 8 height 15
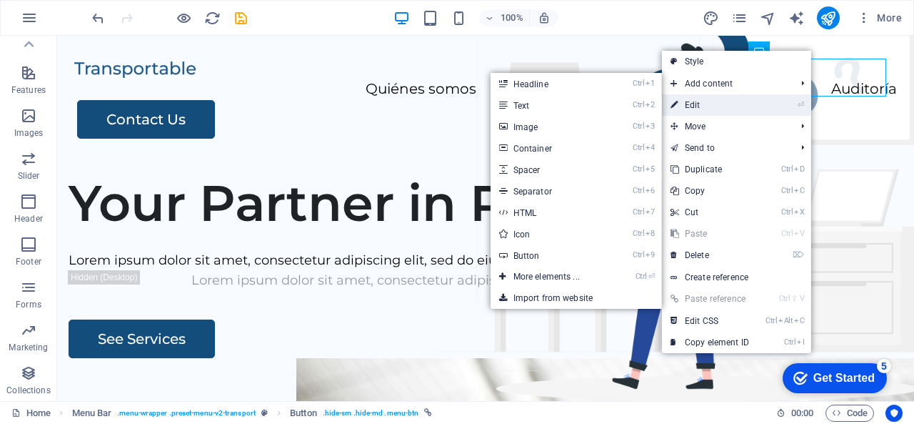
click at [732, 100] on link "⏎ Edit" at bounding box center [710, 104] width 96 height 21
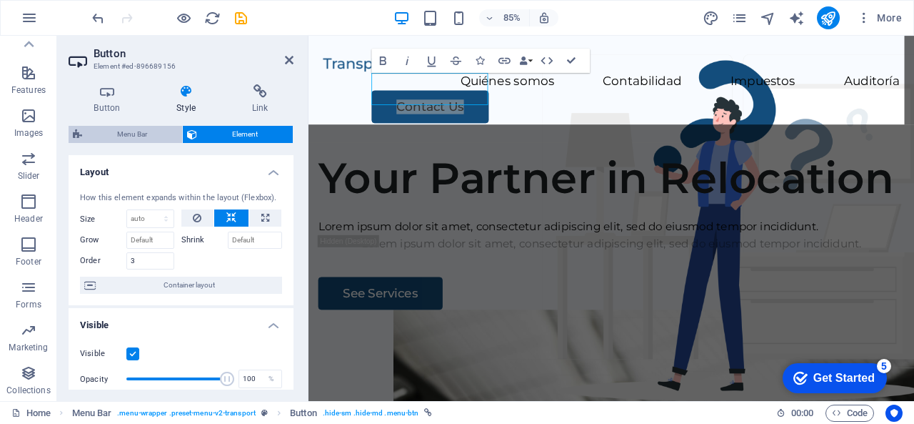
click at [147, 135] on span "Menu Bar" at bounding box center [131, 134] width 91 height 17
select select "rem"
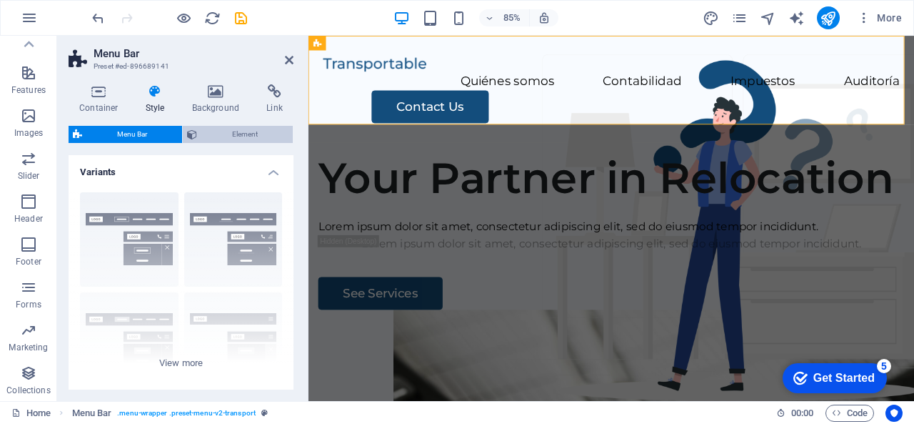
click at [236, 136] on span "Element" at bounding box center [244, 134] width 87 height 17
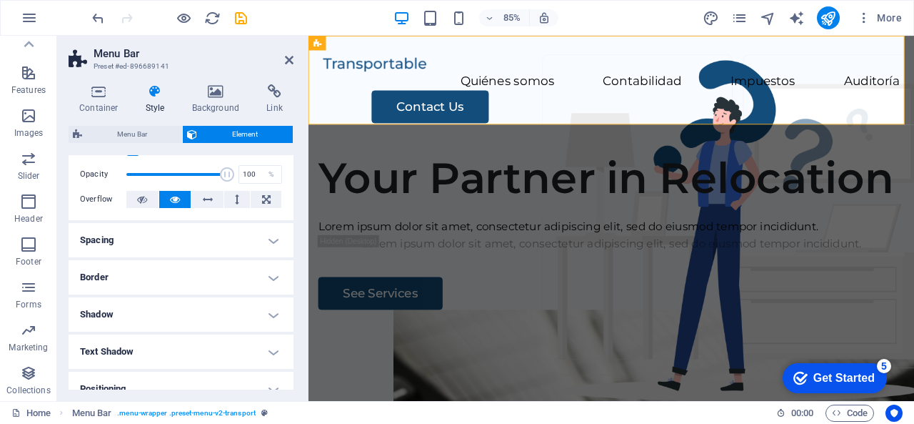
scroll to position [71, 0]
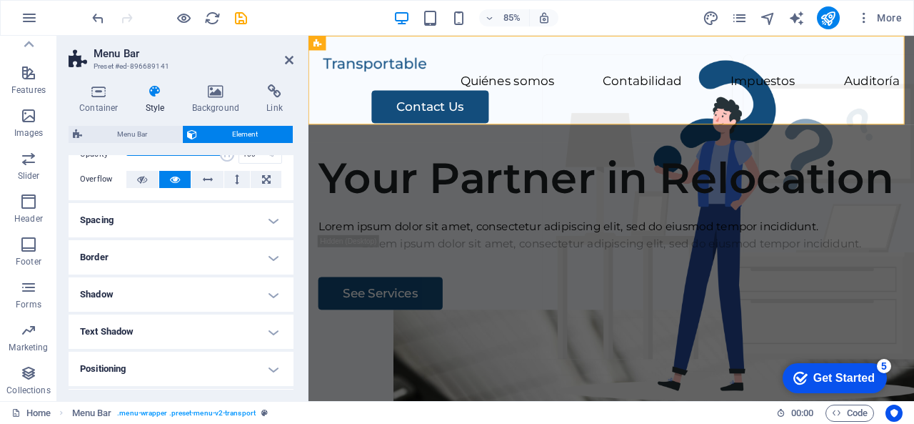
click at [152, 222] on h4 "Spacing" at bounding box center [181, 220] width 225 height 34
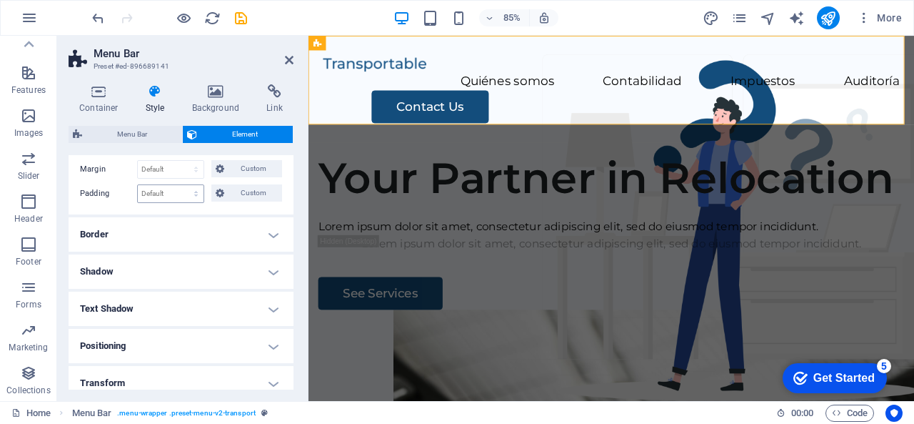
scroll to position [214, 0]
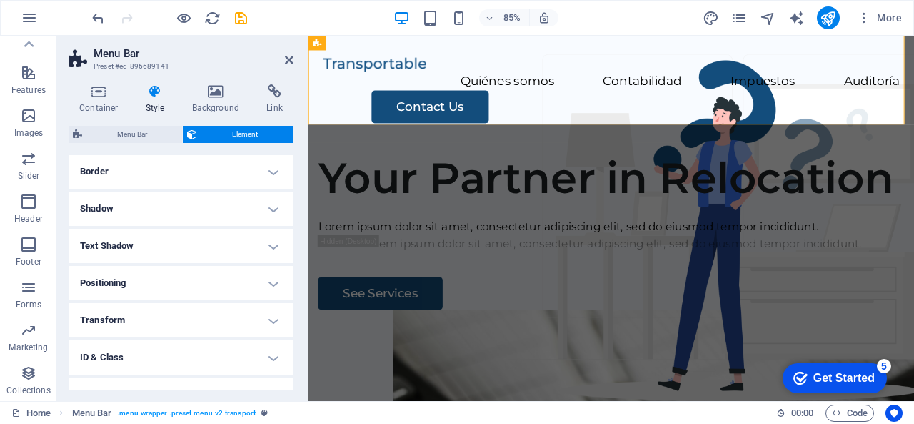
click at [157, 179] on h4 "Border" at bounding box center [181, 171] width 225 height 34
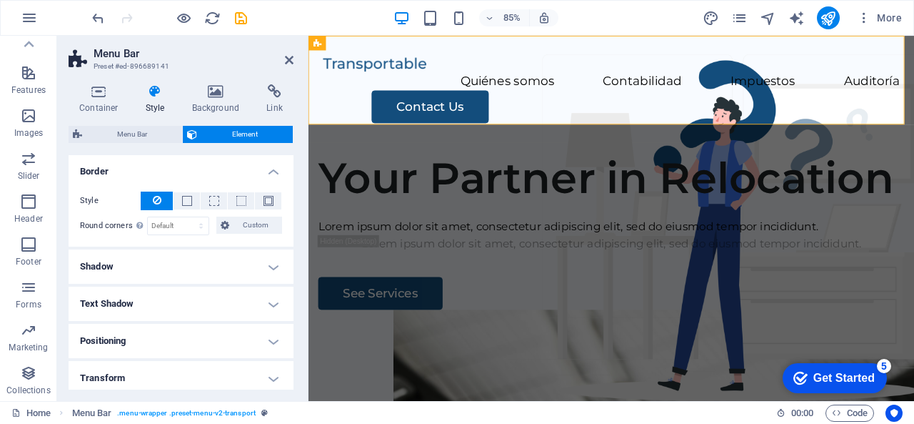
click at [166, 281] on h4 "Shadow" at bounding box center [181, 266] width 225 height 34
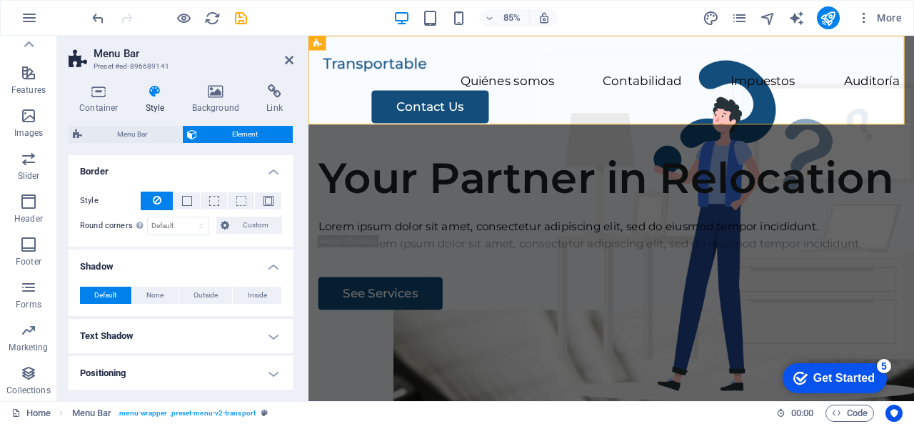
click at [166, 328] on h4 "Text Shadow" at bounding box center [181, 336] width 225 height 34
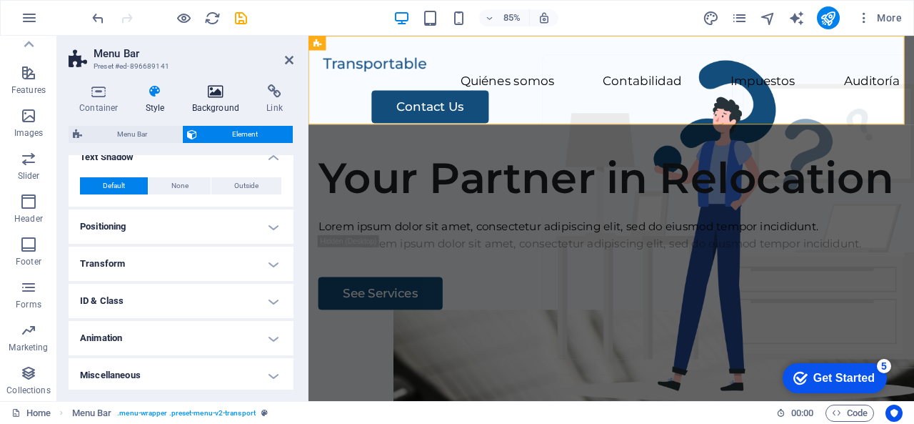
click at [214, 96] on icon at bounding box center [215, 91] width 69 height 14
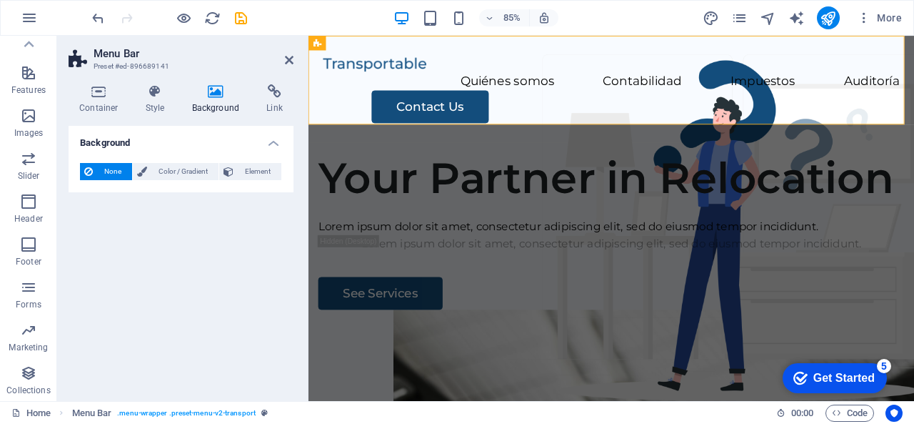
click at [99, 83] on div "Container Style Background Link Size Height Default px rem % vh vw Min. height …" at bounding box center [181, 237] width 248 height 328
click at [101, 94] on icon at bounding box center [99, 91] width 61 height 14
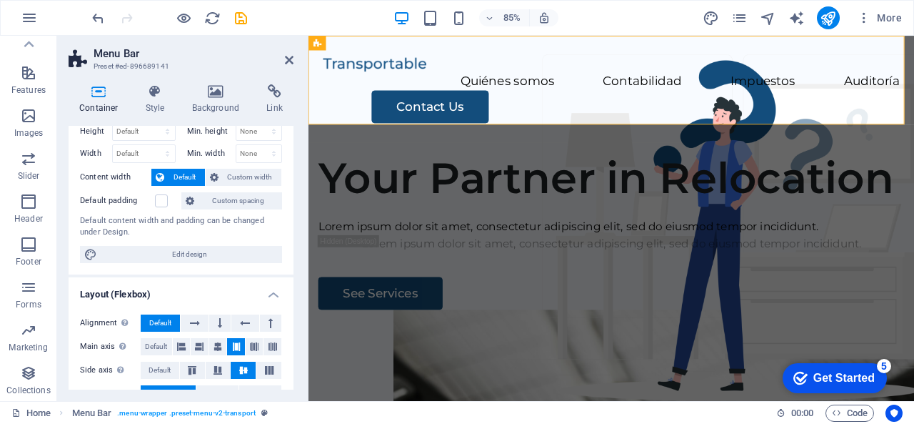
scroll to position [0, 0]
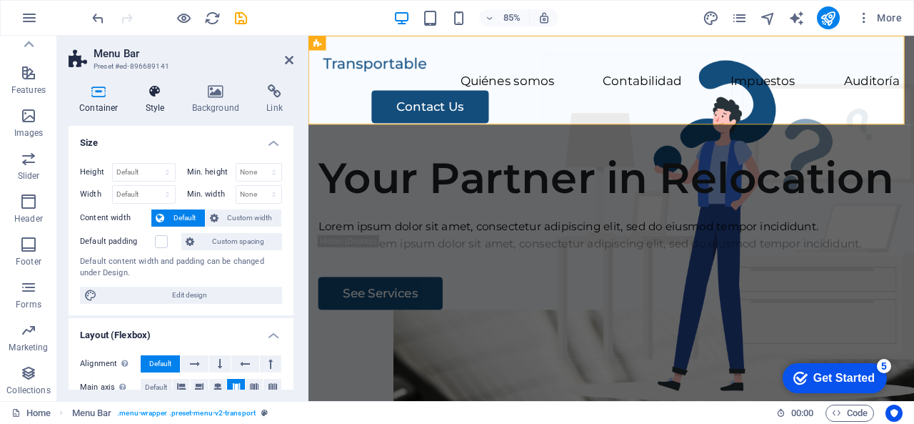
click at [154, 96] on icon at bounding box center [155, 91] width 41 height 14
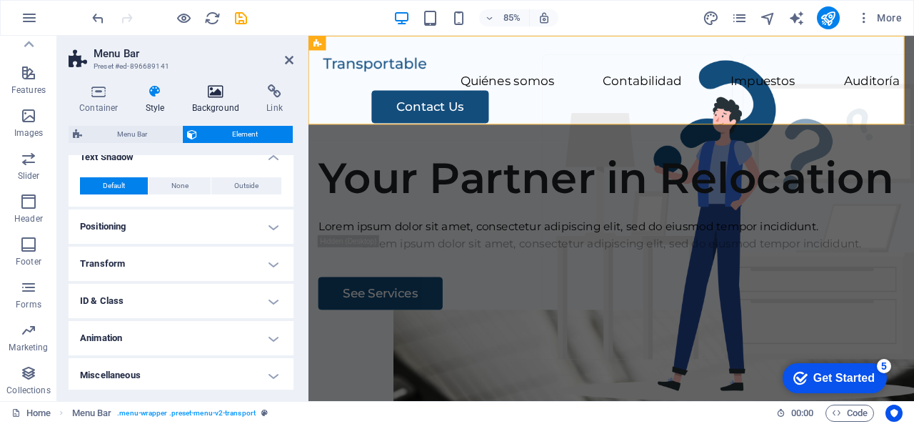
click at [212, 97] on icon at bounding box center [215, 91] width 69 height 14
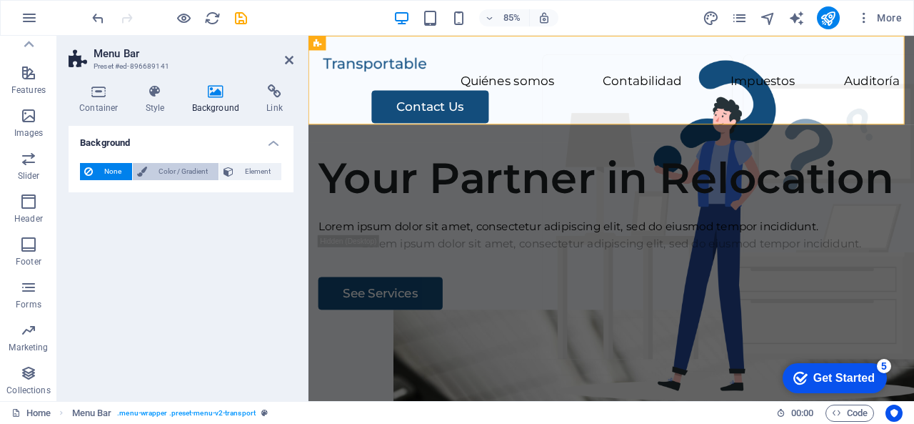
click at [174, 168] on span "Color / Gradient" at bounding box center [182, 171] width 63 height 17
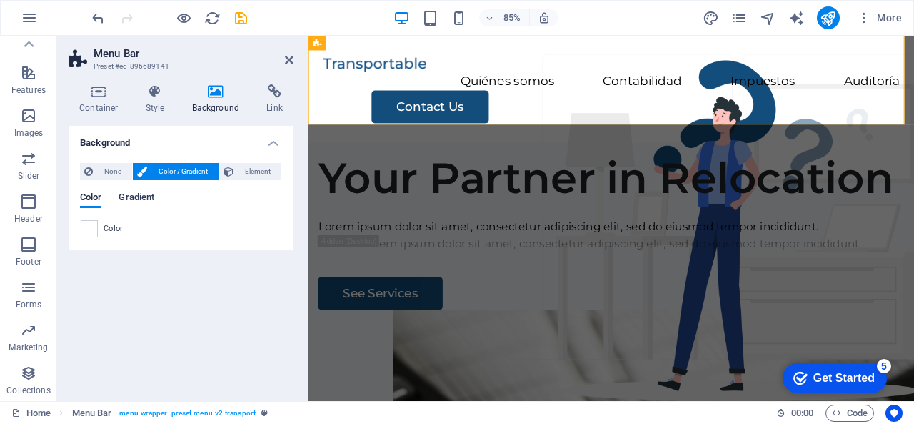
click at [146, 194] on span "Gradient" at bounding box center [137, 199] width 36 height 20
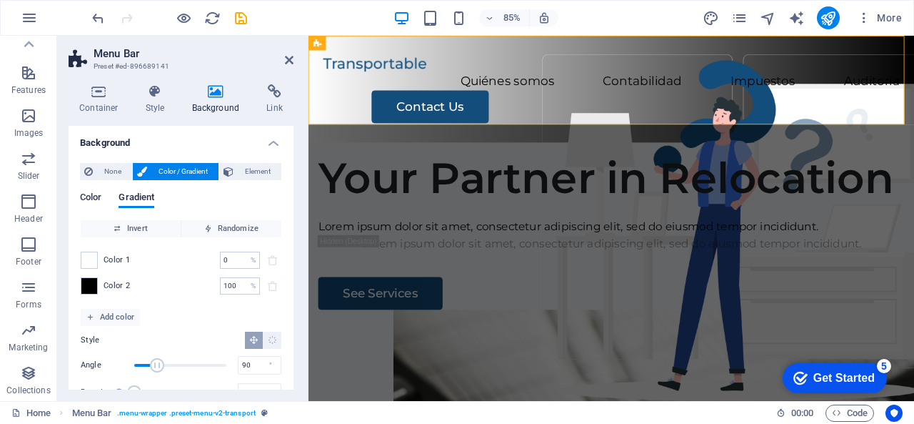
click at [96, 199] on span "Color" at bounding box center [90, 199] width 21 height 20
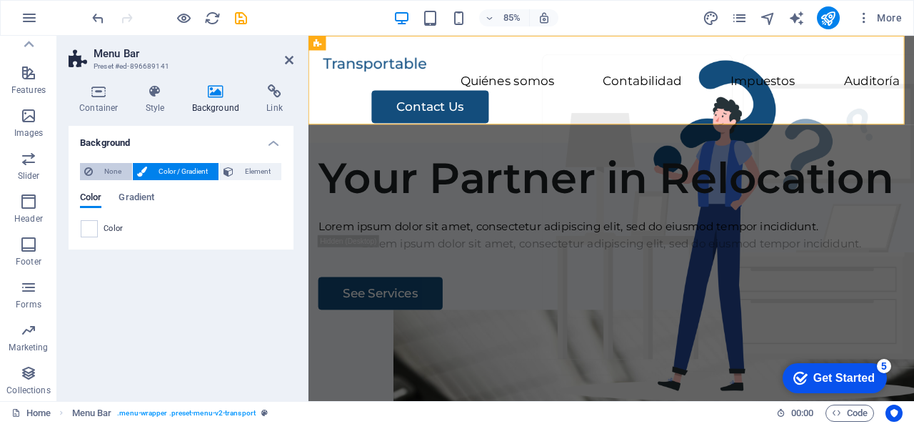
click at [107, 173] on span "None" at bounding box center [112, 171] width 31 height 17
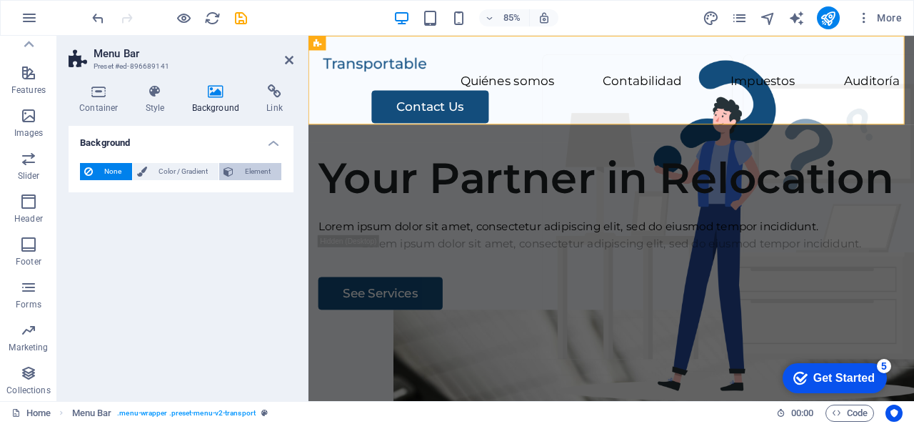
click at [250, 176] on span "Element" at bounding box center [257, 171] width 39 height 17
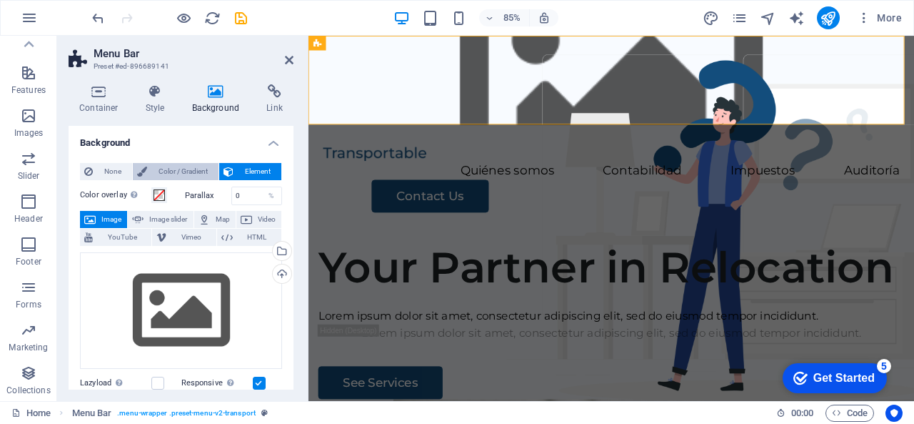
click at [191, 166] on span "Color / Gradient" at bounding box center [182, 171] width 63 height 17
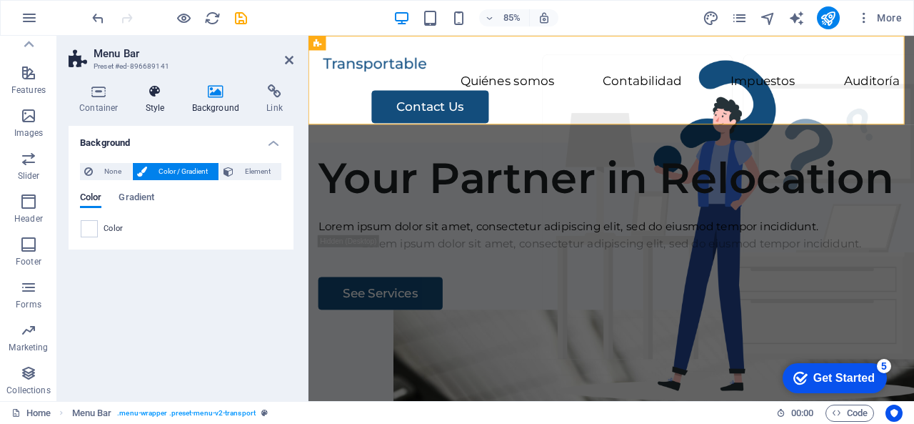
click at [149, 96] on icon at bounding box center [155, 91] width 41 height 14
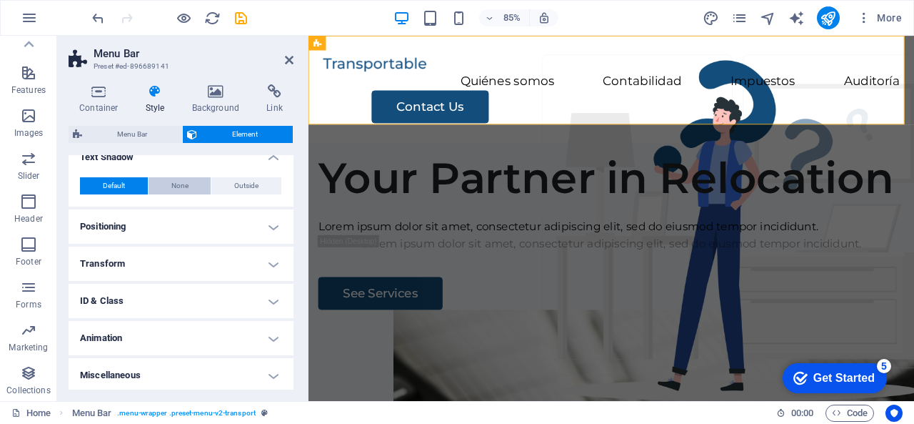
click at [175, 191] on span "None" at bounding box center [179, 185] width 17 height 17
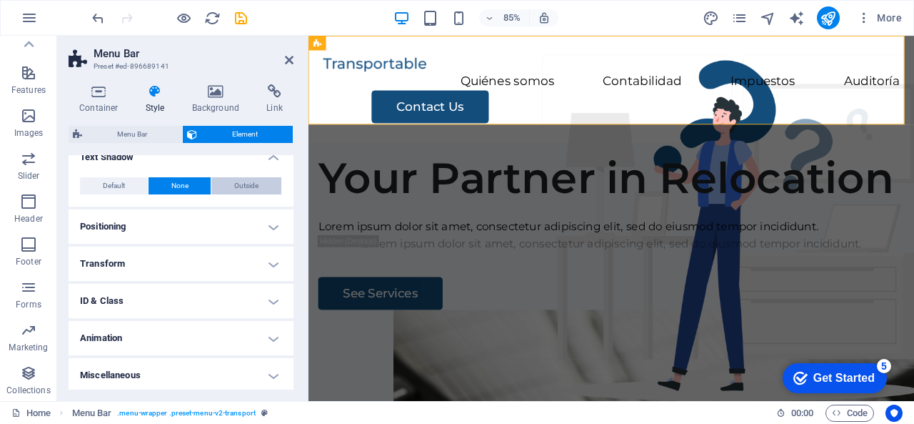
click at [266, 182] on button "Outside" at bounding box center [246, 185] width 70 height 17
type input "2"
type input "4"
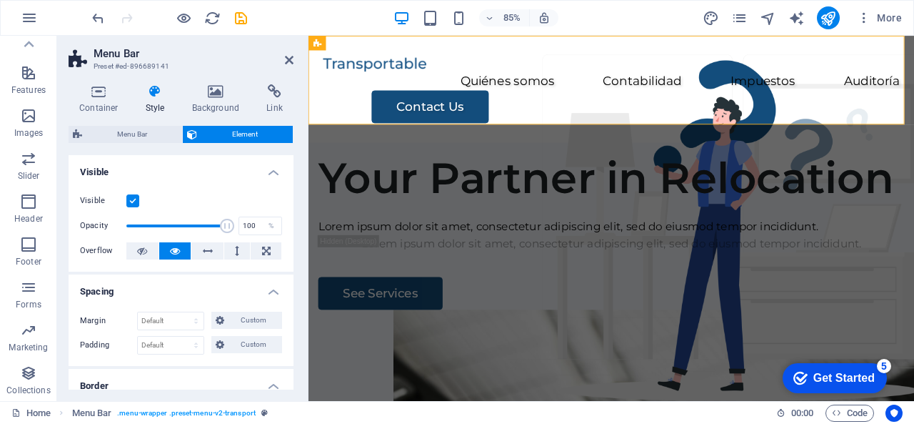
click at [134, 199] on label at bounding box center [132, 200] width 13 height 13
click at [0, 0] on input "Visible" at bounding box center [0, 0] width 0 height 0
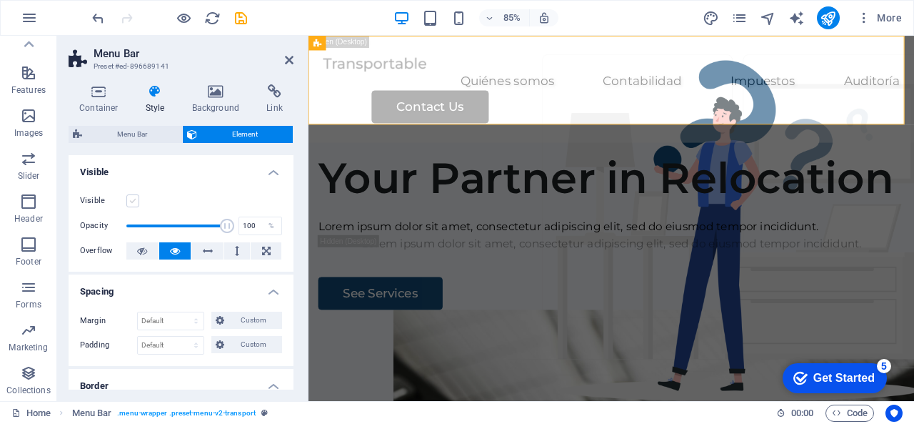
click at [134, 199] on label at bounding box center [132, 200] width 13 height 13
click at [0, 0] on input "Visible" at bounding box center [0, 0] width 0 height 0
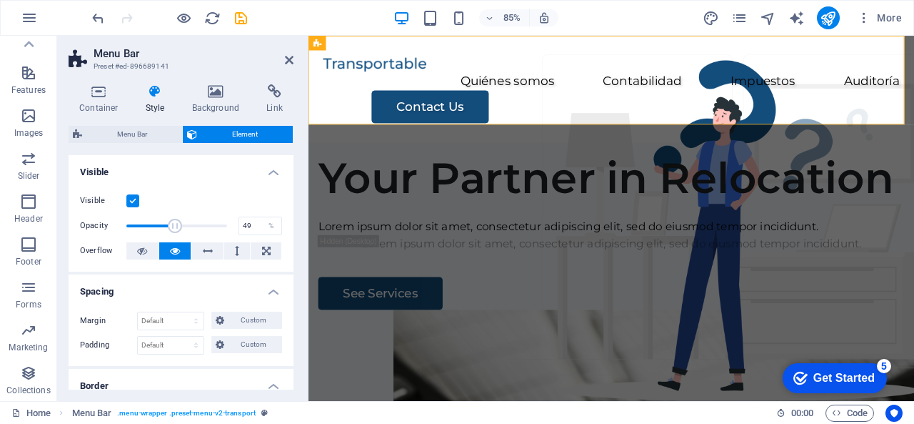
drag, startPoint x: 226, startPoint y: 225, endPoint x: 174, endPoint y: 224, distance: 52.2
click at [174, 224] on span at bounding box center [175, 226] width 14 height 14
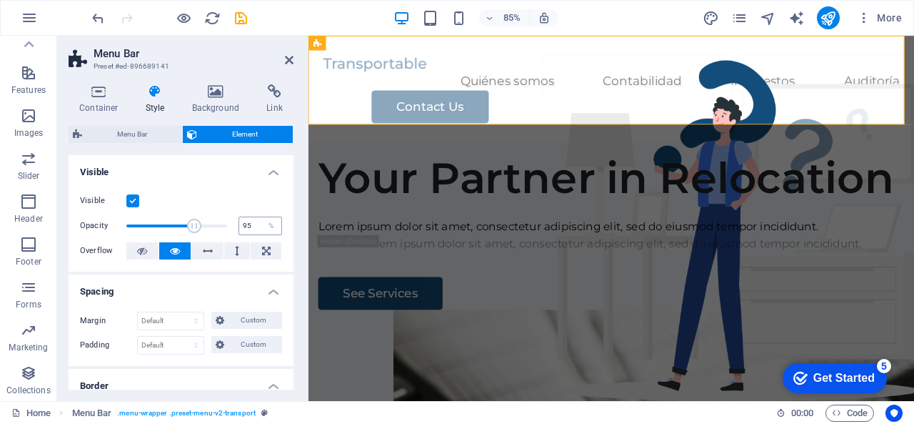
type input "100"
drag, startPoint x: 174, startPoint y: 224, endPoint x: 240, endPoint y: 224, distance: 65.7
click at [240, 224] on div "Opacity 100 %" at bounding box center [181, 225] width 202 height 21
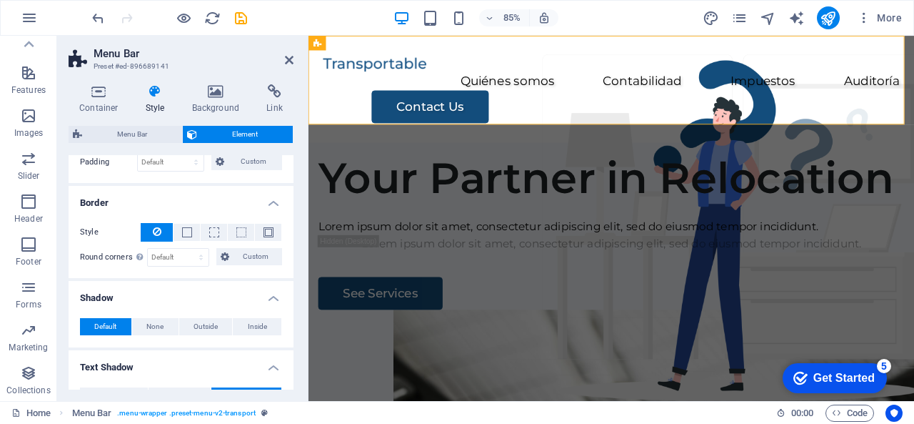
scroll to position [286, 0]
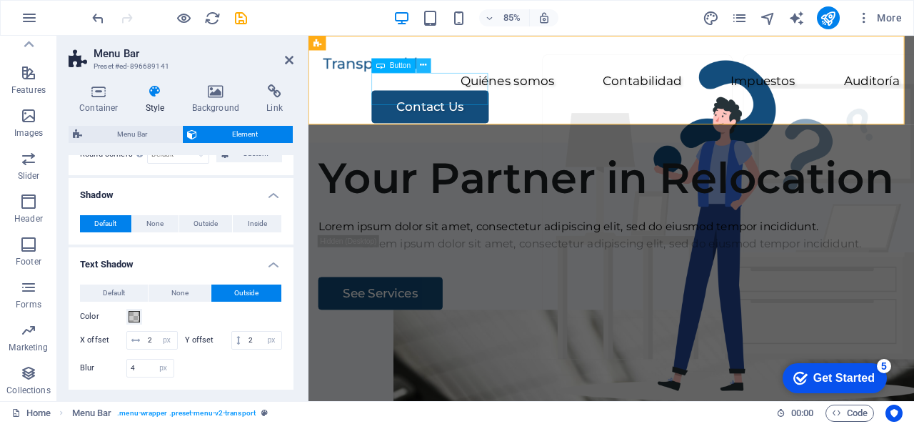
click at [426, 68] on icon at bounding box center [424, 65] width 6 height 13
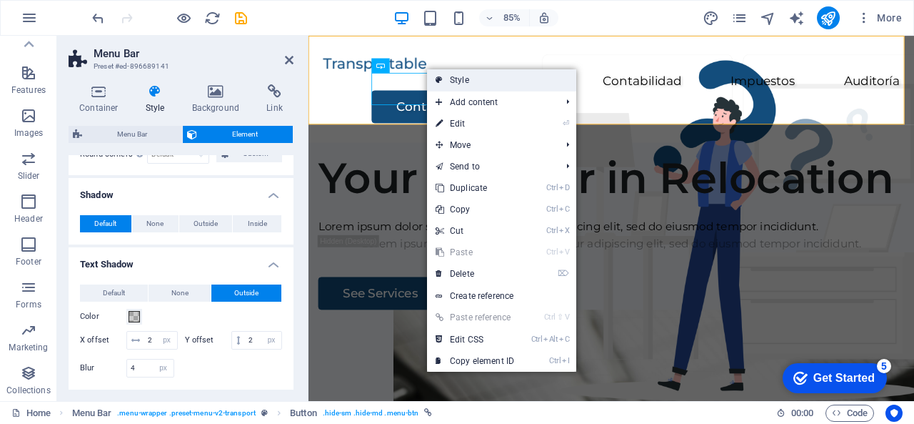
drag, startPoint x: 483, startPoint y: 76, endPoint x: 199, endPoint y: 50, distance: 284.8
click at [483, 76] on link "Style" at bounding box center [501, 79] width 149 height 21
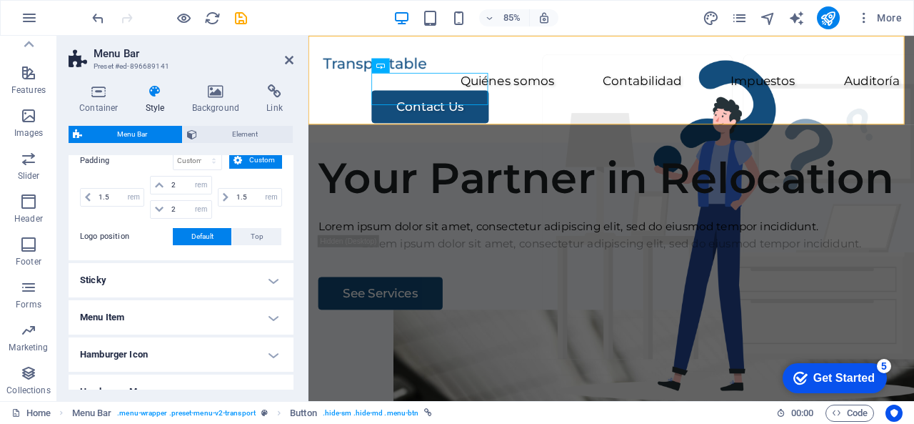
scroll to position [357, 0]
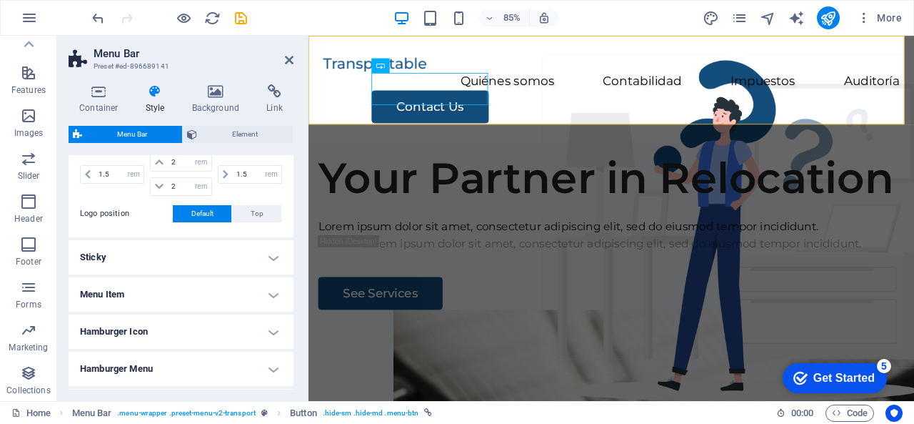
click at [166, 256] on h4 "Sticky" at bounding box center [181, 257] width 225 height 34
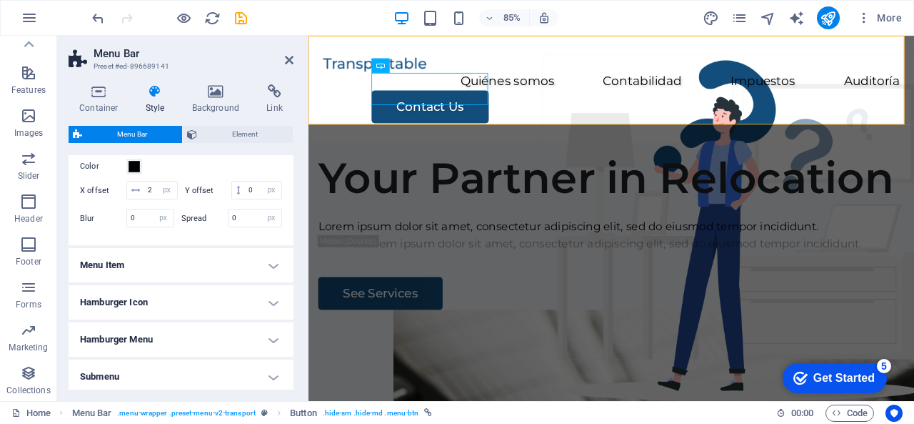
scroll to position [689, 0]
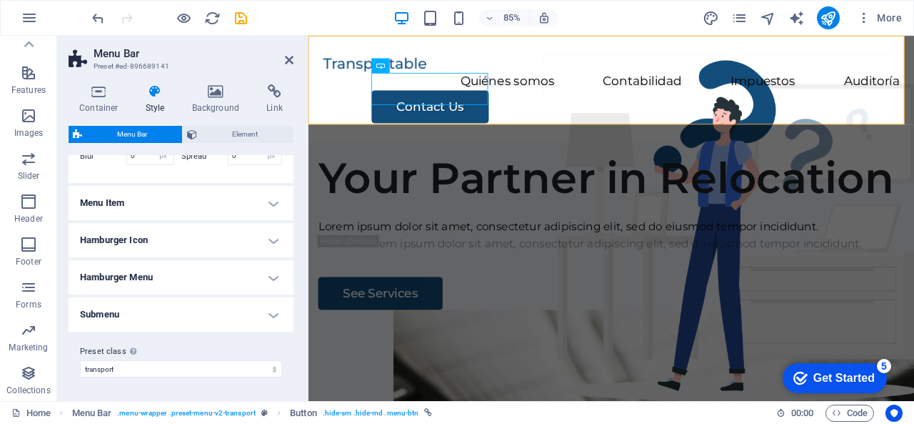
click at [181, 208] on h4 "Menu Item" at bounding box center [181, 203] width 225 height 34
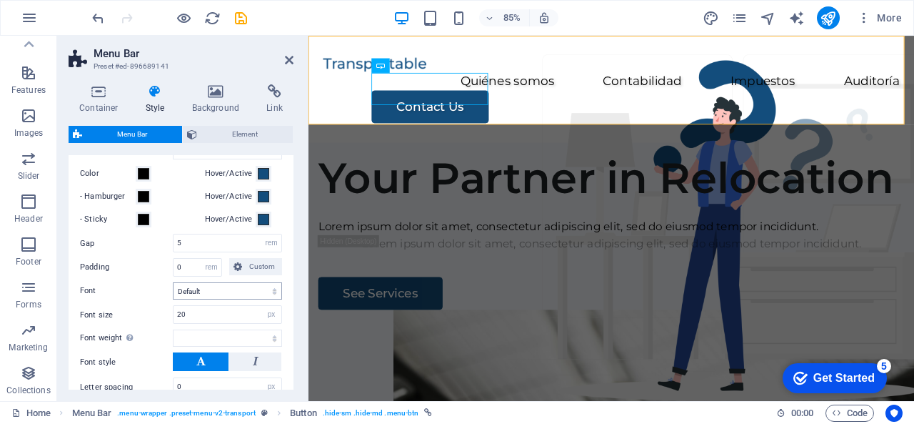
scroll to position [761, 0]
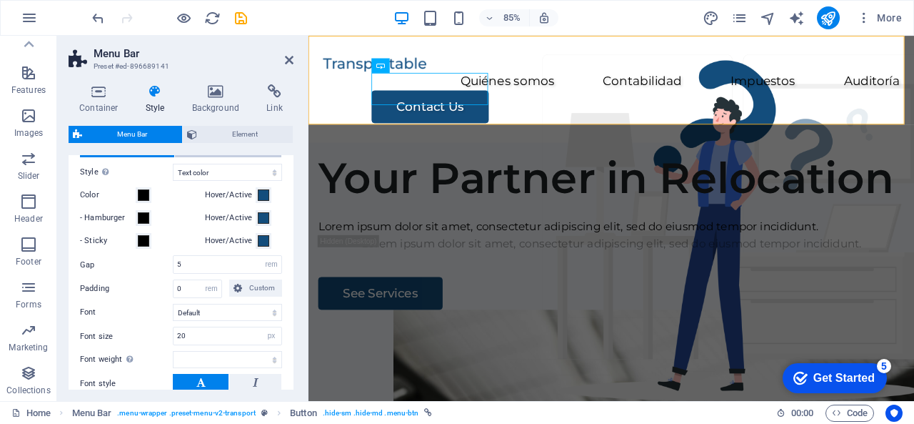
click at [237, 157] on span "Submenu Item" at bounding box center [227, 148] width 47 height 17
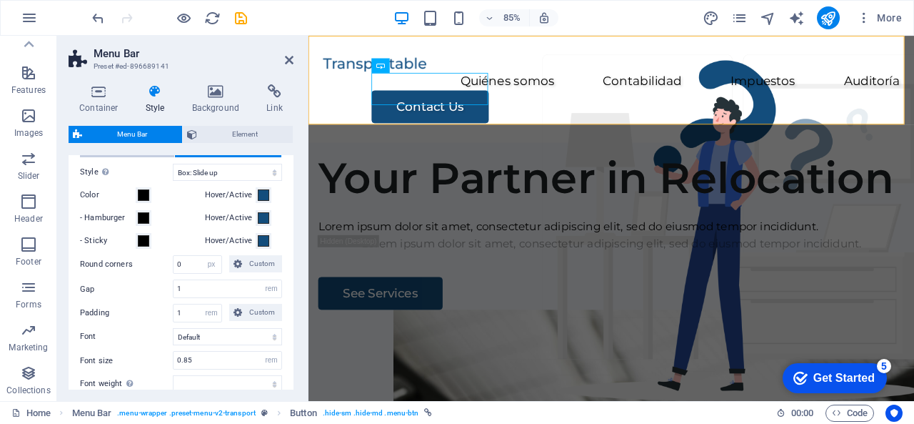
click at [141, 157] on span "Menu Item" at bounding box center [127, 148] width 34 height 17
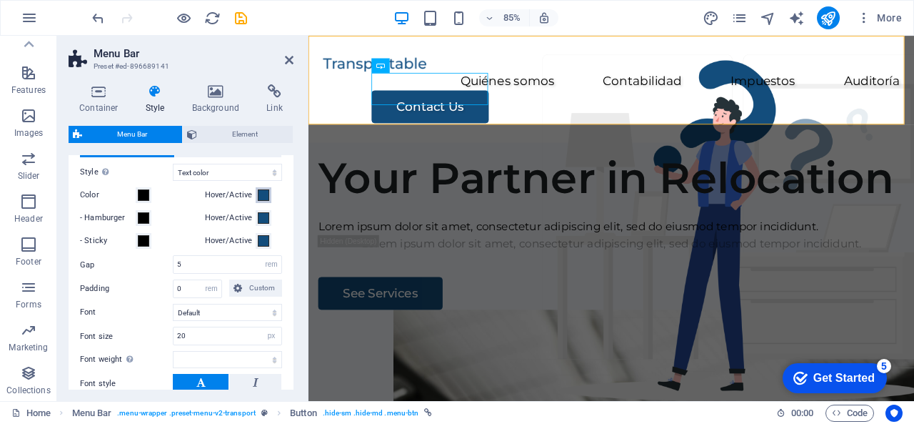
click at [261, 201] on span at bounding box center [263, 194] width 11 height 11
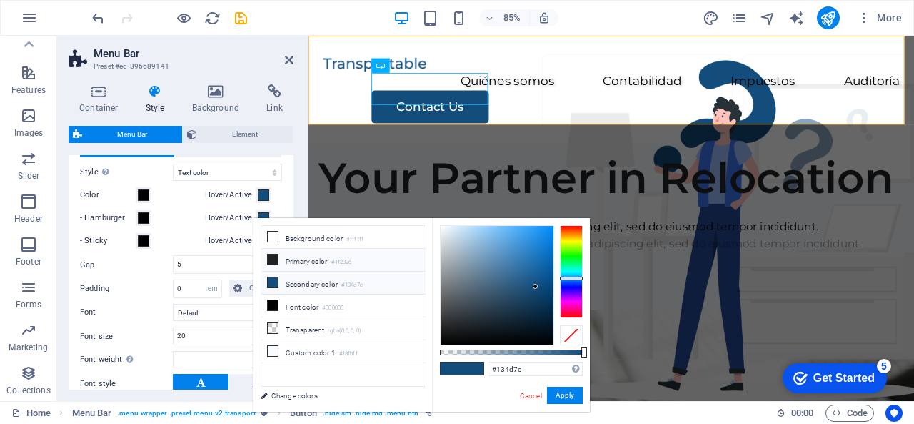
select select
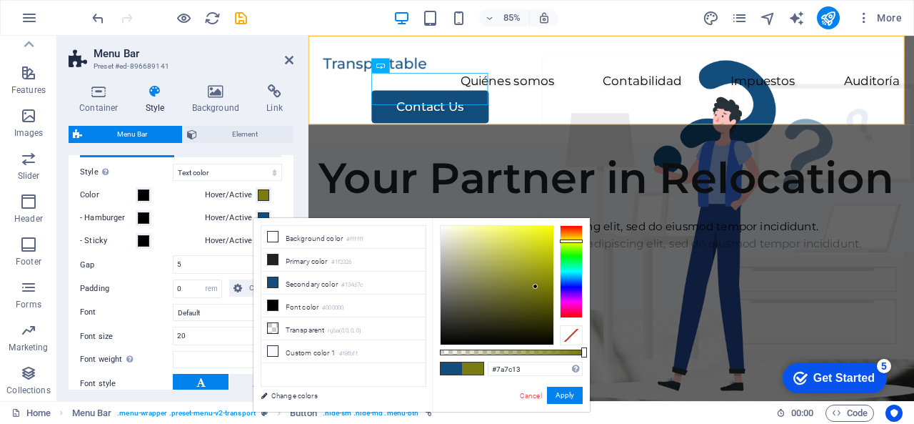
type input "#7c7413"
drag, startPoint x: 579, startPoint y: 251, endPoint x: 576, endPoint y: 239, distance: 11.8
click at [576, 239] on div at bounding box center [571, 271] width 23 height 93
select select
type input "#f9e919"
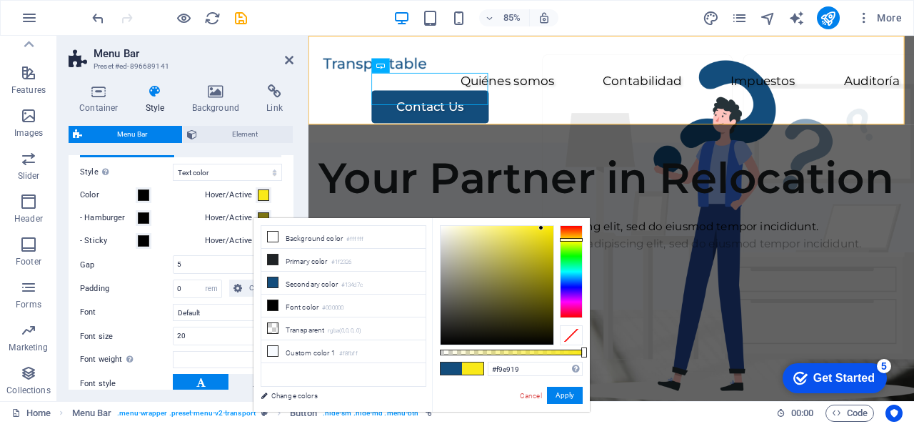
drag, startPoint x: 533, startPoint y: 281, endPoint x: 542, endPoint y: 228, distance: 53.6
click at [542, 228] on div at bounding box center [497, 285] width 113 height 119
click at [569, 392] on button "Apply" at bounding box center [565, 394] width 36 height 17
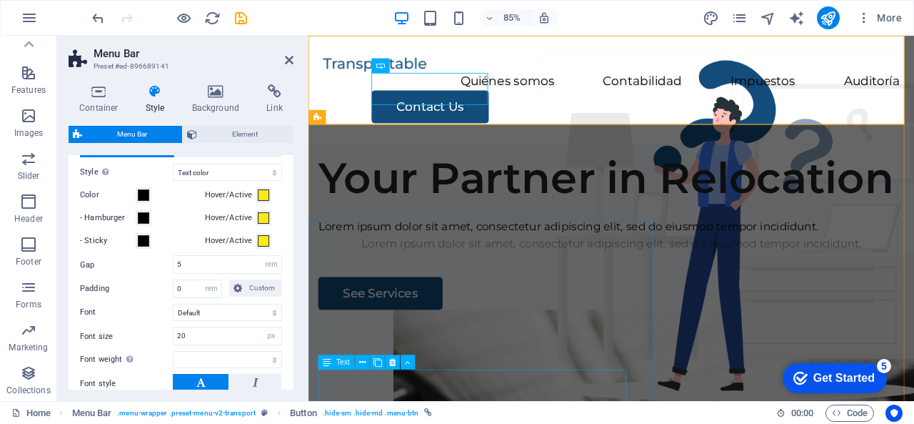
select select
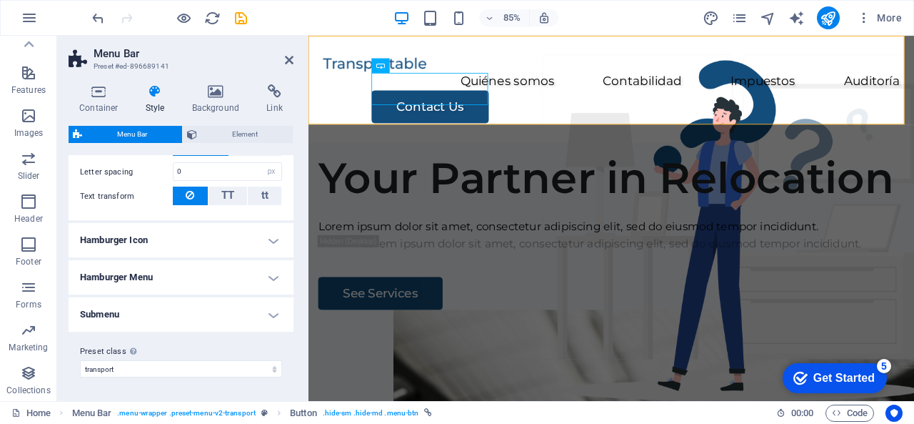
scroll to position [580, 0]
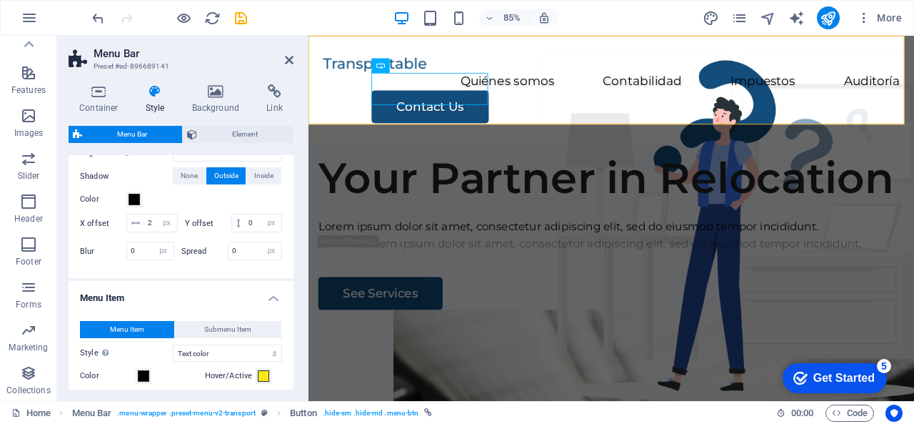
click at [220, 124] on div "Container Style Background Link Size Height Default px rem % vh vw Min. height …" at bounding box center [181, 236] width 225 height 305
click at [221, 138] on span "Element" at bounding box center [244, 134] width 87 height 17
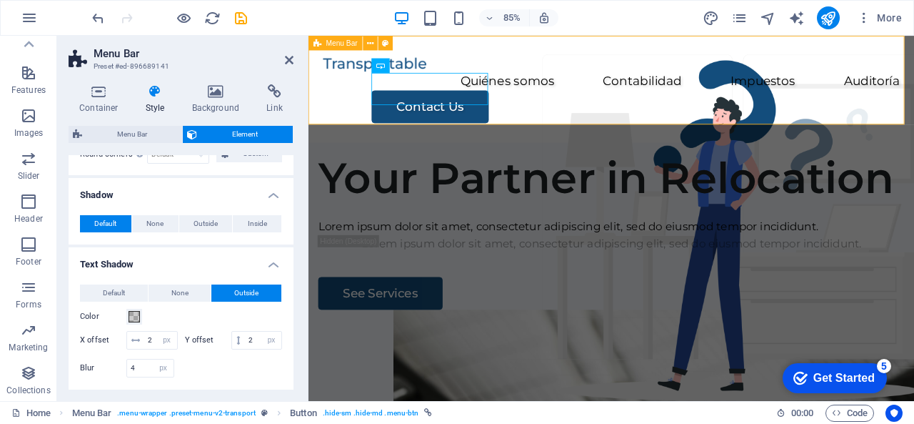
click at [574, 109] on div "Quiénes somos Contabilidad Impuestos Auditoría Contact Us" at bounding box center [665, 99] width 713 height 126
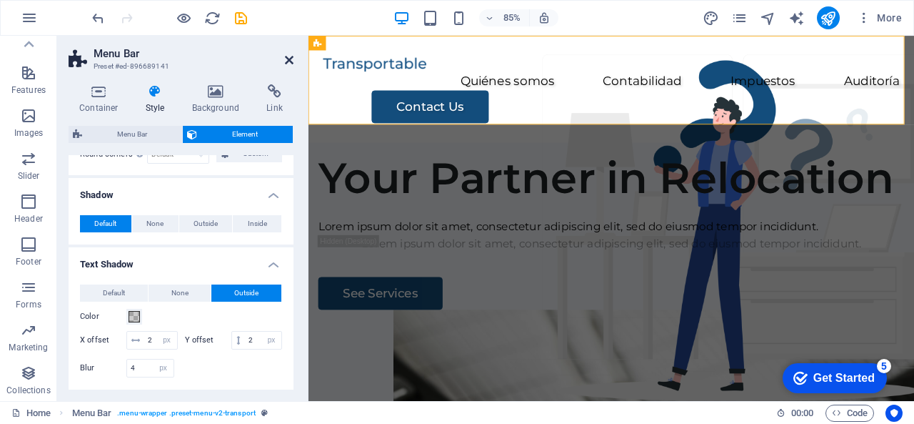
click at [292, 60] on icon at bounding box center [289, 59] width 9 height 11
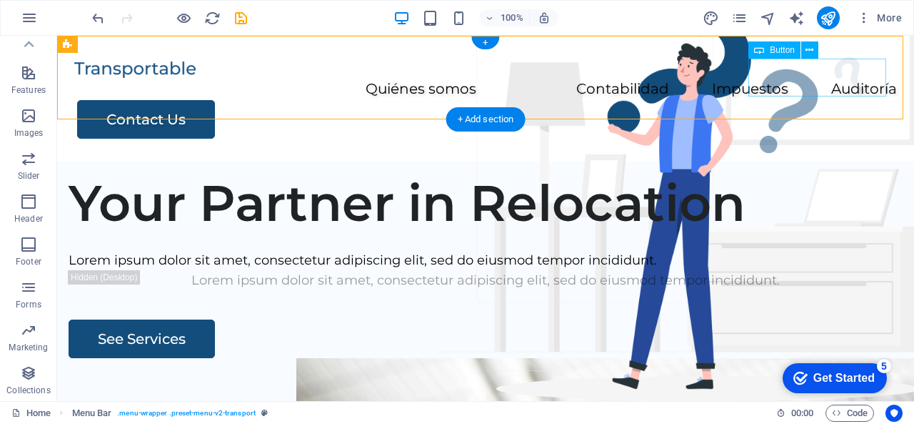
click at [794, 100] on div "Contact Us" at bounding box center [487, 119] width 820 height 39
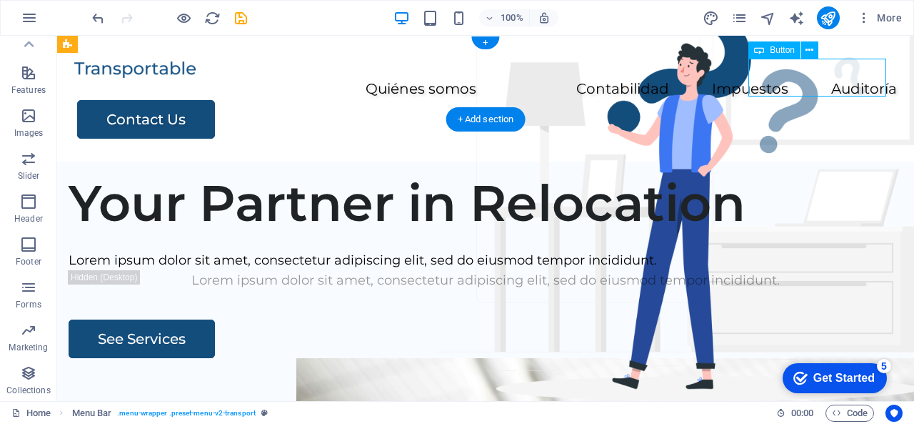
click at [794, 100] on div "Contact Us" at bounding box center [487, 119] width 820 height 39
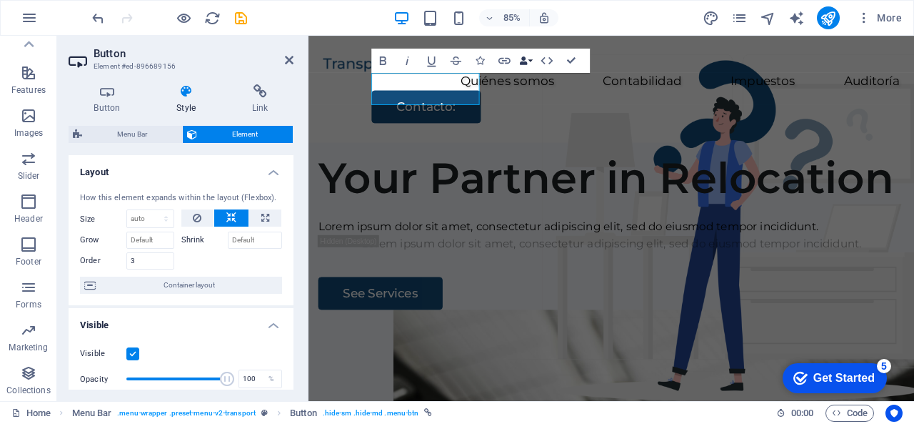
click at [528, 62] on button "Data Bindings" at bounding box center [525, 61] width 17 height 24
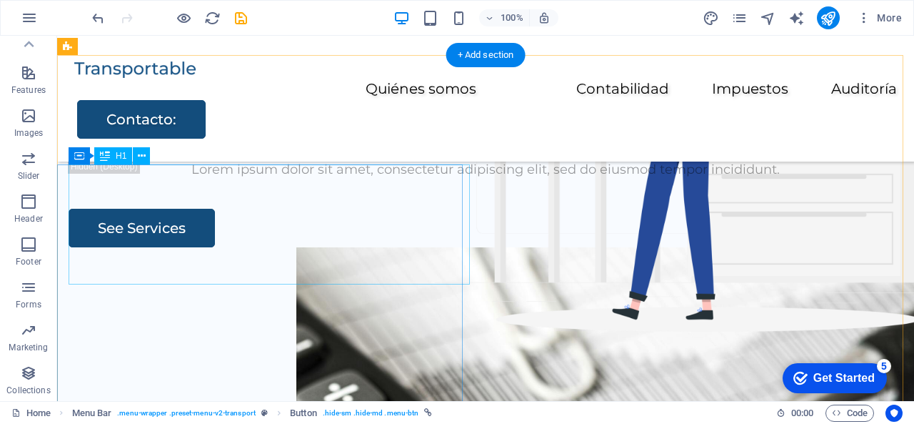
scroll to position [114, 0]
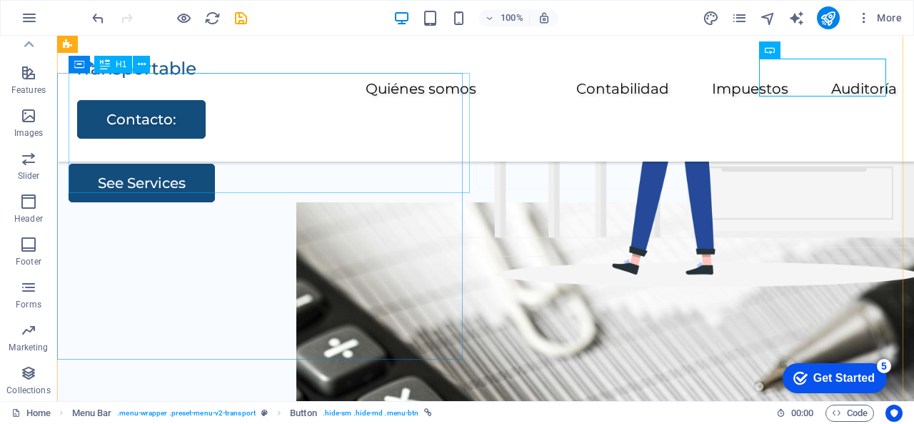
click at [340, 76] on div "Your Partner in Relocation" at bounding box center [486, 46] width 834 height 60
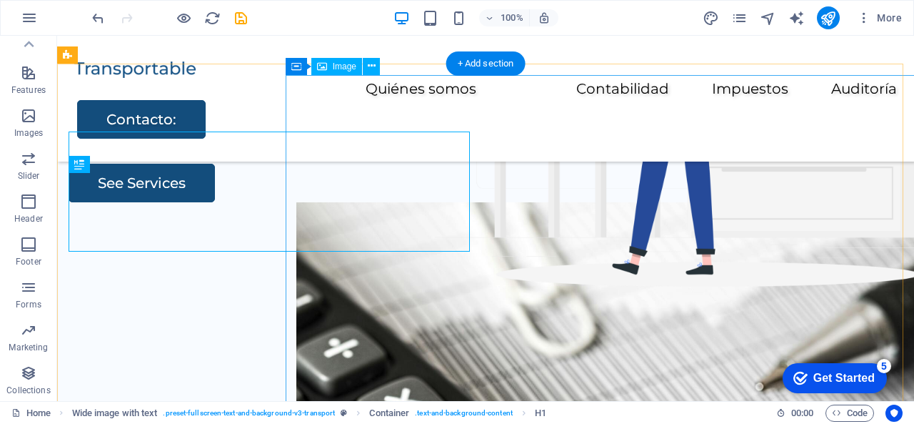
scroll to position [0, 0]
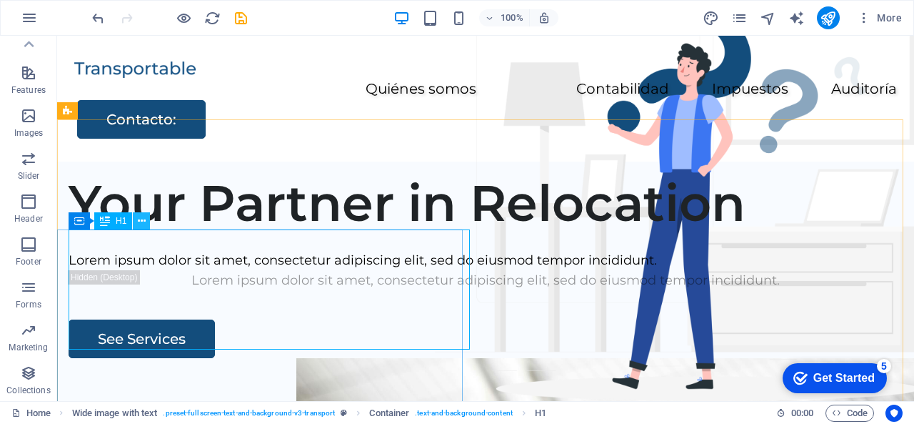
click at [140, 220] on icon at bounding box center [142, 221] width 8 height 15
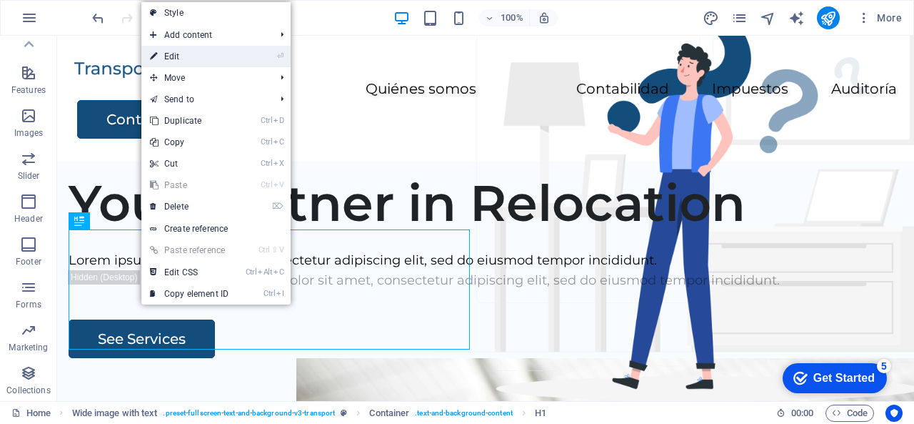
click at [171, 61] on link "⏎ Edit" at bounding box center [189, 56] width 96 height 21
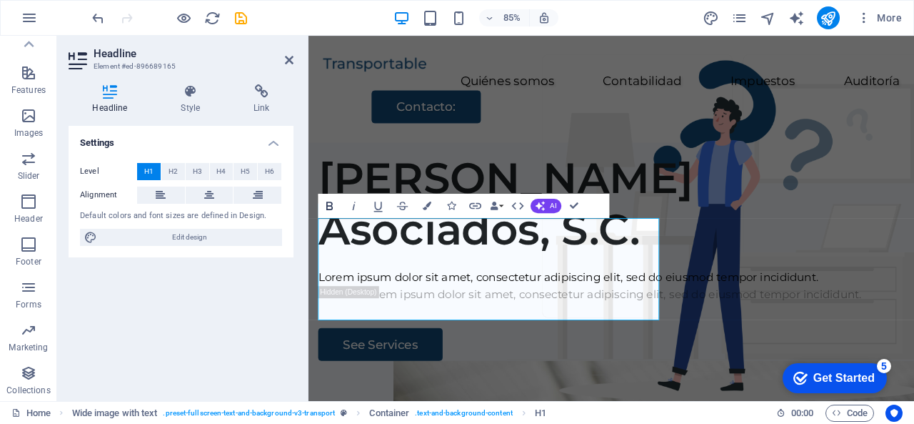
click at [324, 199] on icon "button" at bounding box center [330, 206] width 14 height 14
click at [356, 204] on icon "button" at bounding box center [354, 206] width 14 height 14
click at [355, 207] on icon "button" at bounding box center [354, 206] width 14 height 14
click at [427, 209] on icon "button" at bounding box center [427, 205] width 9 height 9
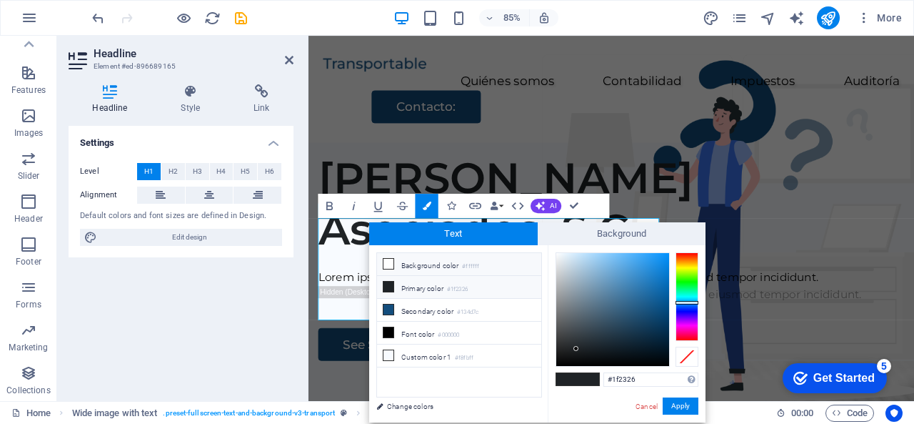
click at [422, 266] on li "Background color #ffffff" at bounding box center [459, 264] width 164 height 23
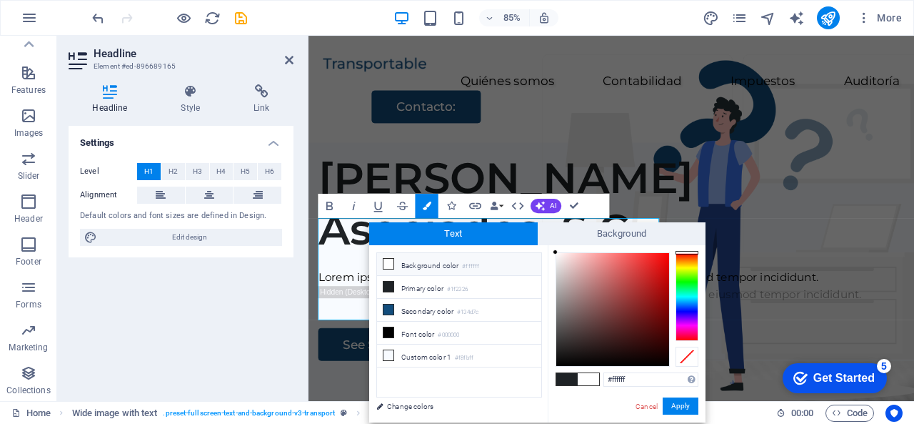
click at [688, 268] on div at bounding box center [687, 296] width 23 height 89
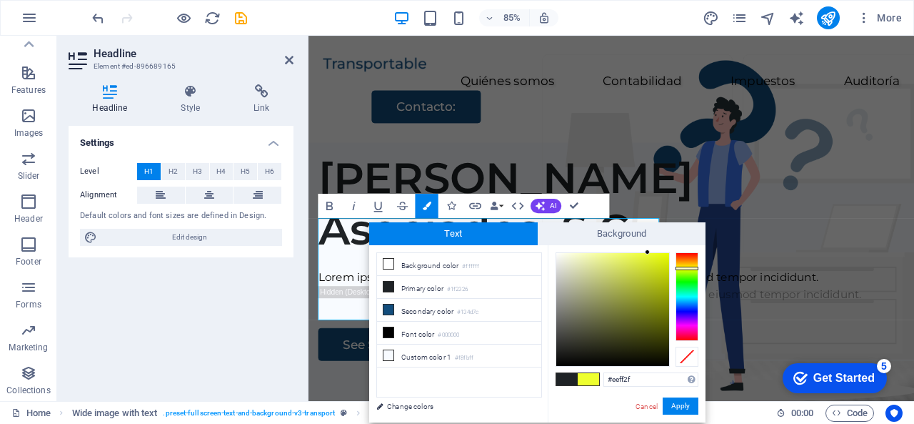
drag, startPoint x: 632, startPoint y: 268, endPoint x: 648, endPoint y: 250, distance: 24.3
click at [648, 253] on div at bounding box center [613, 309] width 113 height 113
click at [566, 373] on span at bounding box center [567, 379] width 21 height 12
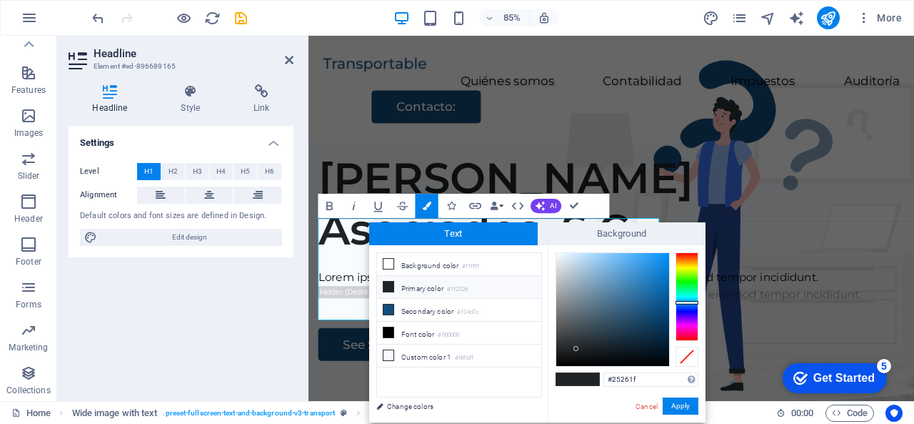
click at [694, 268] on div at bounding box center [687, 296] width 23 height 89
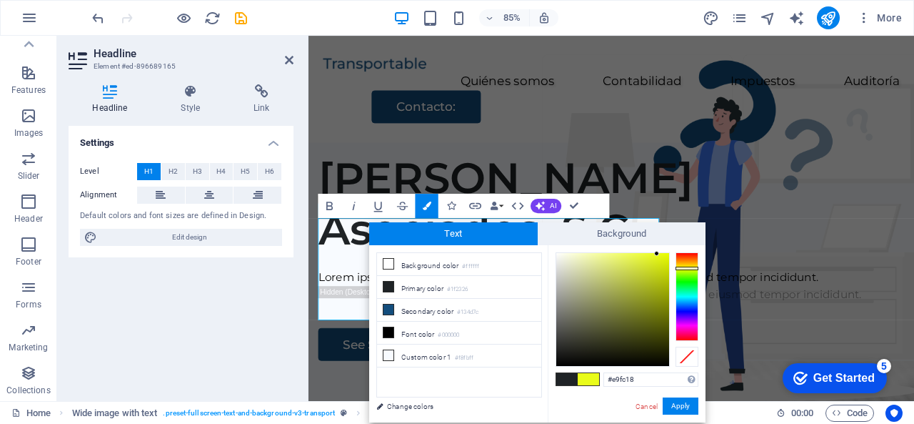
drag, startPoint x: 637, startPoint y: 268, endPoint x: 658, endPoint y: 254, distance: 25.2
click at [658, 254] on div at bounding box center [613, 309] width 113 height 113
click at [679, 401] on button "Apply" at bounding box center [681, 405] width 36 height 17
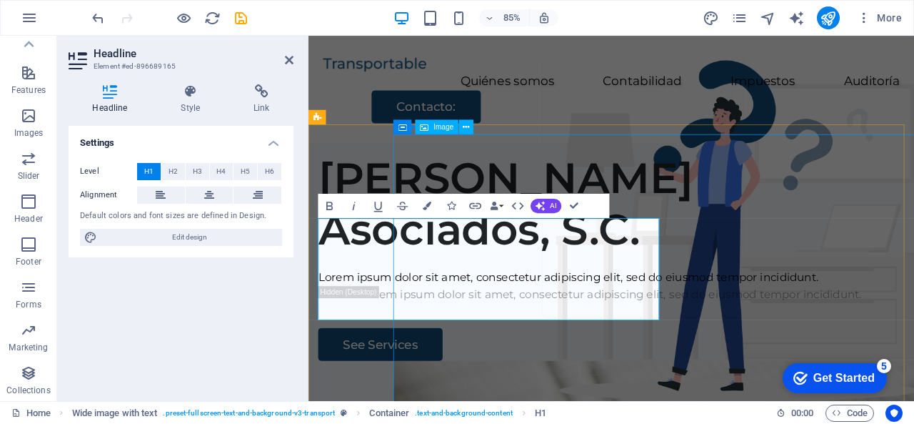
drag, startPoint x: 334, startPoint y: 291, endPoint x: 742, endPoint y: 426, distance: 429.5
click at [742, 423] on div "[PERSON_NAME] Asociados, S.C. ​​ ​ Lorem ipsum dolor sit amet, consectetur adip…" at bounding box center [665, 316] width 713 height 310
click at [423, 209] on icon "button" at bounding box center [427, 205] width 9 height 9
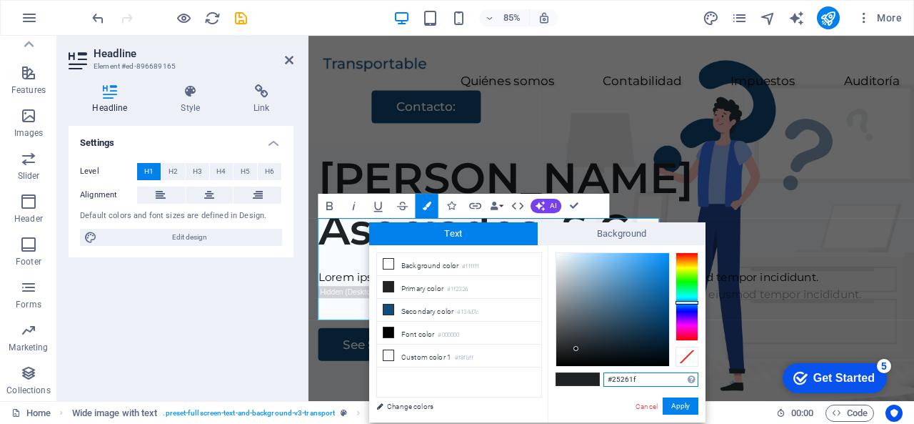
click at [688, 269] on div at bounding box center [687, 296] width 23 height 89
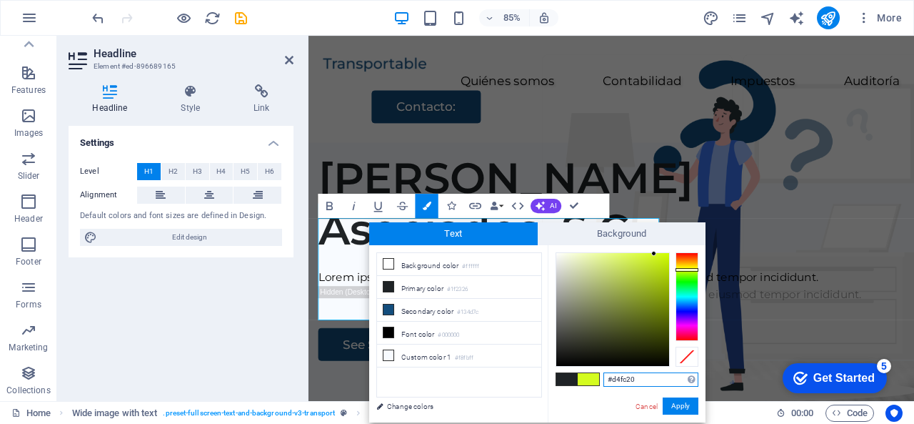
drag, startPoint x: 638, startPoint y: 271, endPoint x: 654, endPoint y: 254, distance: 23.2
click at [654, 254] on div at bounding box center [613, 309] width 113 height 113
click at [388, 309] on icon at bounding box center [389, 309] width 10 height 10
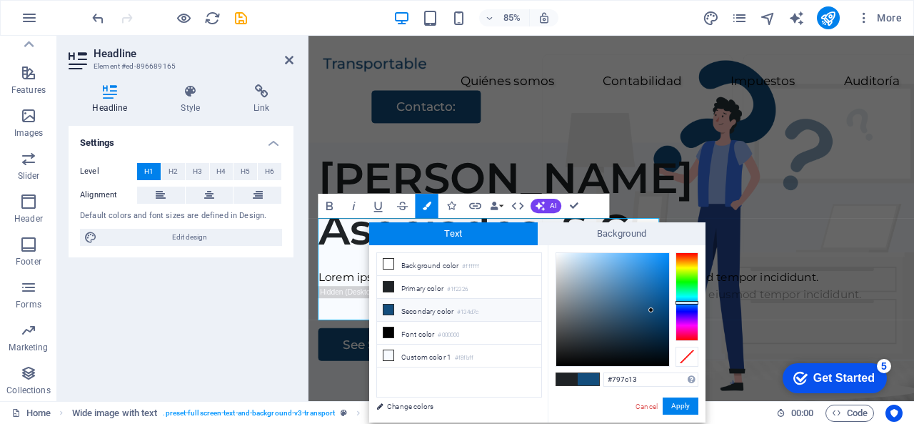
click at [685, 267] on div at bounding box center [687, 296] width 23 height 89
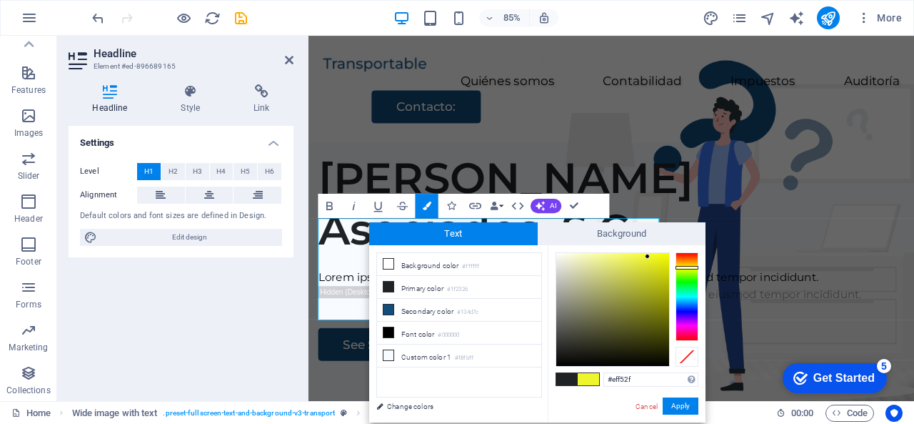
type input "#f2f82f"
drag, startPoint x: 638, startPoint y: 286, endPoint x: 647, endPoint y: 255, distance: 32.8
click at [647, 255] on div at bounding box center [613, 309] width 113 height 113
click at [691, 406] on button "Apply" at bounding box center [681, 405] width 36 height 17
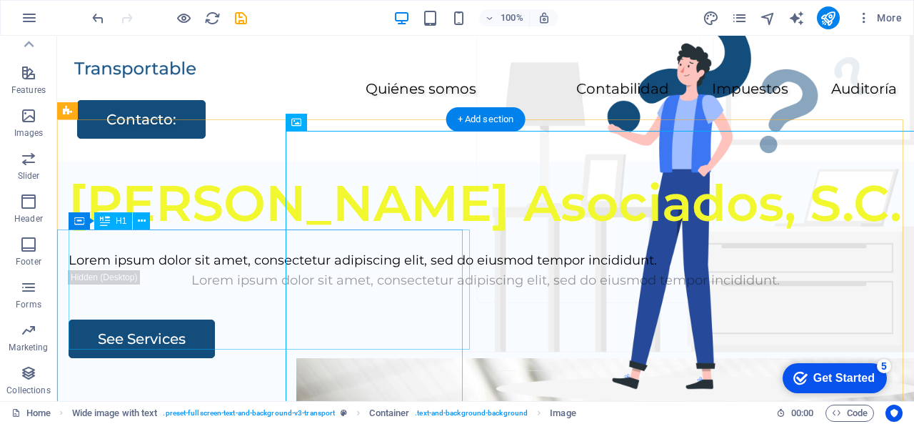
click at [329, 233] on div "[PERSON_NAME] Asociados, S.C." at bounding box center [486, 203] width 834 height 60
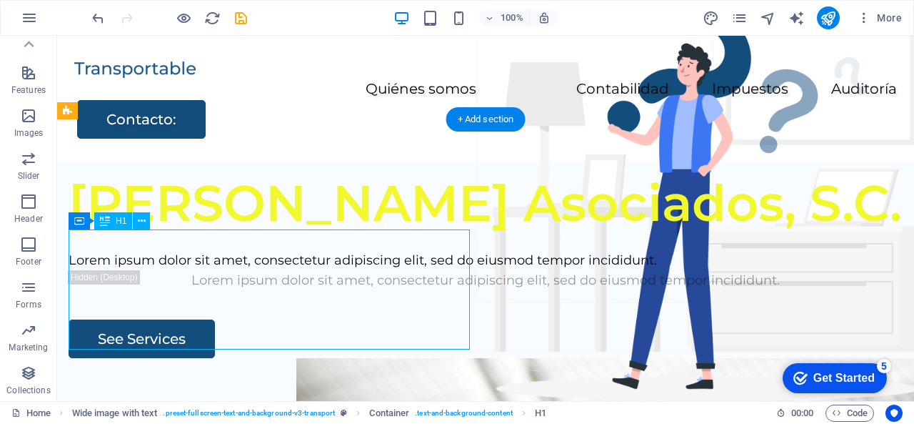
drag, startPoint x: 452, startPoint y: 331, endPoint x: 294, endPoint y: 258, distance: 174.2
click at [294, 233] on div "[PERSON_NAME] Asociados, S.C." at bounding box center [486, 203] width 834 height 60
click at [283, 233] on div "[PERSON_NAME] Asociados, S.C." at bounding box center [486, 203] width 834 height 60
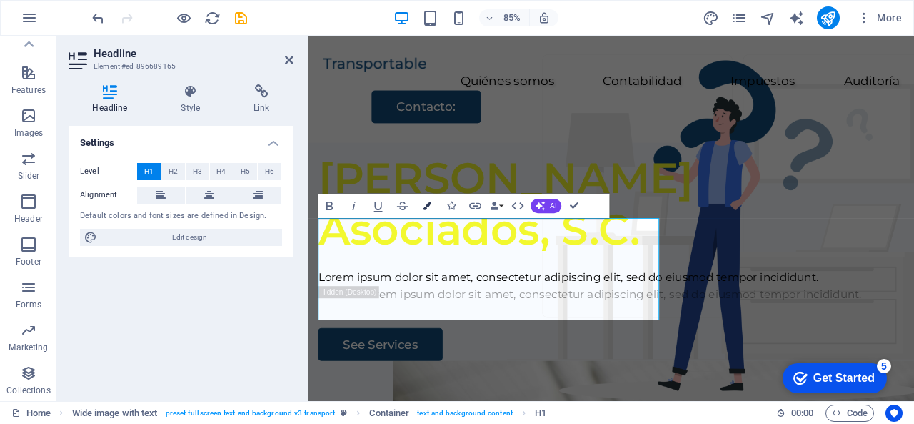
click at [428, 201] on icon "button" at bounding box center [427, 205] width 9 height 9
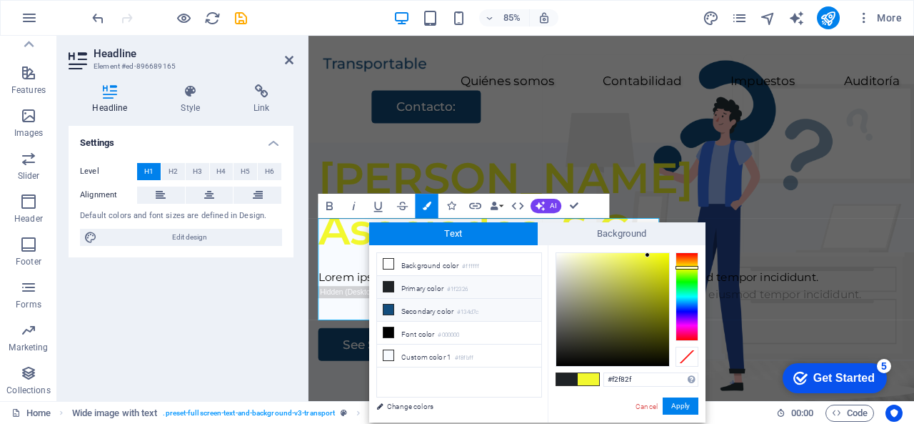
click at [387, 306] on icon at bounding box center [389, 309] width 10 height 10
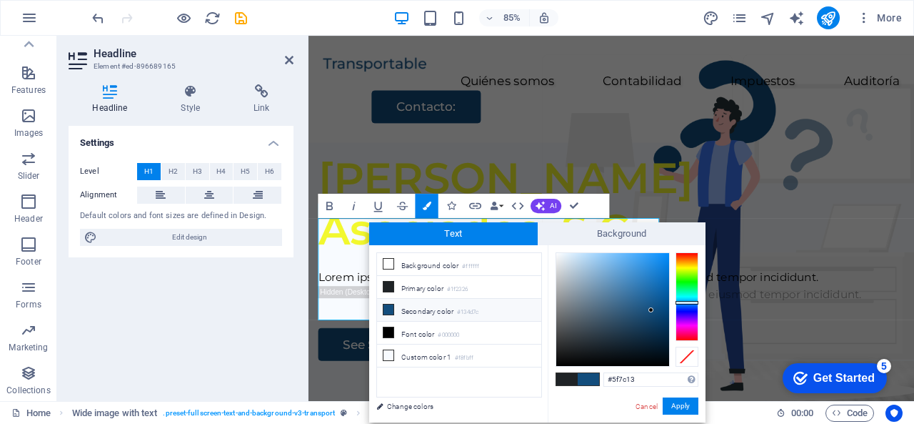
click at [685, 271] on div at bounding box center [687, 296] width 23 height 89
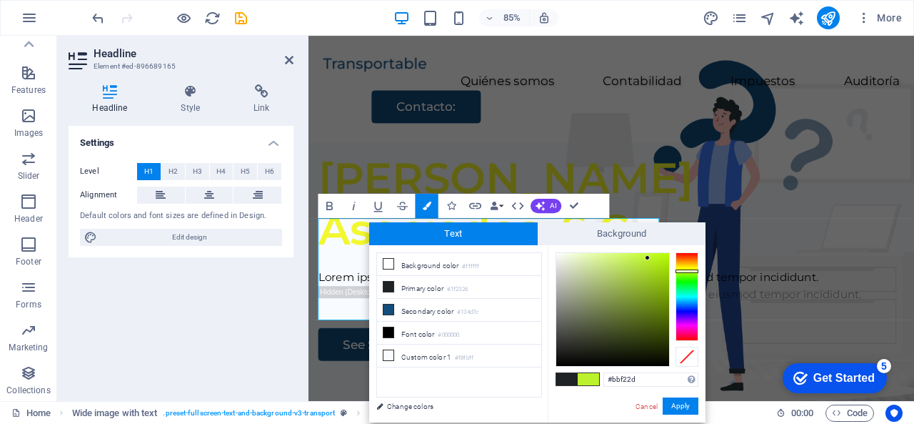
drag, startPoint x: 649, startPoint y: 306, endPoint x: 648, endPoint y: 258, distance: 48.6
click at [648, 258] on div at bounding box center [613, 309] width 113 height 113
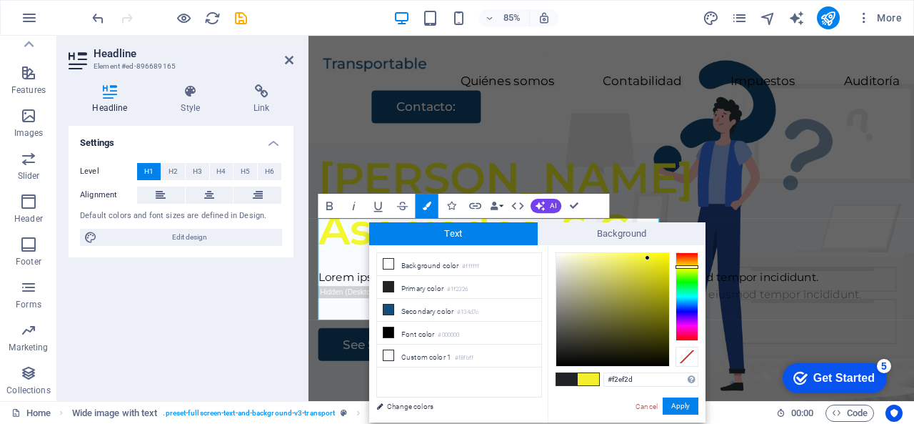
click at [684, 266] on div at bounding box center [687, 296] width 23 height 89
type input "#f2ee21"
drag, startPoint x: 646, startPoint y: 252, endPoint x: 654, endPoint y: 258, distance: 9.7
click at [654, 258] on div at bounding box center [613, 309] width 113 height 113
click at [684, 411] on button "Apply" at bounding box center [681, 405] width 36 height 17
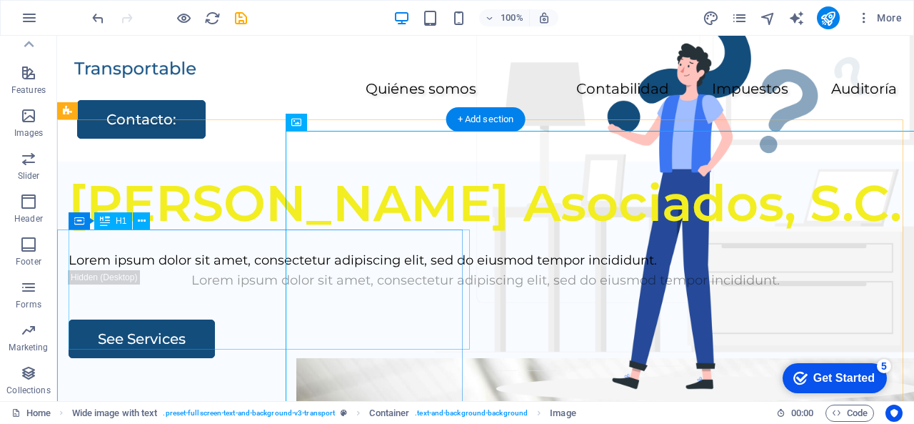
click at [466, 233] on div "[PERSON_NAME] Asociados, S.C." at bounding box center [486, 203] width 834 height 60
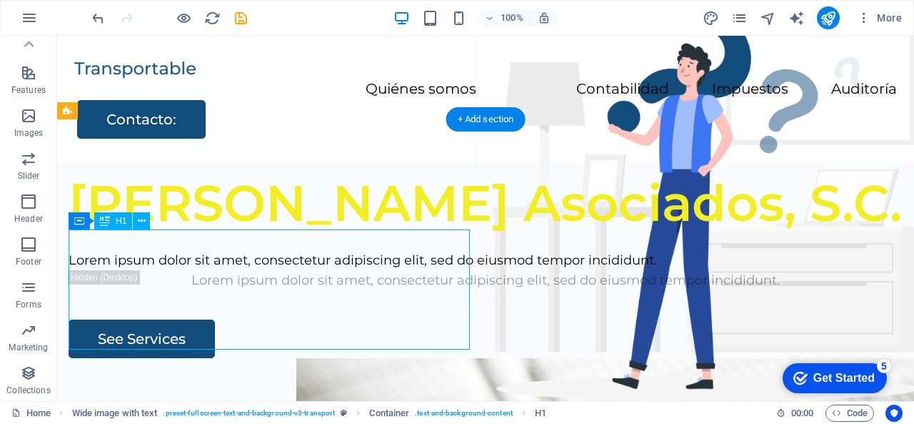
drag, startPoint x: 446, startPoint y: 331, endPoint x: 311, endPoint y: 319, distance: 135.6
click at [311, 233] on div "[PERSON_NAME] Asociados, S.C." at bounding box center [486, 203] width 834 height 60
drag, startPoint x: 71, startPoint y: 251, endPoint x: 246, endPoint y: 282, distance: 177.8
click at [246, 233] on div "[PERSON_NAME] Asociados, S.C." at bounding box center [486, 203] width 834 height 60
click at [143, 224] on icon at bounding box center [142, 221] width 8 height 15
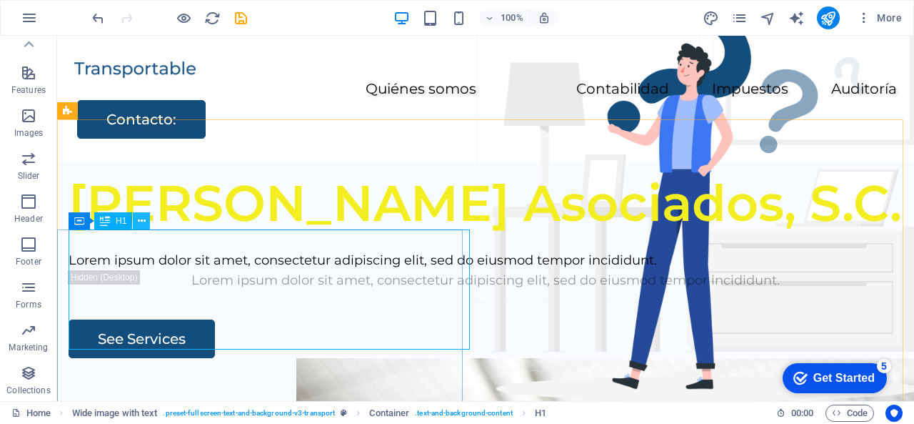
click at [139, 225] on icon at bounding box center [142, 221] width 8 height 15
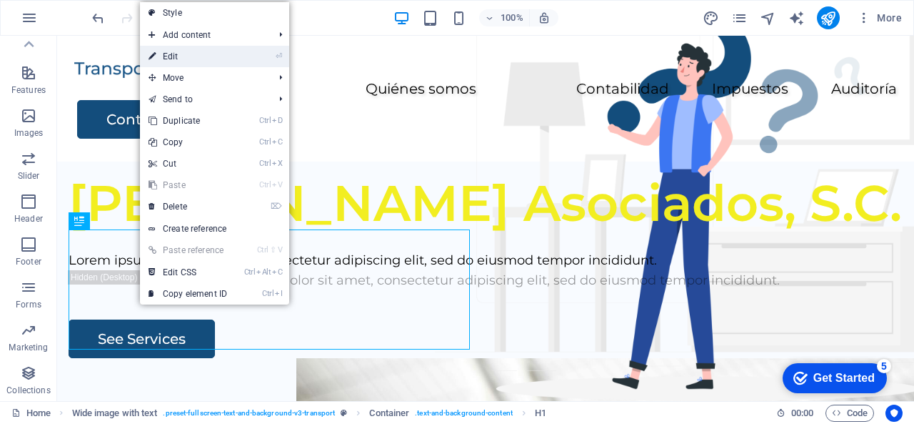
click at [175, 51] on link "⏎ Edit" at bounding box center [188, 56] width 96 height 21
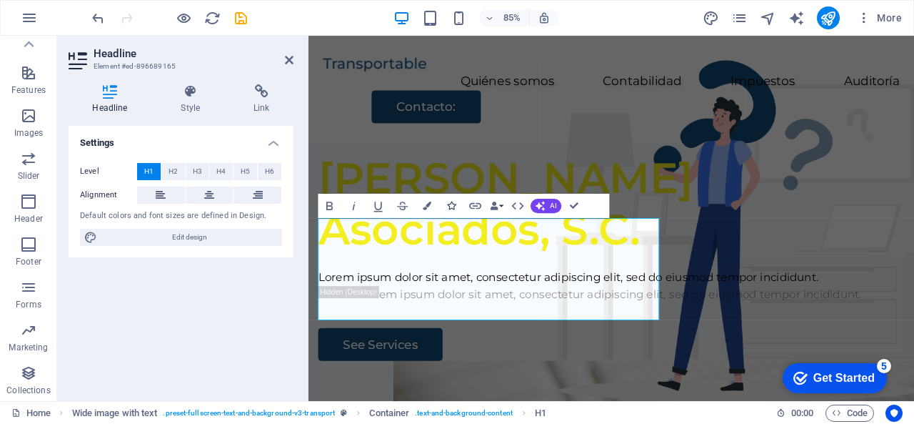
click at [454, 208] on icon "button" at bounding box center [451, 205] width 9 height 9
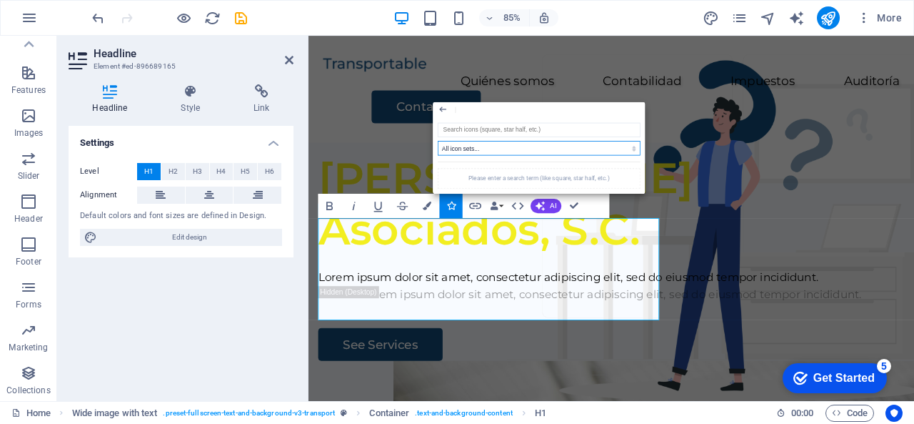
click at [632, 154] on select "All icon sets... IcoFont Ionicons FontAwesome Brands FontAwesome Duotone FontAw…" at bounding box center [539, 148] width 203 height 14
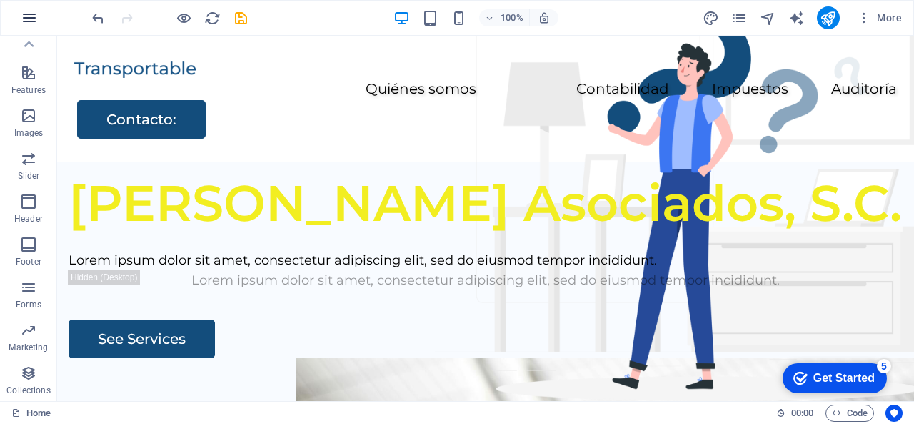
click at [32, 24] on icon "button" at bounding box center [29, 17] width 17 height 17
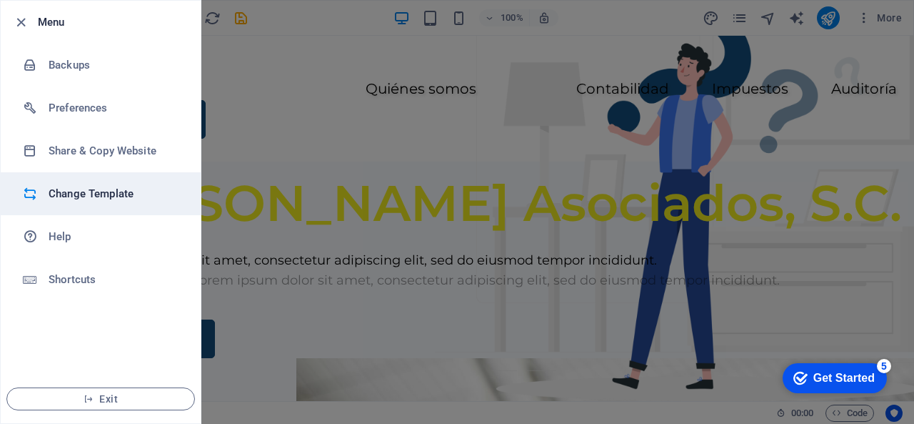
click at [96, 184] on li "Change Template" at bounding box center [101, 193] width 200 height 43
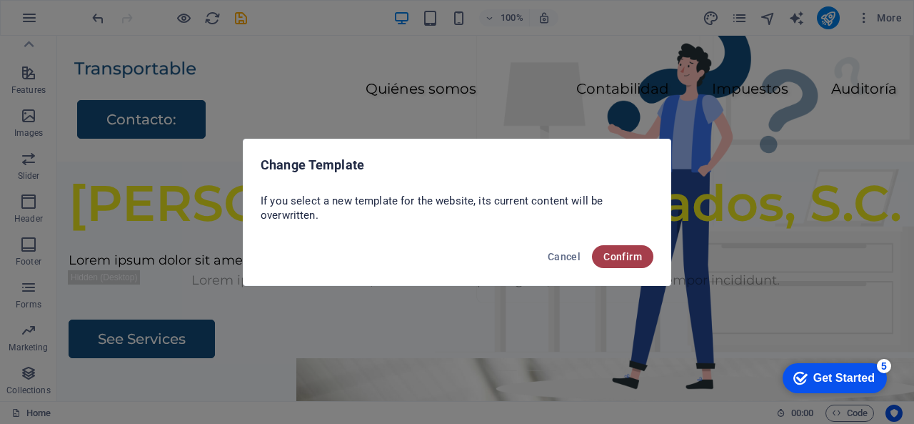
click at [636, 262] on button "Confirm" at bounding box center [622, 256] width 61 height 23
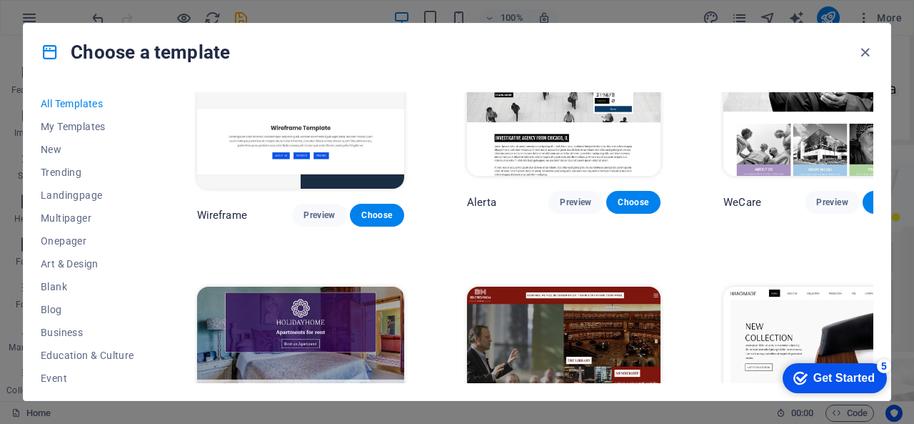
scroll to position [7356, 0]
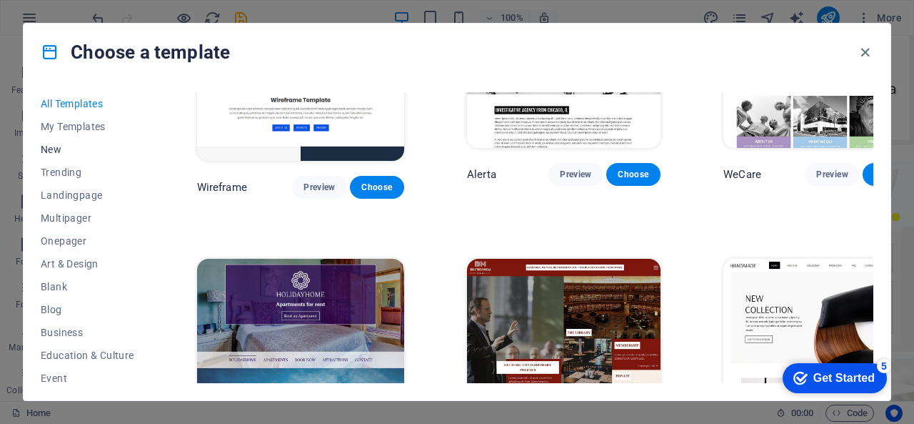
click at [59, 152] on span "New" at bounding box center [88, 149] width 94 height 11
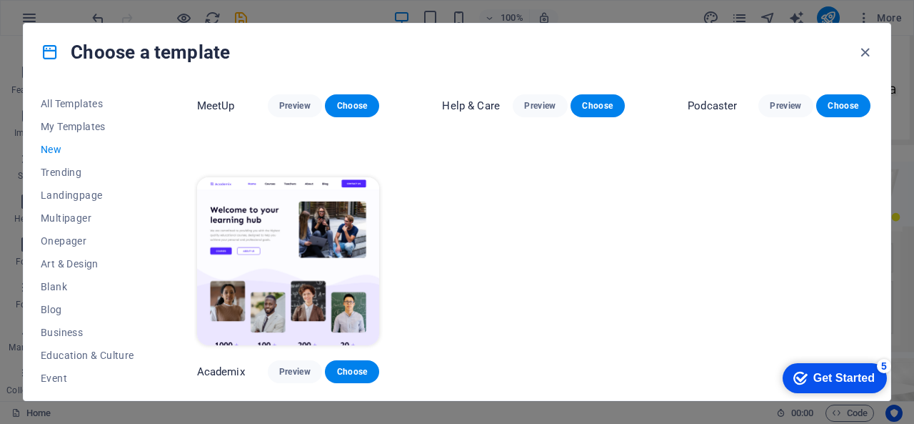
scroll to position [979, 0]
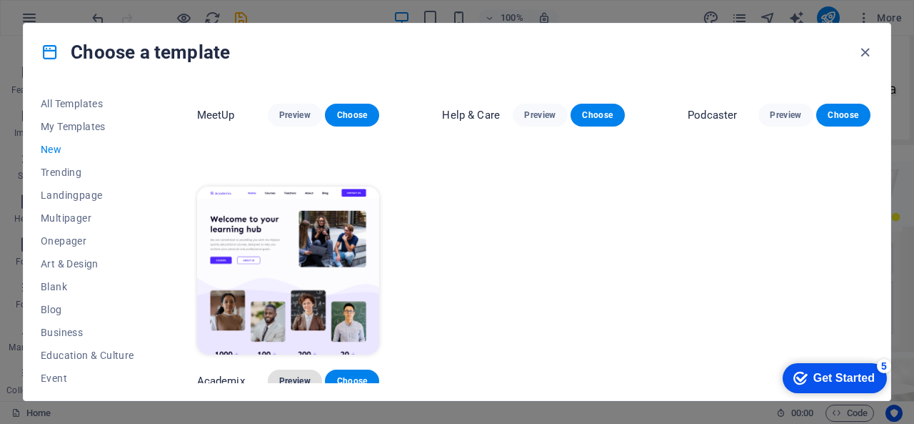
click at [296, 375] on span "Preview" at bounding box center [294, 380] width 31 height 11
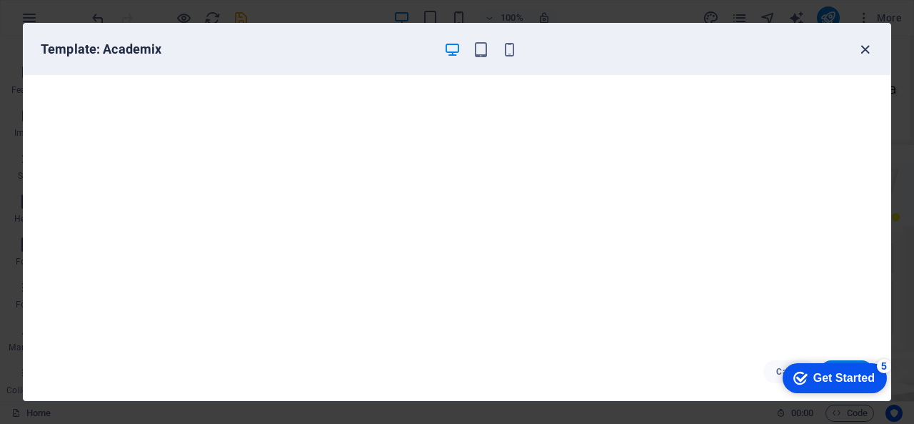
click at [859, 46] on icon "button" at bounding box center [865, 49] width 16 height 16
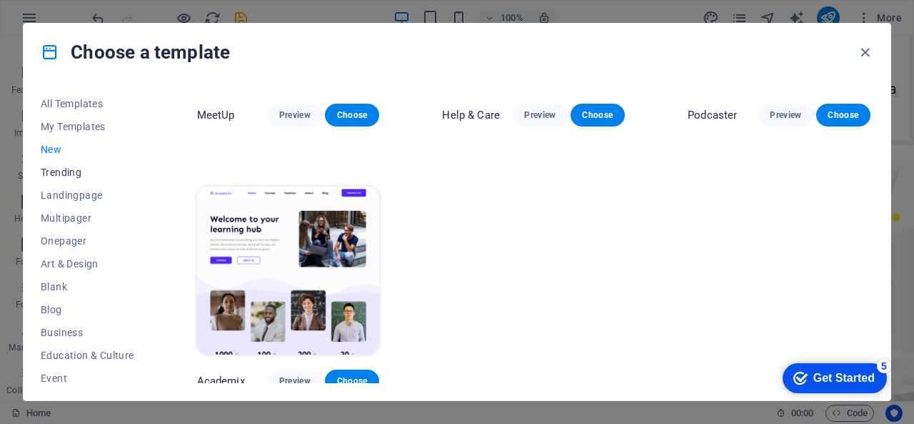
click at [61, 169] on span "Trending" at bounding box center [88, 171] width 94 height 11
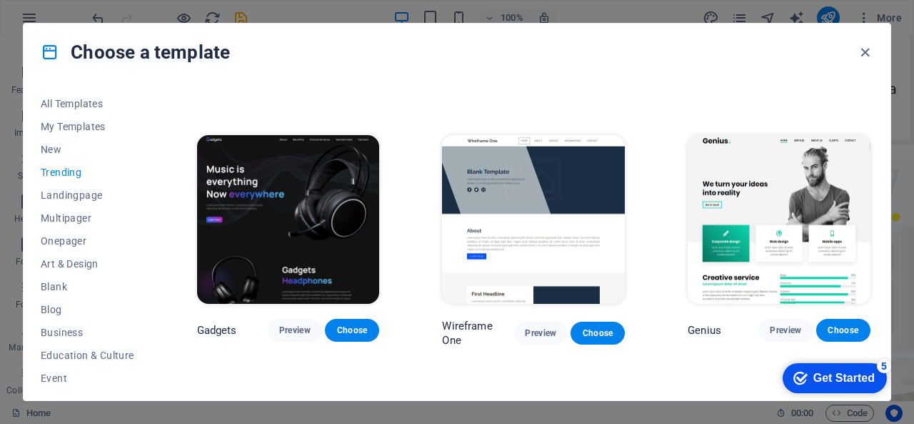
scroll to position [684, 0]
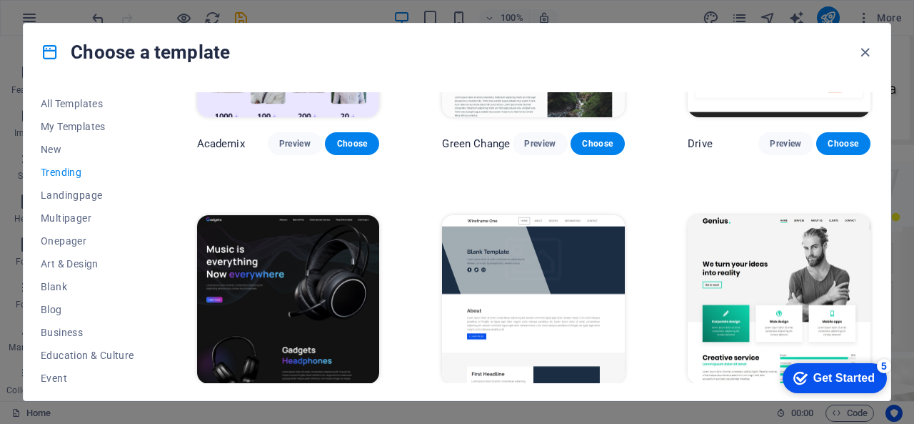
click at [333, 278] on img at bounding box center [288, 299] width 183 height 169
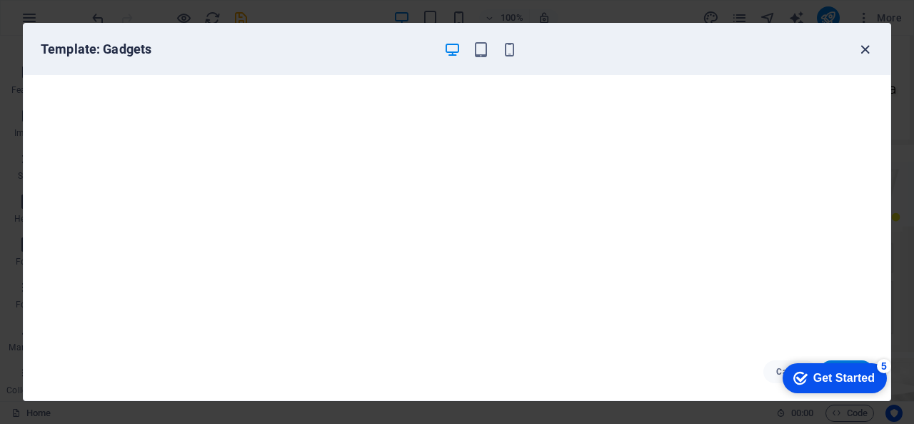
click at [860, 49] on icon "button" at bounding box center [865, 49] width 16 height 16
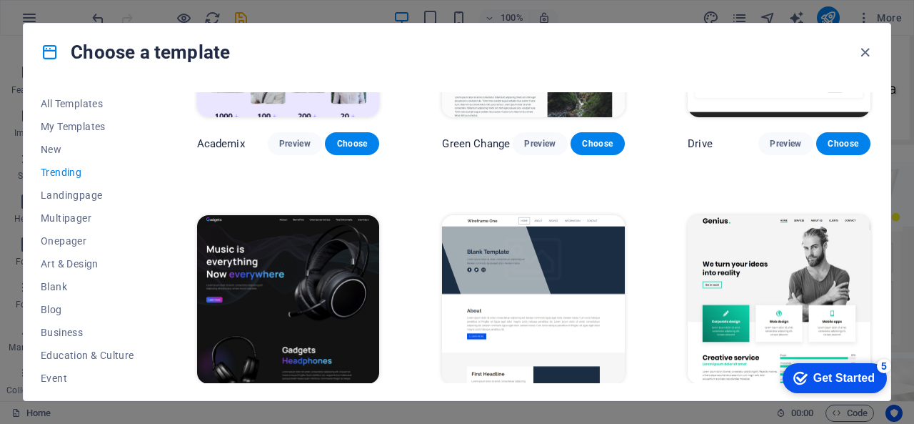
click at [546, 296] on img at bounding box center [533, 299] width 183 height 169
